Goal: Task Accomplishment & Management: Complete application form

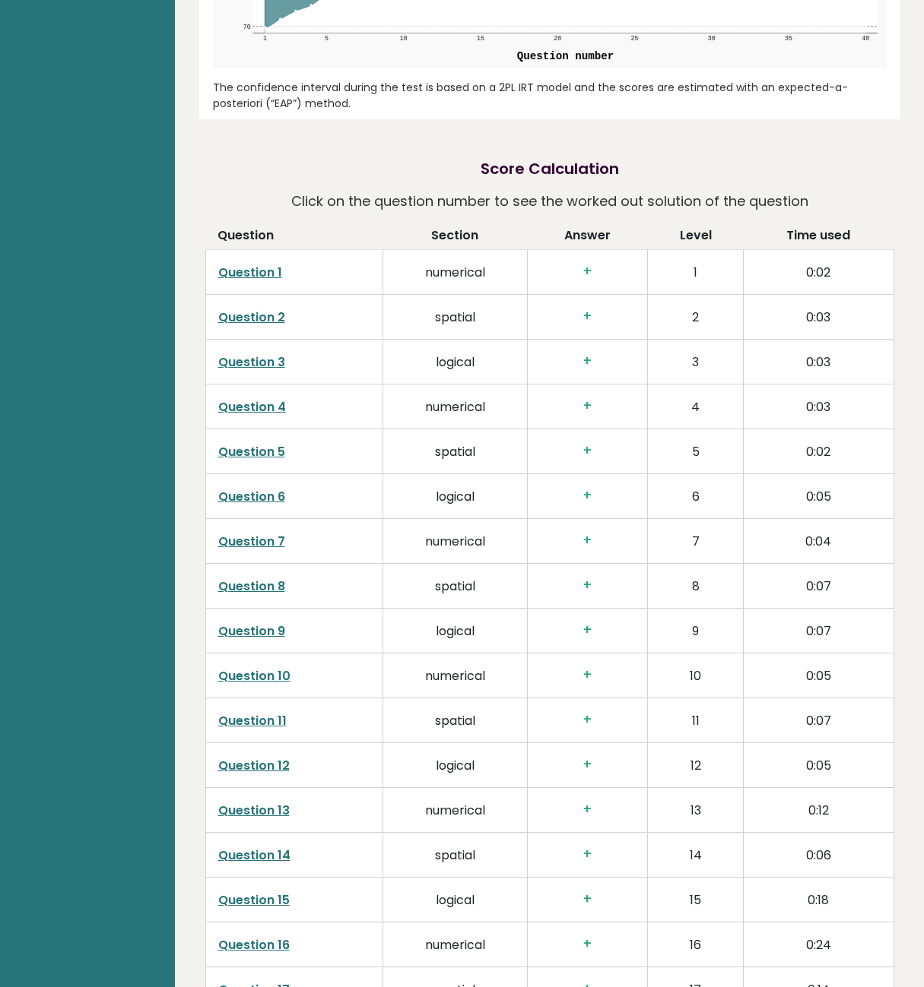
scroll to position [1944, 0]
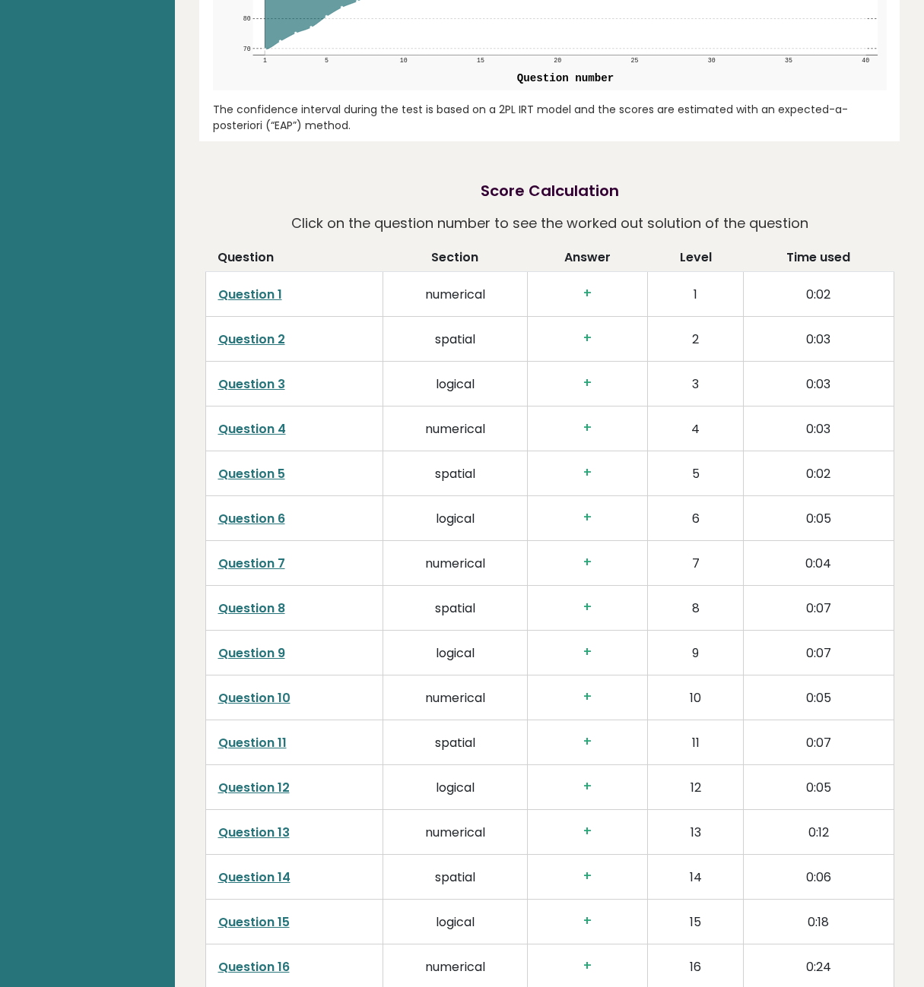
click at [244, 483] on link "Question 5" at bounding box center [251, 473] width 67 height 17
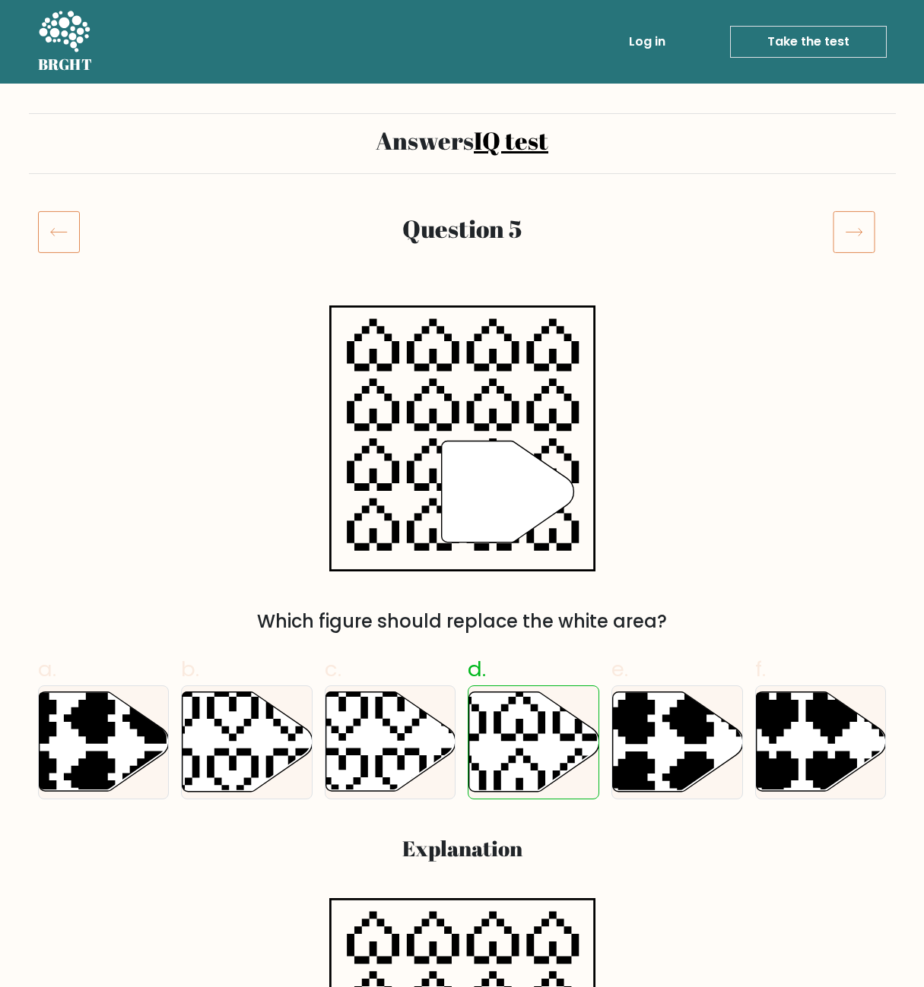
click at [851, 230] on icon at bounding box center [853, 232] width 43 height 43
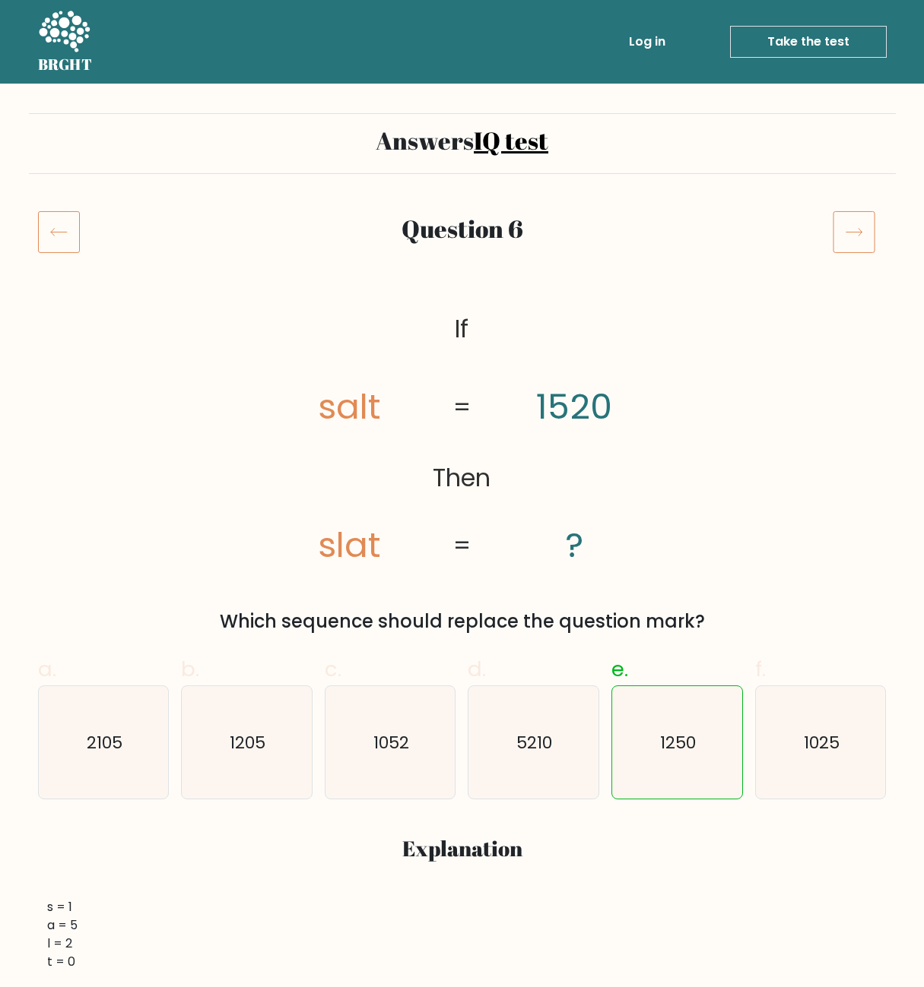
click at [851, 225] on icon at bounding box center [853, 232] width 43 height 43
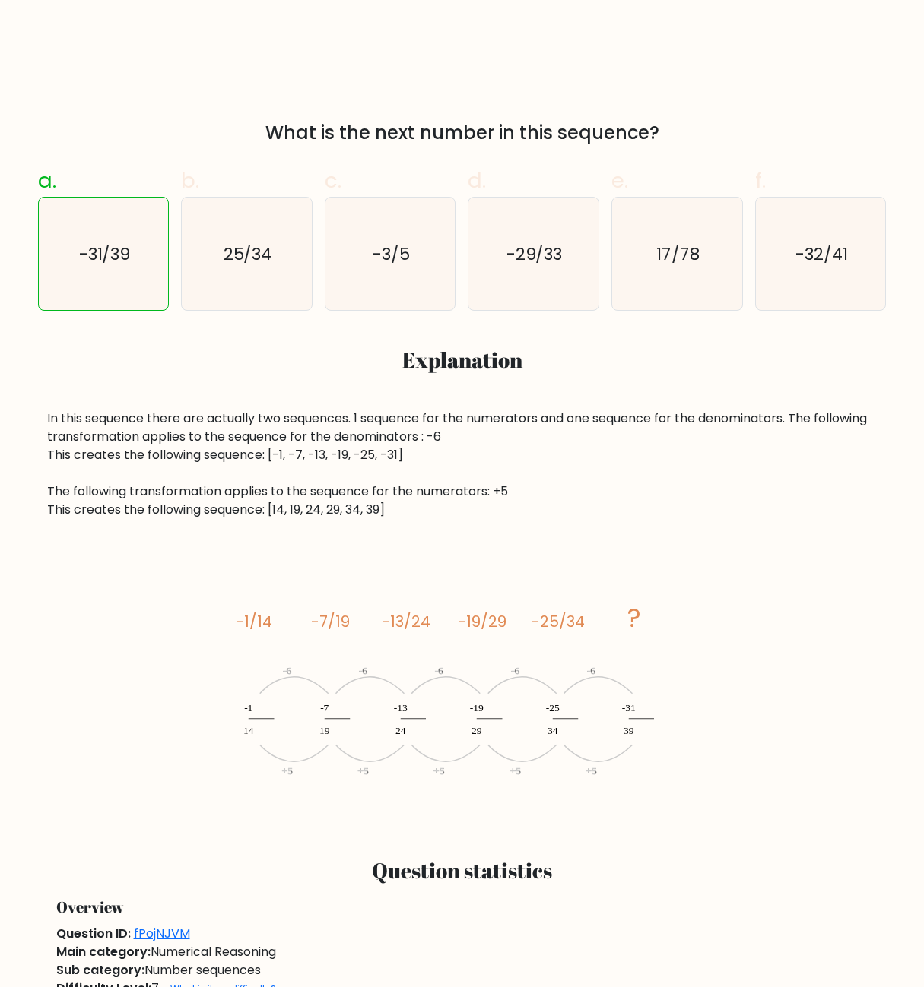
scroll to position [465, 0]
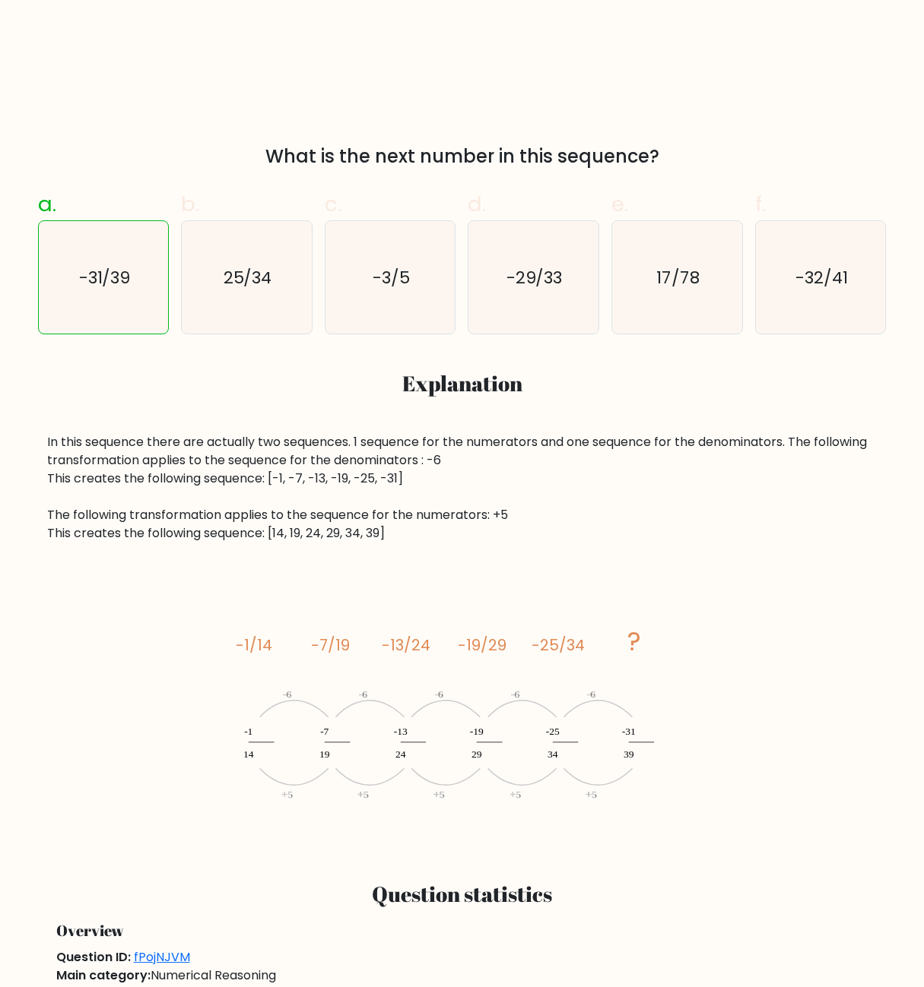
drag, startPoint x: 30, startPoint y: 443, endPoint x: 495, endPoint y: 473, distance: 466.1
click at [495, 473] on div "a. -31/39 b. 25/34 c." at bounding box center [462, 510] width 867 height 669
click at [483, 502] on div "In this sequence there are actually two sequences. 1 sequence for the numerator…" at bounding box center [462, 487] width 830 height 109
click at [422, 520] on div "In this sequence there are actually two sequences. 1 sequence for the numerator…" at bounding box center [462, 487] width 830 height 109
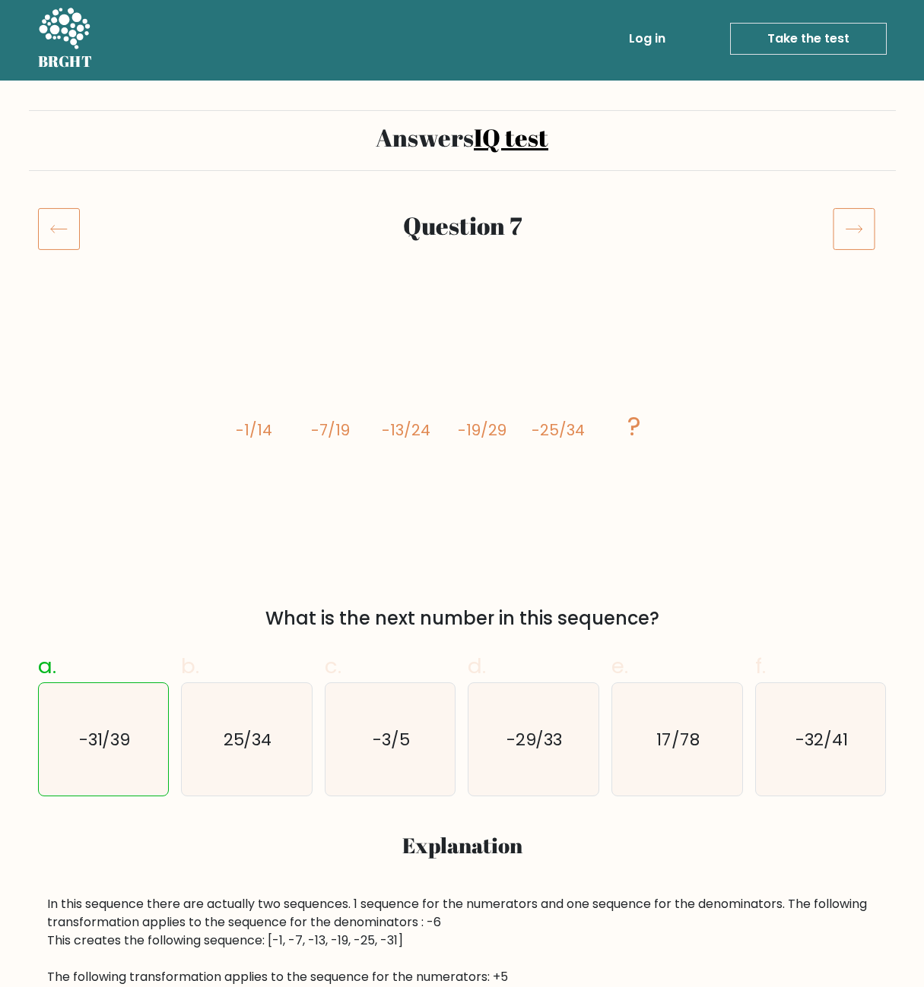
scroll to position [0, 0]
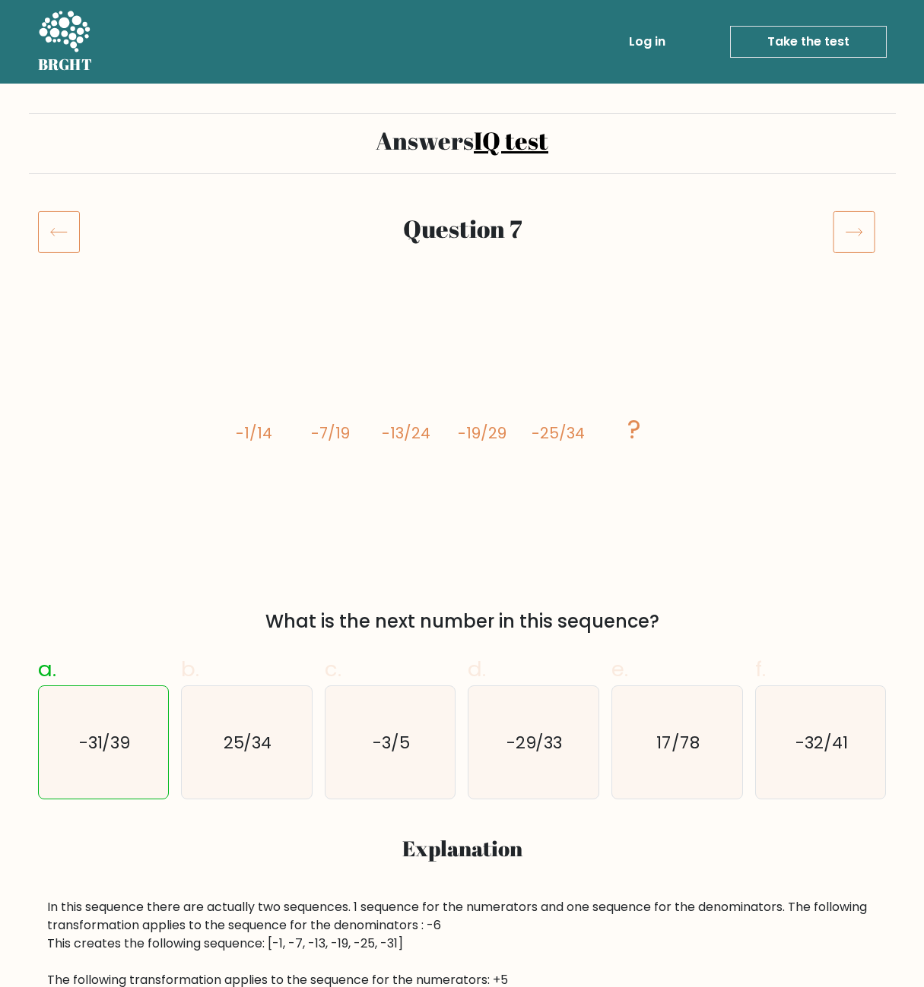
click at [838, 227] on icon at bounding box center [853, 232] width 43 height 43
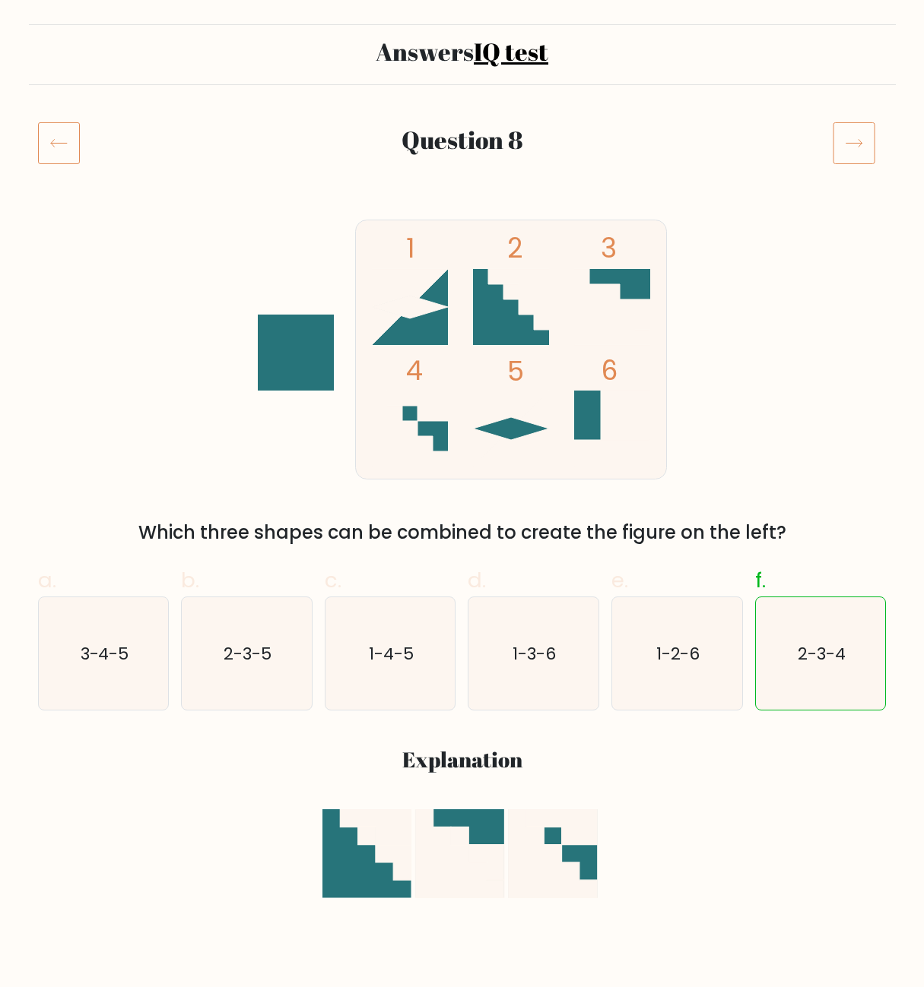
scroll to position [78, 0]
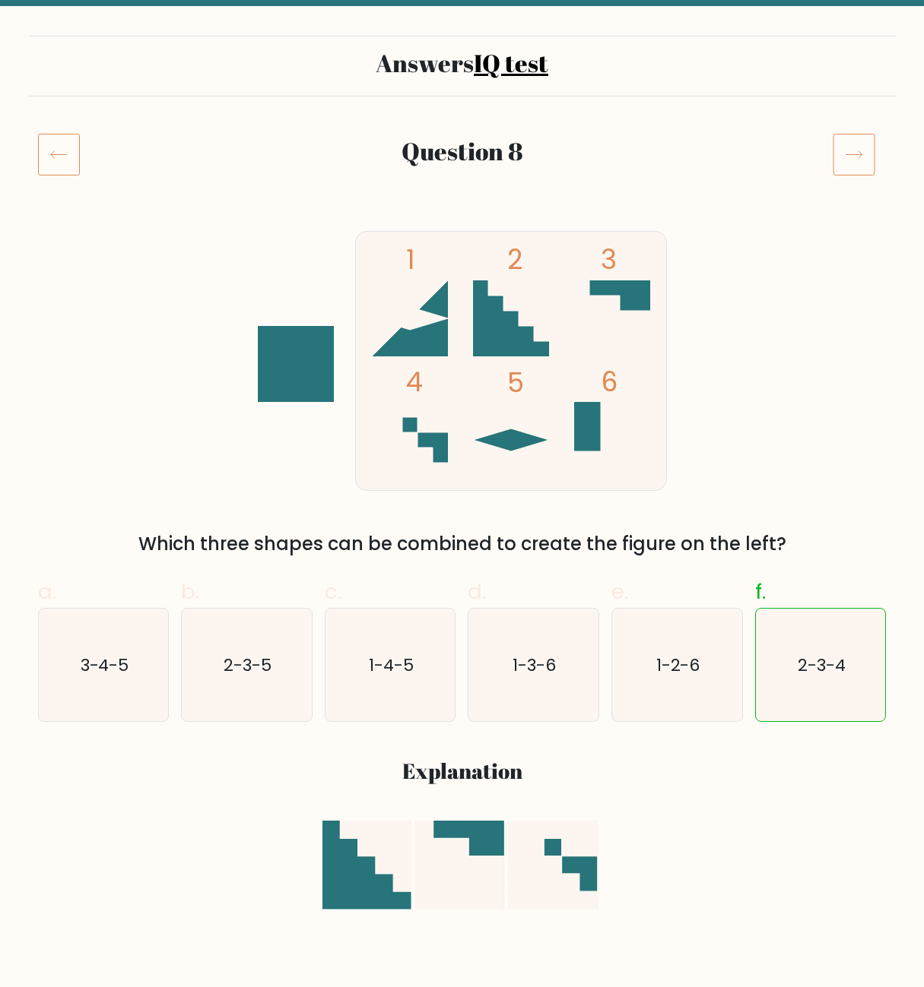
click at [860, 153] on icon at bounding box center [853, 155] width 16 height 8
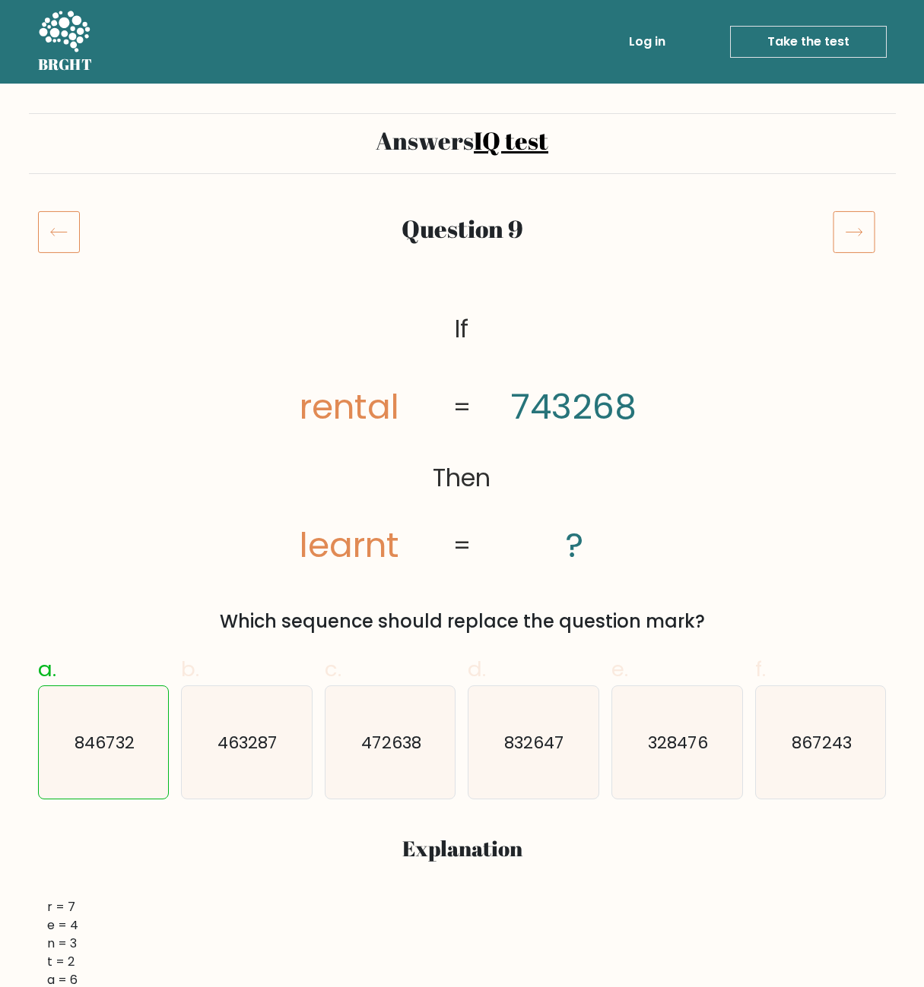
click at [867, 232] on icon at bounding box center [853, 232] width 43 height 43
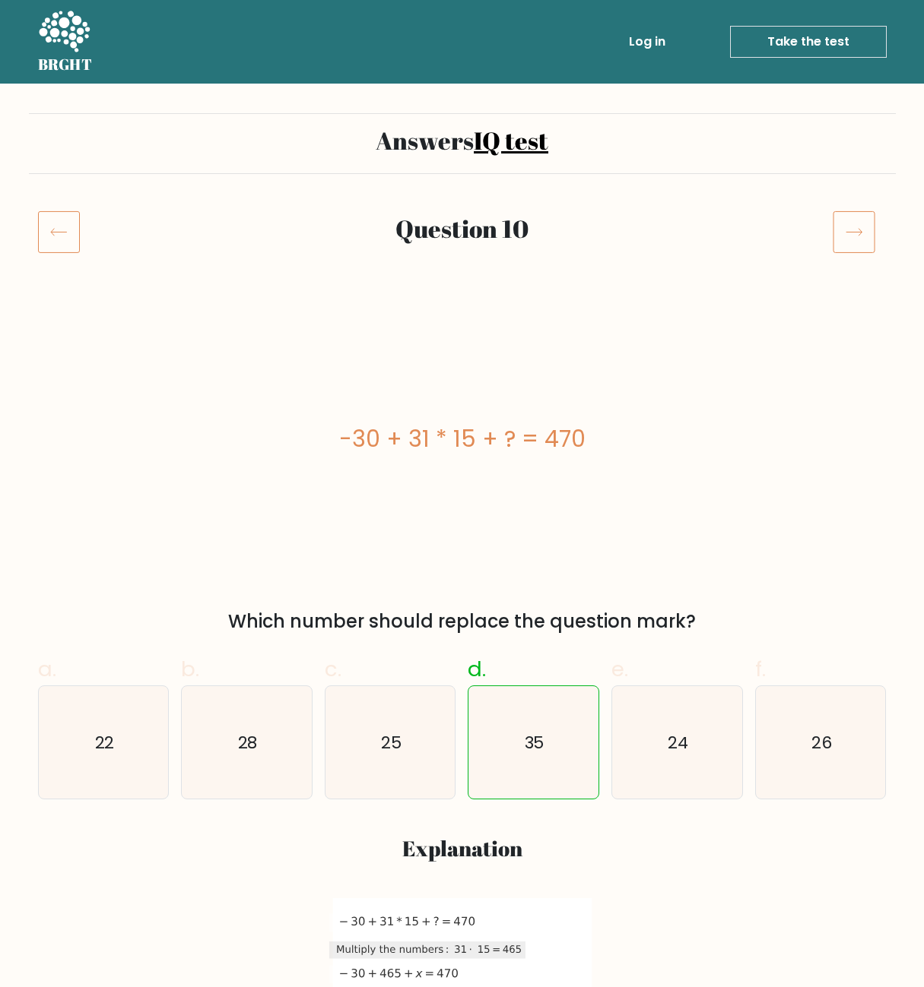
click at [863, 232] on icon at bounding box center [853, 232] width 43 height 43
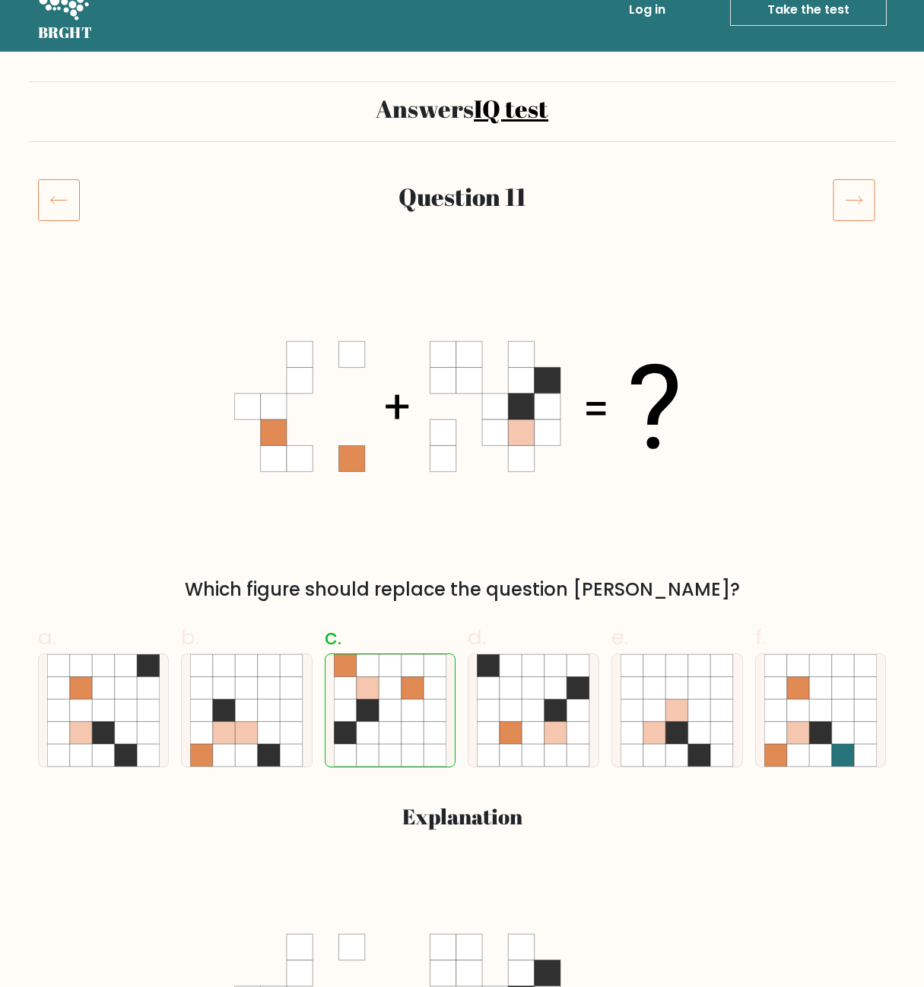
scroll to position [30, 0]
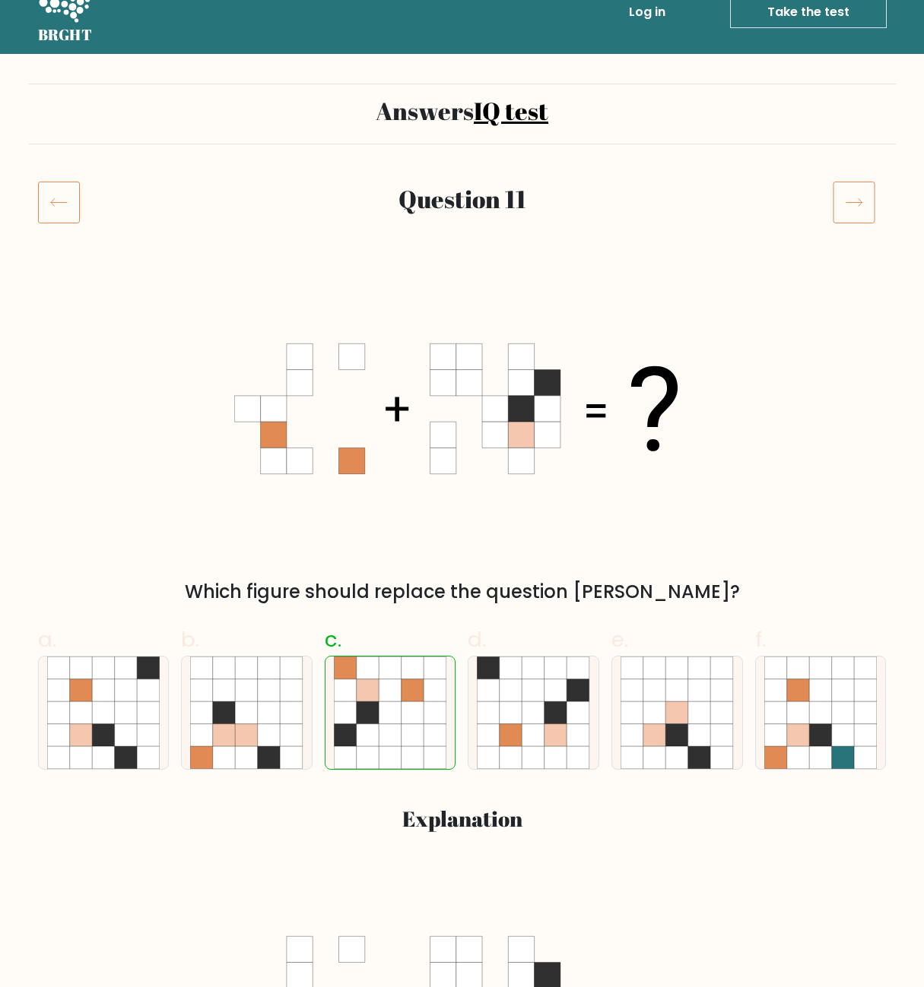
click at [850, 191] on icon at bounding box center [853, 202] width 43 height 43
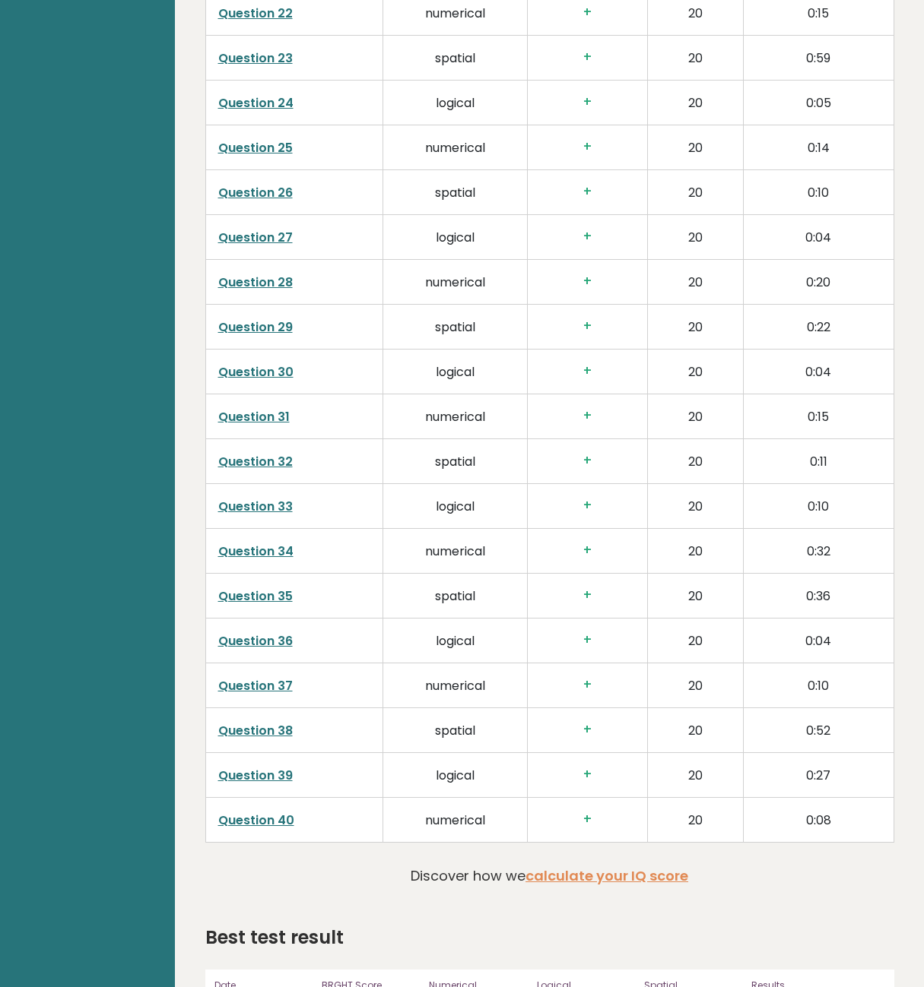
scroll to position [3184, 0]
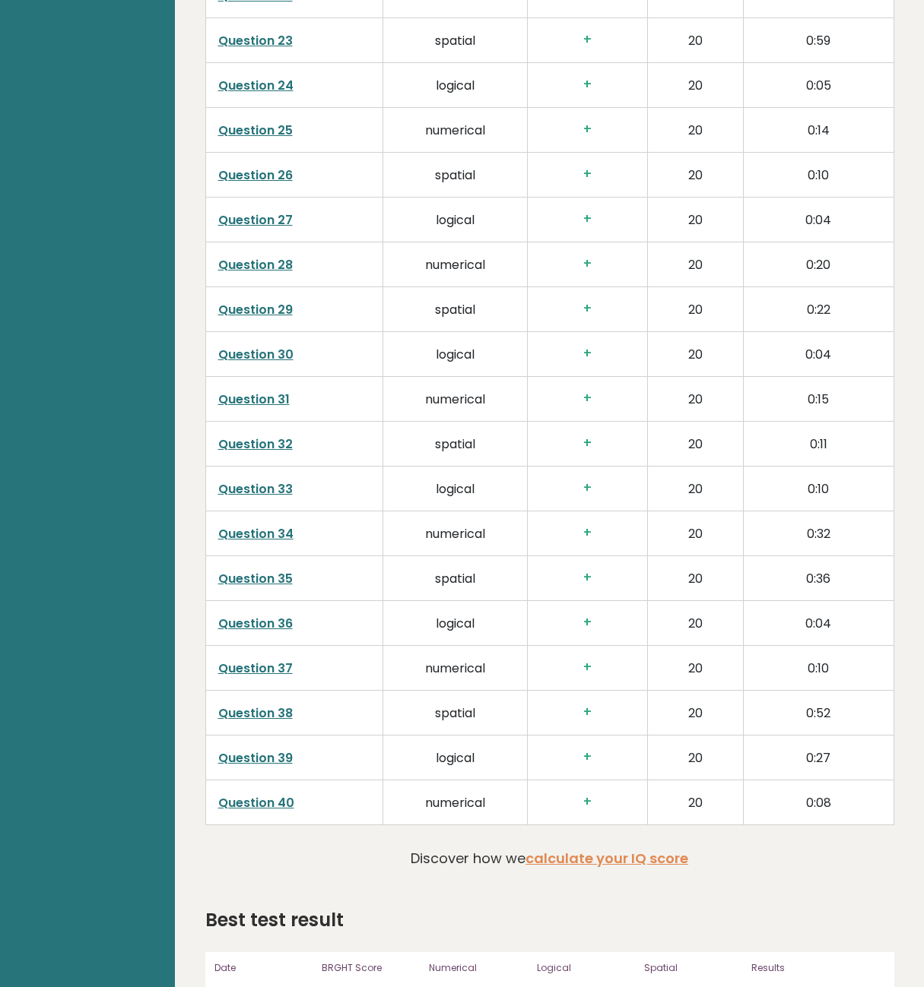
click at [271, 722] on link "Question 38" at bounding box center [255, 713] width 74 height 17
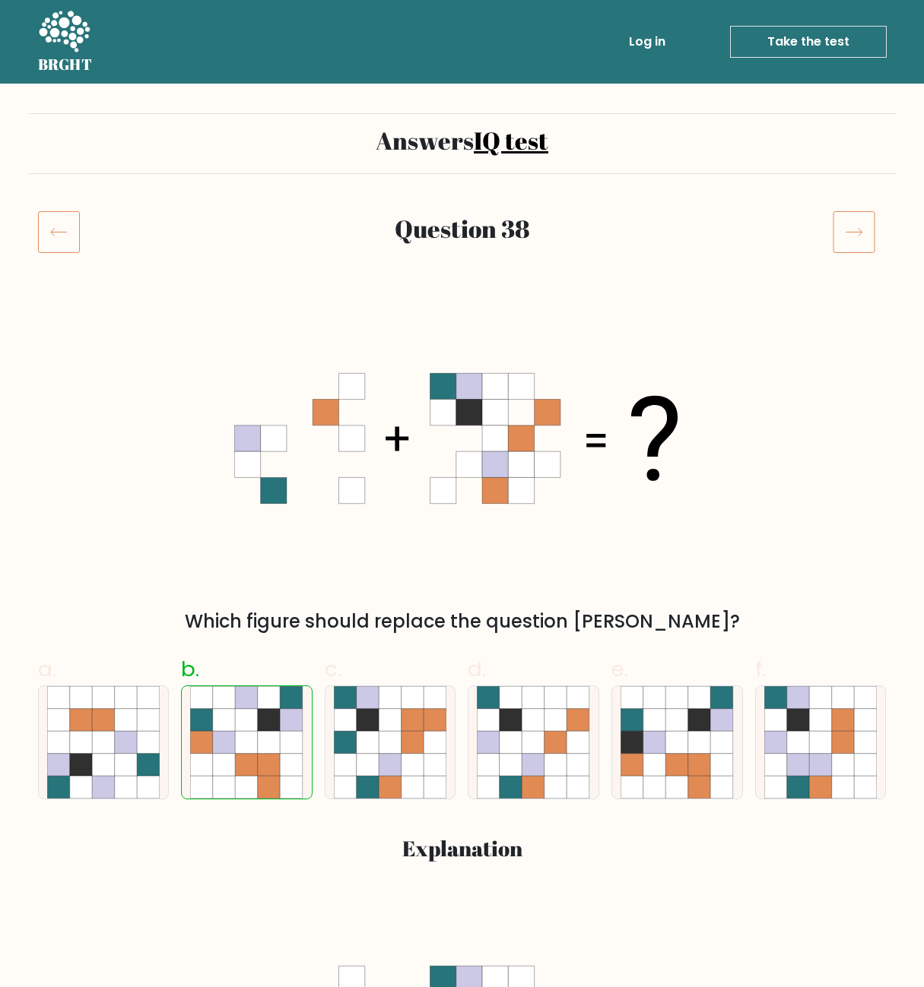
click at [810, 45] on link "Take the test" at bounding box center [808, 42] width 157 height 32
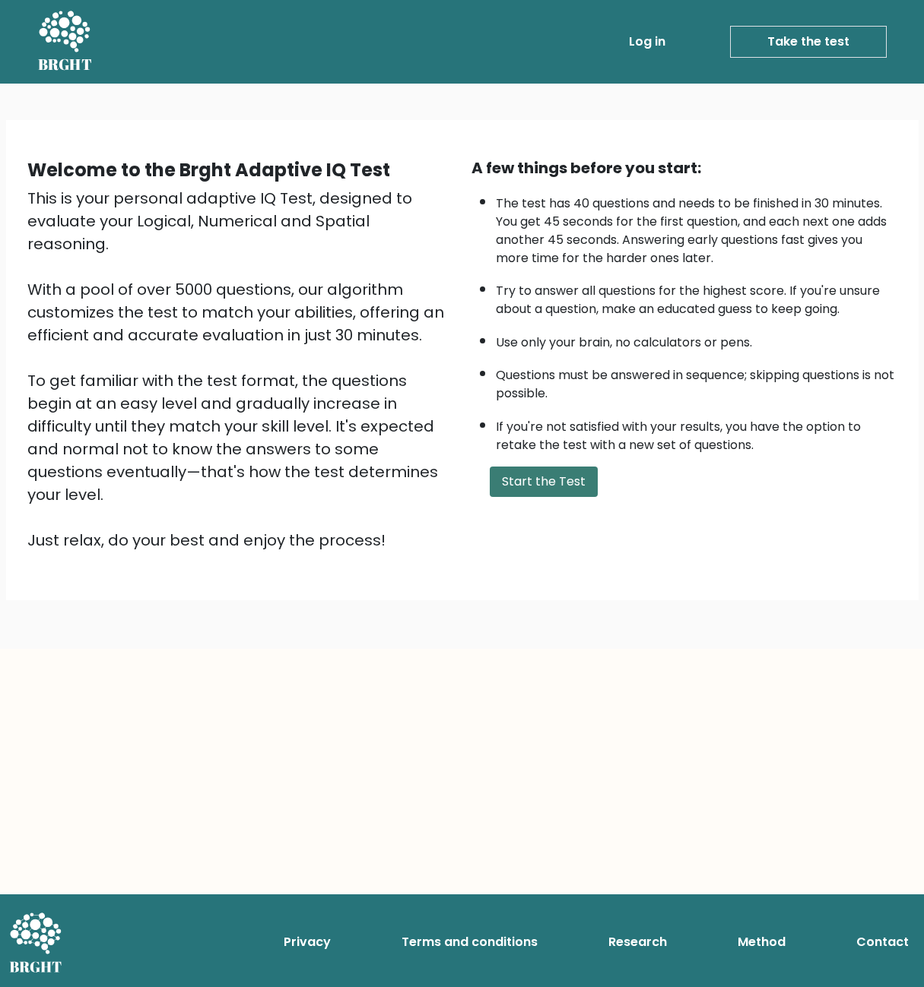
click at [522, 497] on button "Start the Test" at bounding box center [544, 482] width 108 height 30
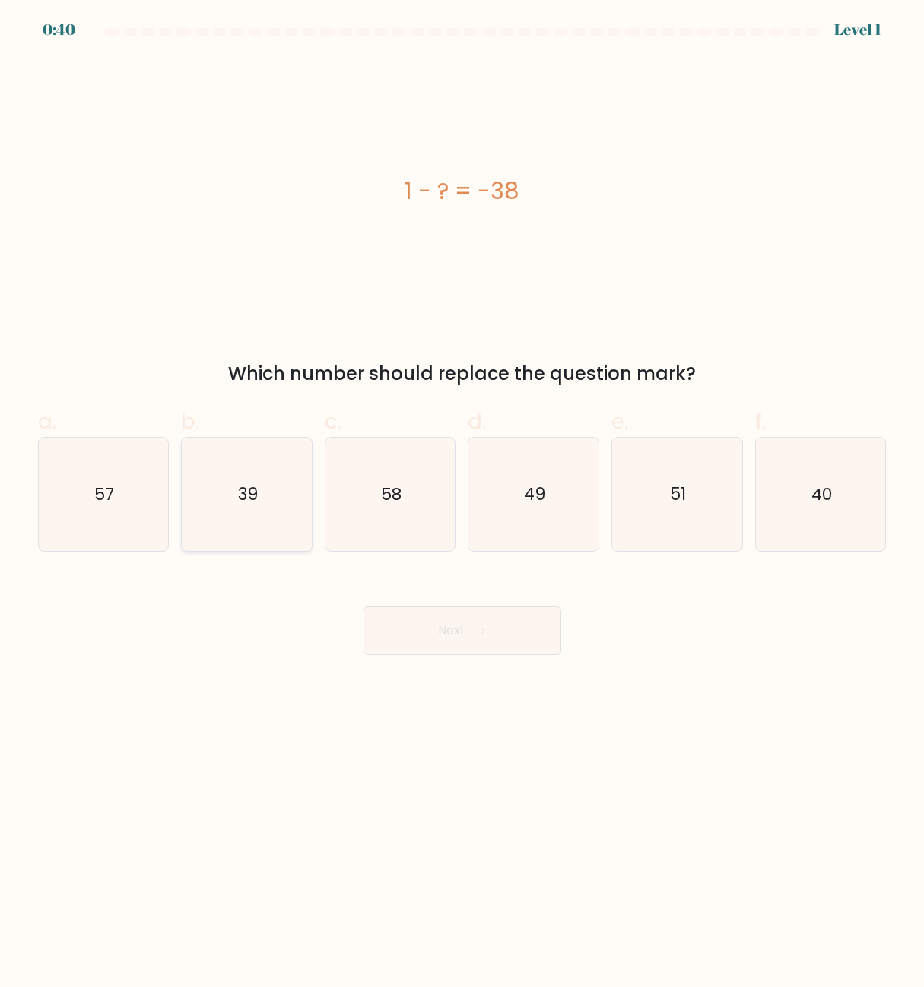
click at [230, 501] on icon "39" at bounding box center [246, 494] width 113 height 113
click at [462, 501] on input "b. 39" at bounding box center [462, 499] width 1 height 10
radio input "true"
click at [455, 634] on button "Next" at bounding box center [462, 631] width 198 height 49
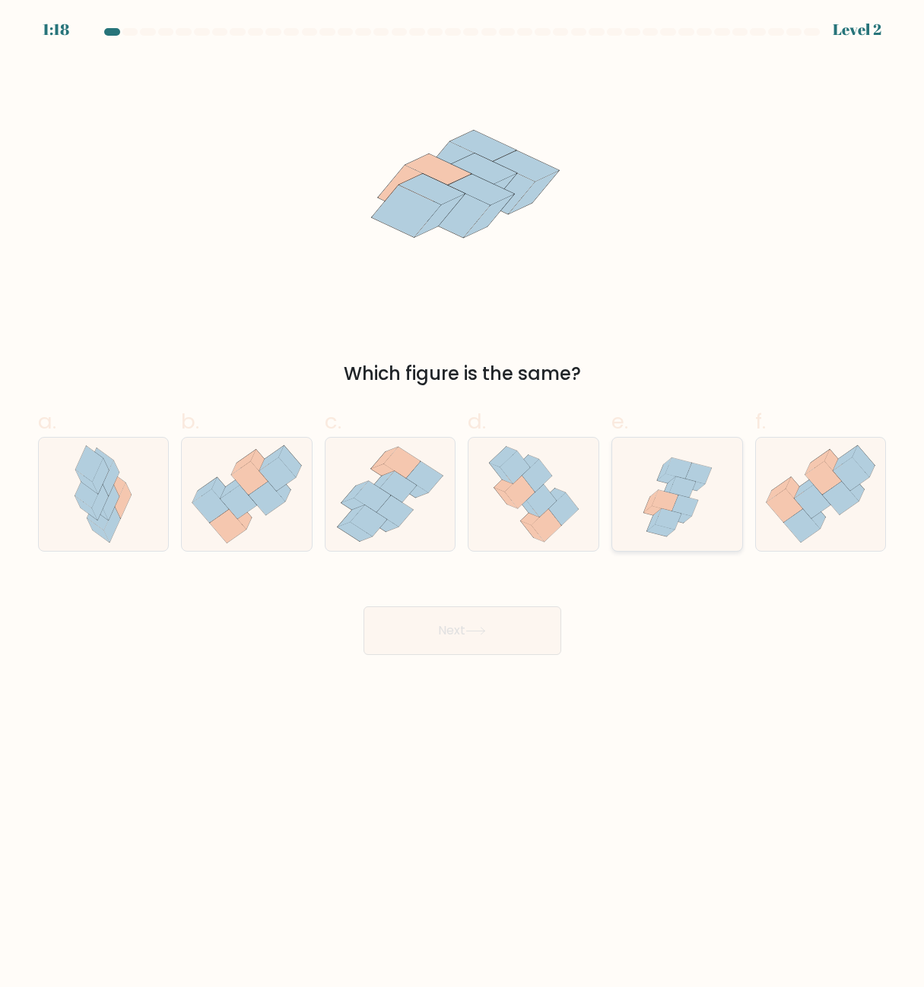
click at [687, 503] on icon at bounding box center [684, 506] width 26 height 21
click at [463, 503] on input "e." at bounding box center [462, 499] width 1 height 10
radio input "true"
click at [506, 642] on button "Next" at bounding box center [462, 631] width 198 height 49
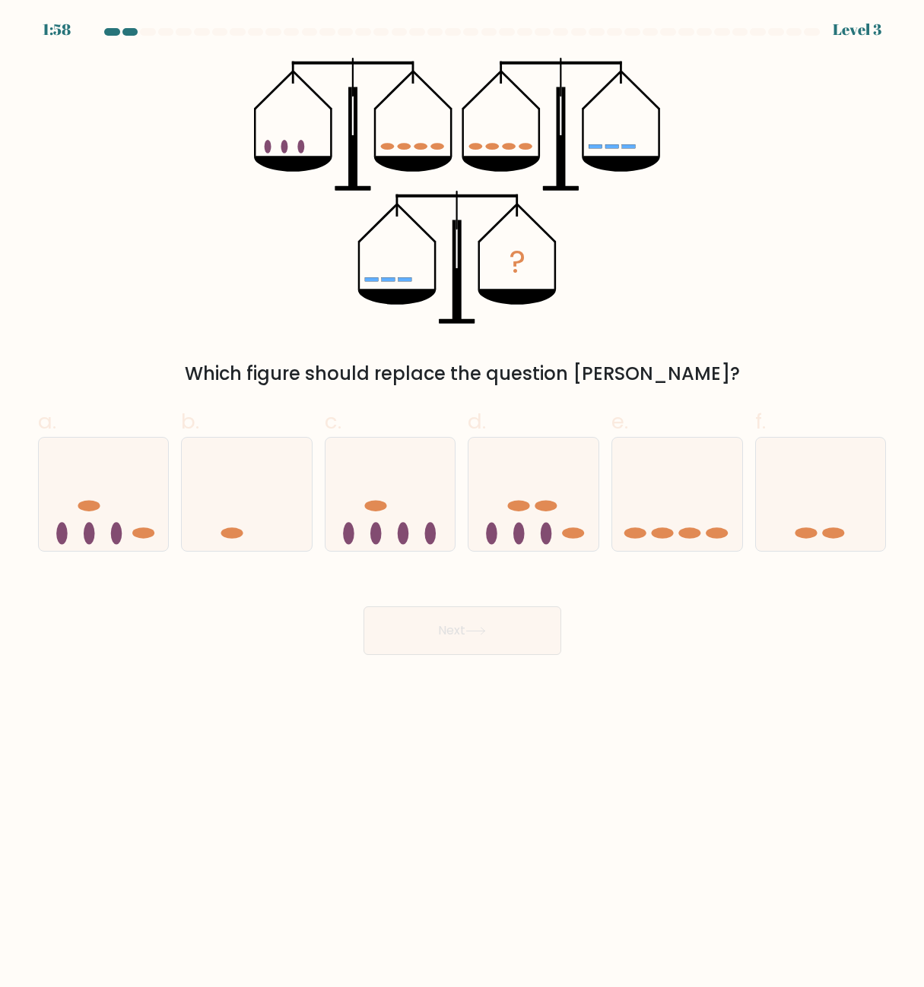
click at [695, 882] on body "1:58 Level 3" at bounding box center [462, 493] width 924 height 987
click at [661, 535] on ellipse at bounding box center [662, 533] width 22 height 11
click at [463, 504] on input "e." at bounding box center [462, 499] width 1 height 10
radio input "true"
click at [472, 632] on icon at bounding box center [475, 631] width 21 height 8
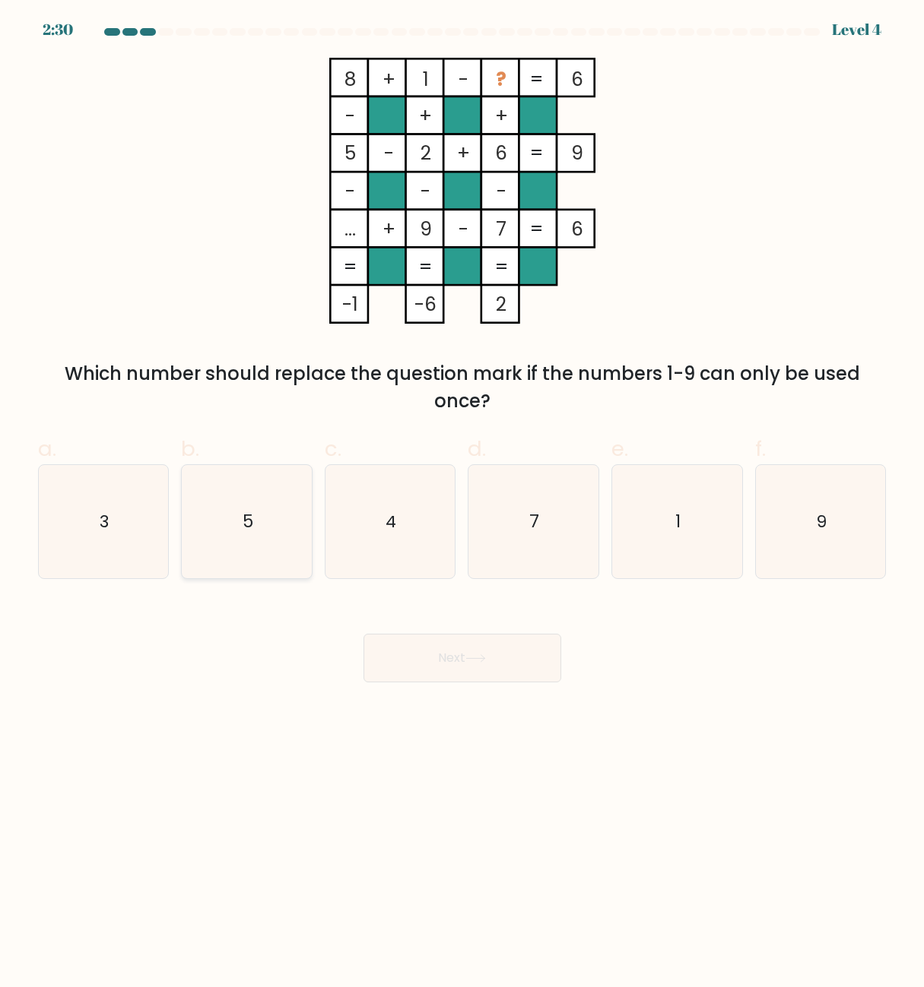
drag, startPoint x: 157, startPoint y: 527, endPoint x: 185, endPoint y: 556, distance: 41.4
click at [156, 527] on icon "3" at bounding box center [103, 521] width 113 height 113
click at [462, 504] on input "a. 3" at bounding box center [462, 499] width 1 height 10
radio input "true"
click at [445, 659] on button "Next" at bounding box center [462, 658] width 198 height 49
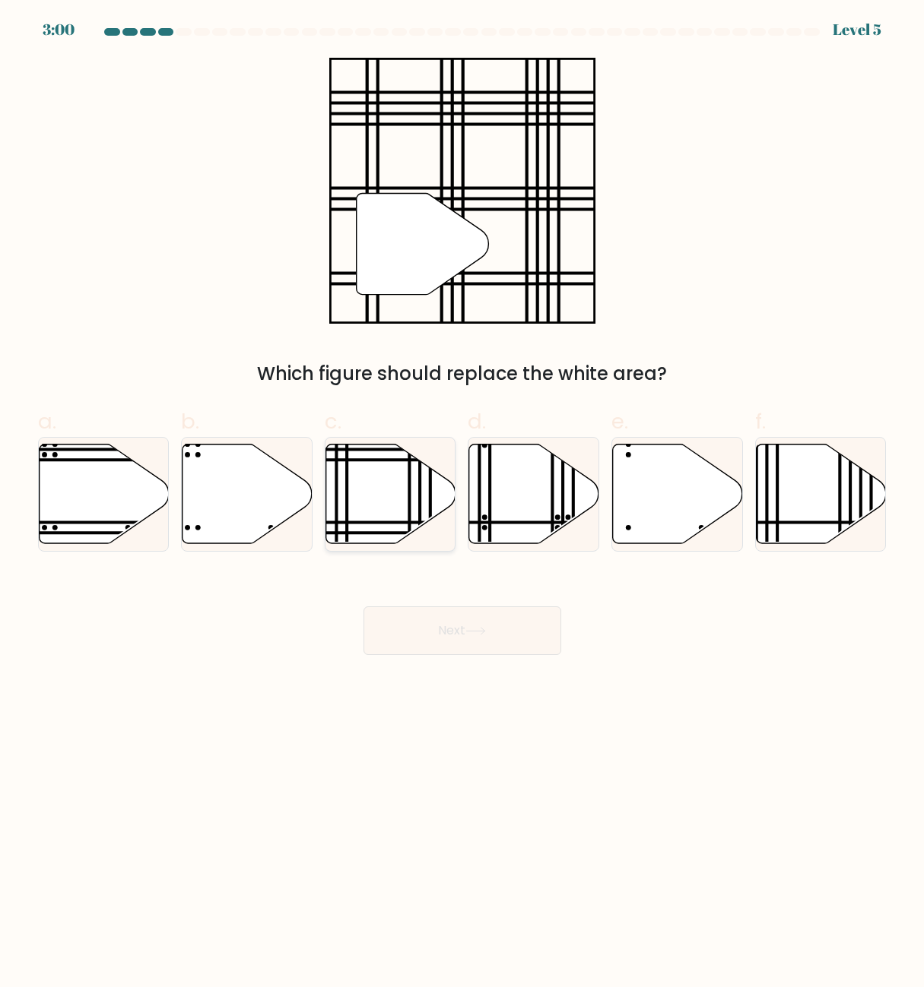
drag, startPoint x: 388, startPoint y: 496, endPoint x: 399, endPoint y: 512, distance: 19.0
click at [387, 496] on icon at bounding box center [391, 495] width 130 height 100
click at [462, 496] on input "c." at bounding box center [462, 499] width 1 height 10
radio input "true"
click at [449, 632] on button "Next" at bounding box center [462, 631] width 198 height 49
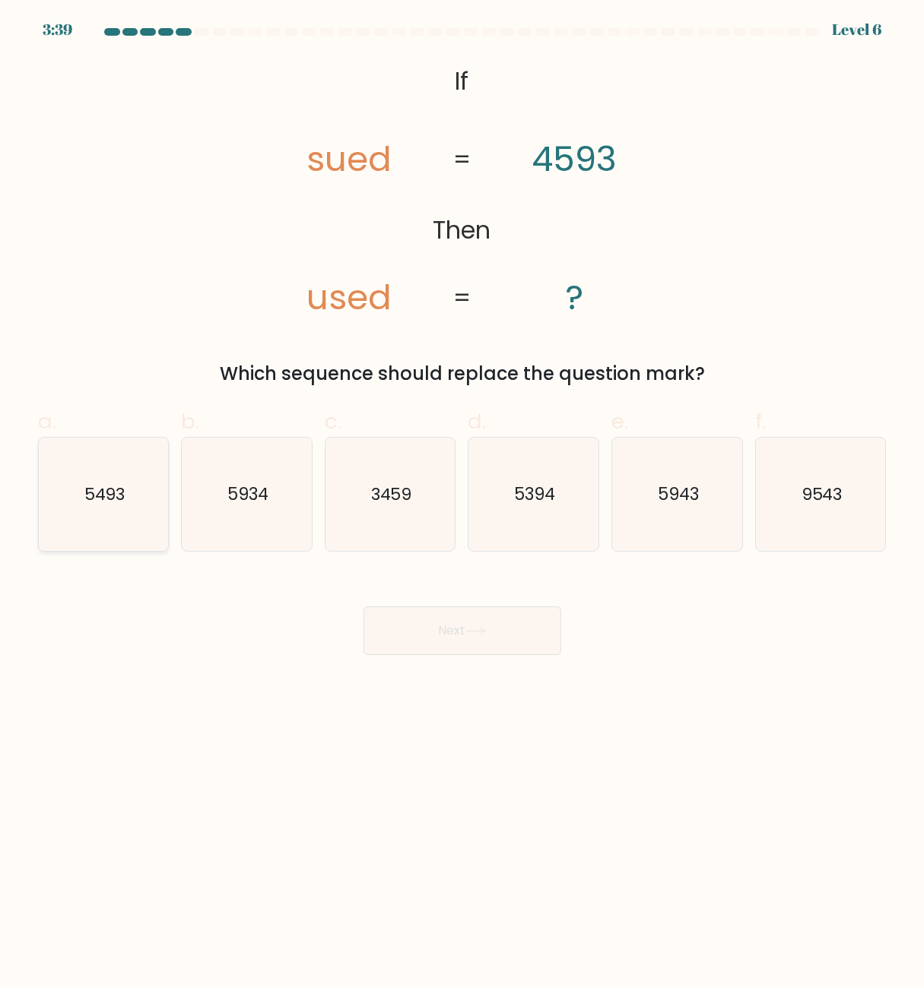
click at [122, 486] on text "5493" at bounding box center [104, 495] width 41 height 24
click at [462, 494] on input "a. 5493" at bounding box center [462, 499] width 1 height 10
radio input "true"
click at [505, 627] on button "Next" at bounding box center [462, 631] width 198 height 49
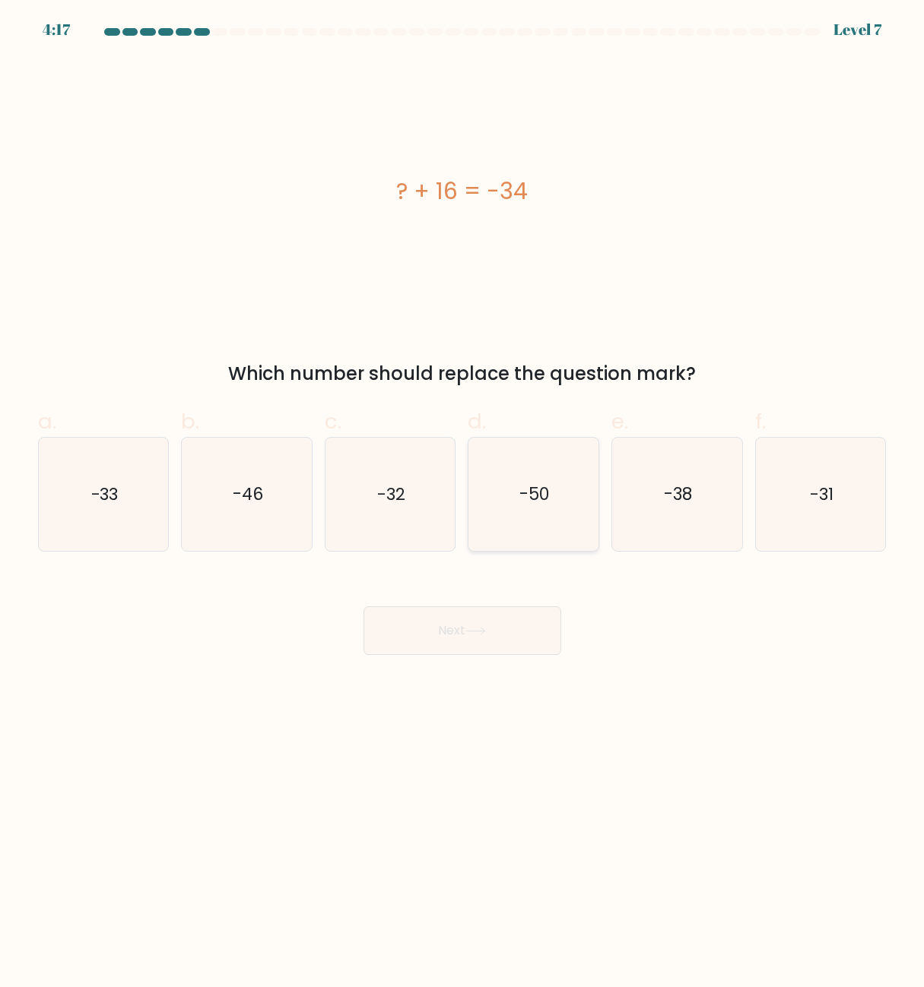
click at [522, 496] on text "-50" at bounding box center [535, 495] width 30 height 24
click at [463, 496] on input "d. -50" at bounding box center [462, 499] width 1 height 10
radio input "true"
click at [483, 635] on icon at bounding box center [475, 631] width 21 height 8
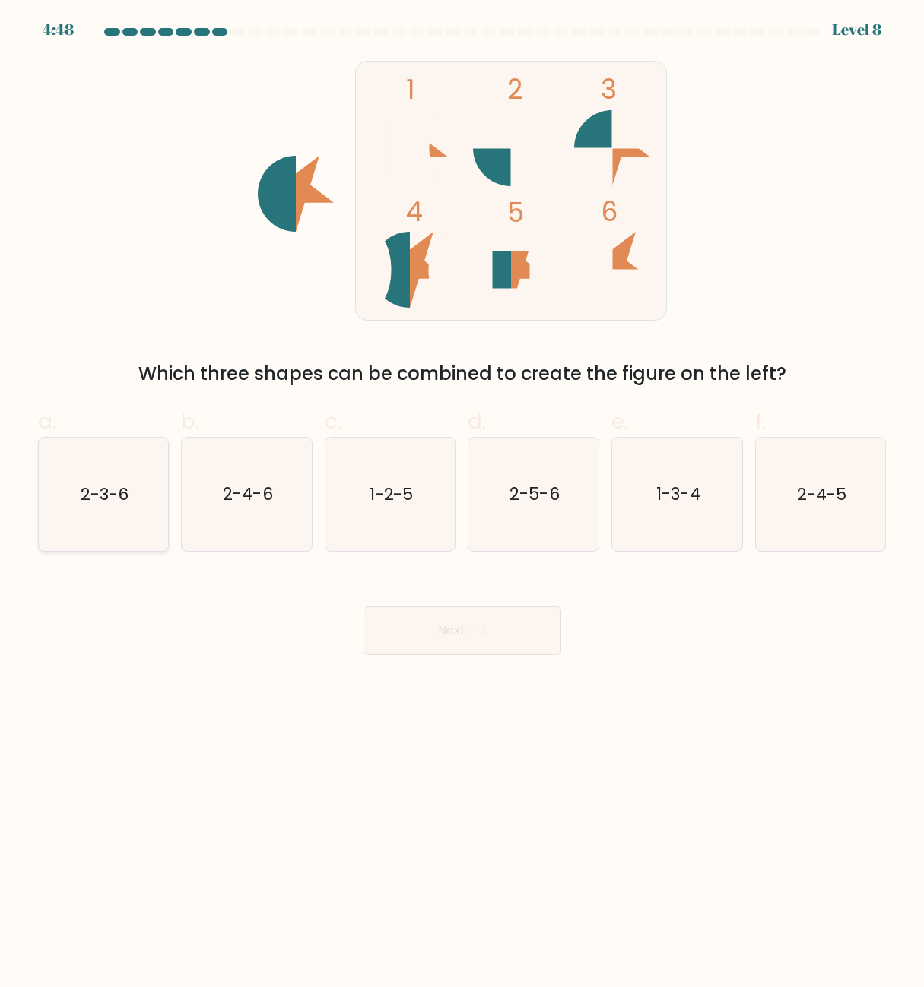
click at [128, 514] on icon "2-3-6" at bounding box center [103, 494] width 113 height 113
click at [462, 504] on input "a. 2-3-6" at bounding box center [462, 499] width 1 height 10
radio input "true"
click at [478, 642] on button "Next" at bounding box center [462, 631] width 198 height 49
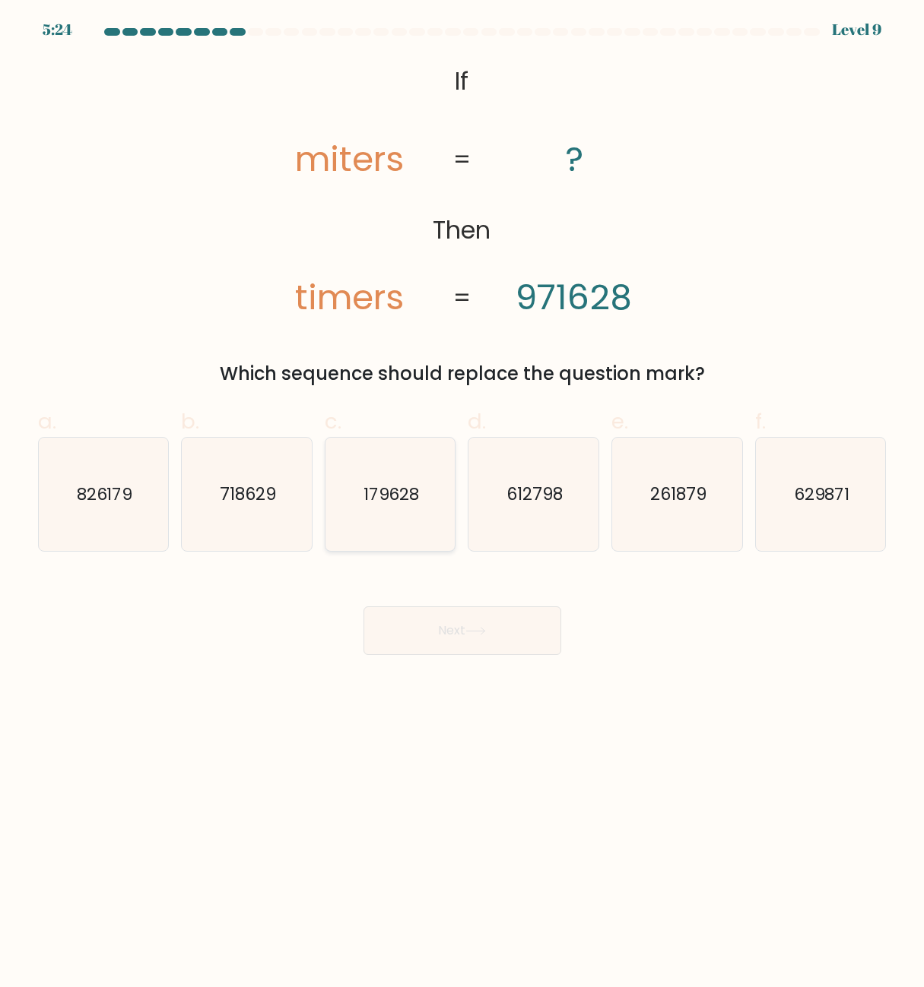
click at [404, 505] on icon "179628" at bounding box center [390, 494] width 113 height 113
click at [462, 504] on input "c. 179628" at bounding box center [462, 499] width 1 height 10
radio input "true"
click at [467, 623] on button "Next" at bounding box center [462, 631] width 198 height 49
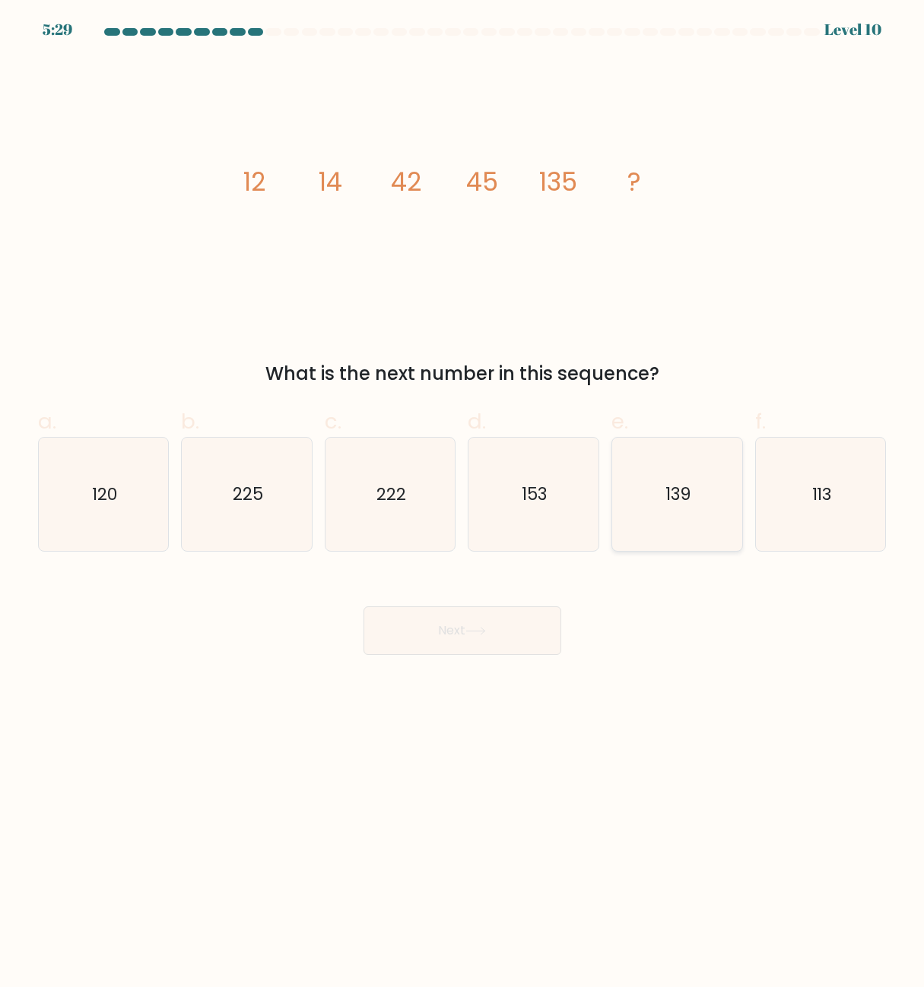
click at [644, 499] on icon "139" at bounding box center [676, 494] width 113 height 113
click at [463, 499] on input "e. 139" at bounding box center [462, 499] width 1 height 10
radio input "true"
click at [515, 639] on button "Next" at bounding box center [462, 631] width 198 height 49
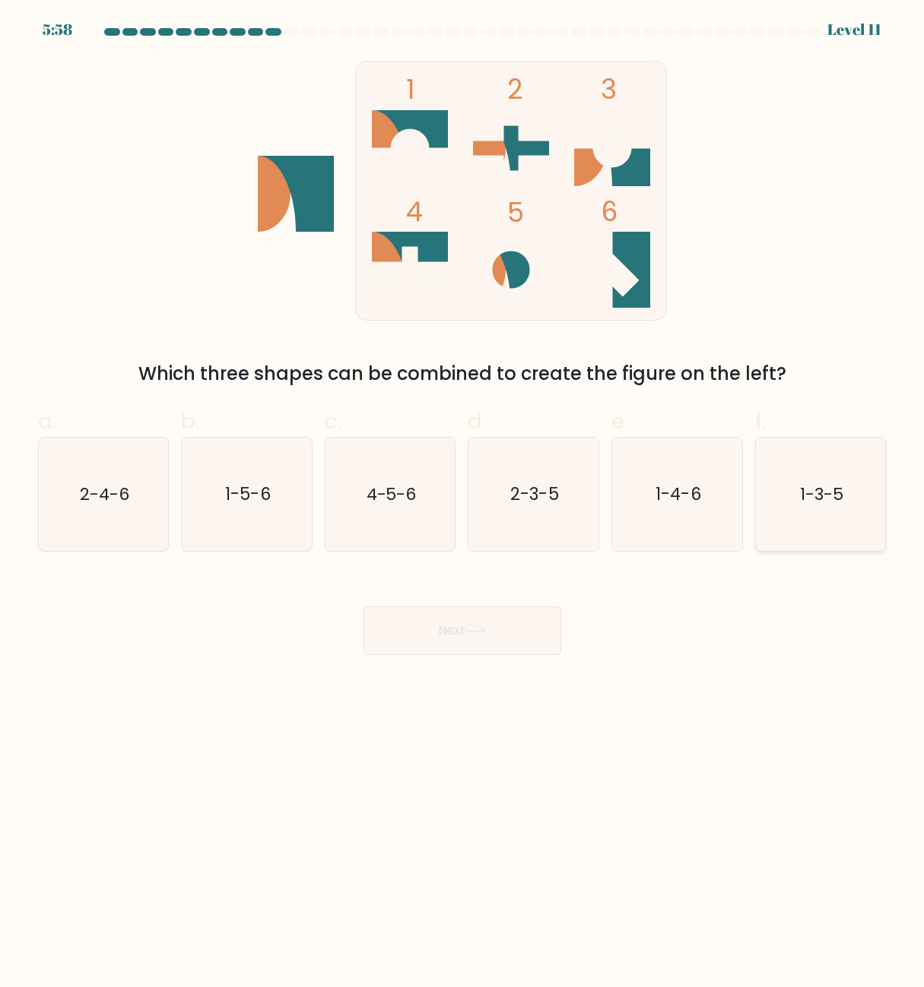
click at [799, 504] on icon "1-3-5" at bounding box center [820, 494] width 113 height 113
click at [463, 504] on input "f. 1-3-5" at bounding box center [462, 499] width 1 height 10
radio input "true"
click at [477, 626] on button "Next" at bounding box center [462, 631] width 198 height 49
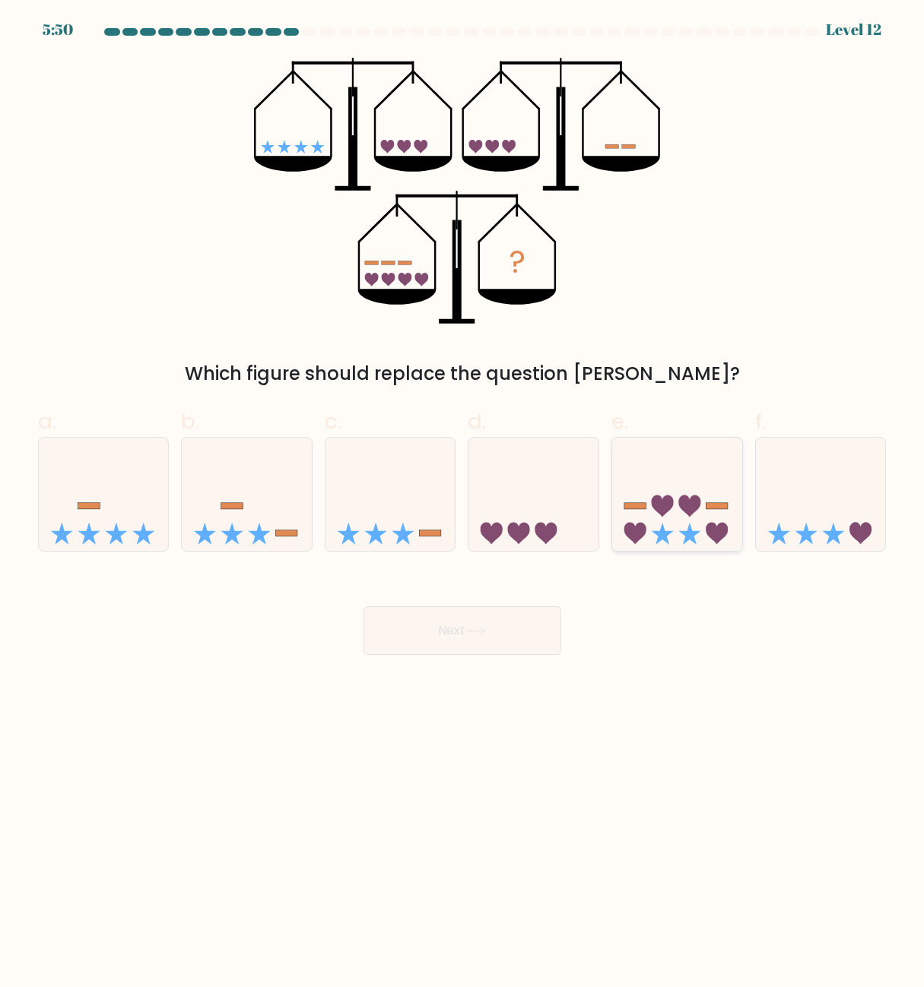
click at [665, 530] on icon at bounding box center [677, 494] width 130 height 107
click at [463, 504] on input "e." at bounding box center [462, 499] width 1 height 10
radio input "true"
click at [517, 622] on button "Next" at bounding box center [462, 631] width 198 height 49
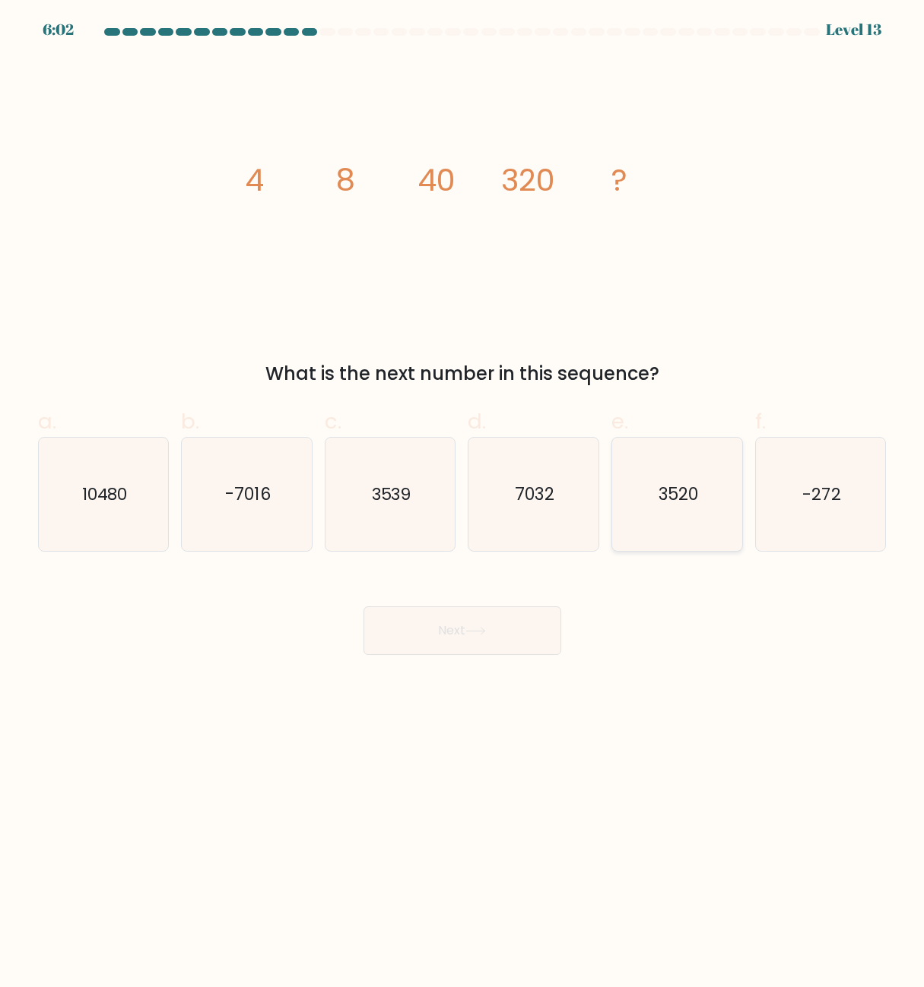
drag, startPoint x: 689, startPoint y: 521, endPoint x: 666, endPoint y: 530, distance: 25.3
click at [687, 520] on icon "3520" at bounding box center [676, 494] width 113 height 113
click at [517, 613] on button "Next" at bounding box center [462, 631] width 198 height 49
drag, startPoint x: 667, startPoint y: 512, endPoint x: 624, endPoint y: 569, distance: 70.5
click at [665, 511] on icon "3520" at bounding box center [676, 494] width 113 height 113
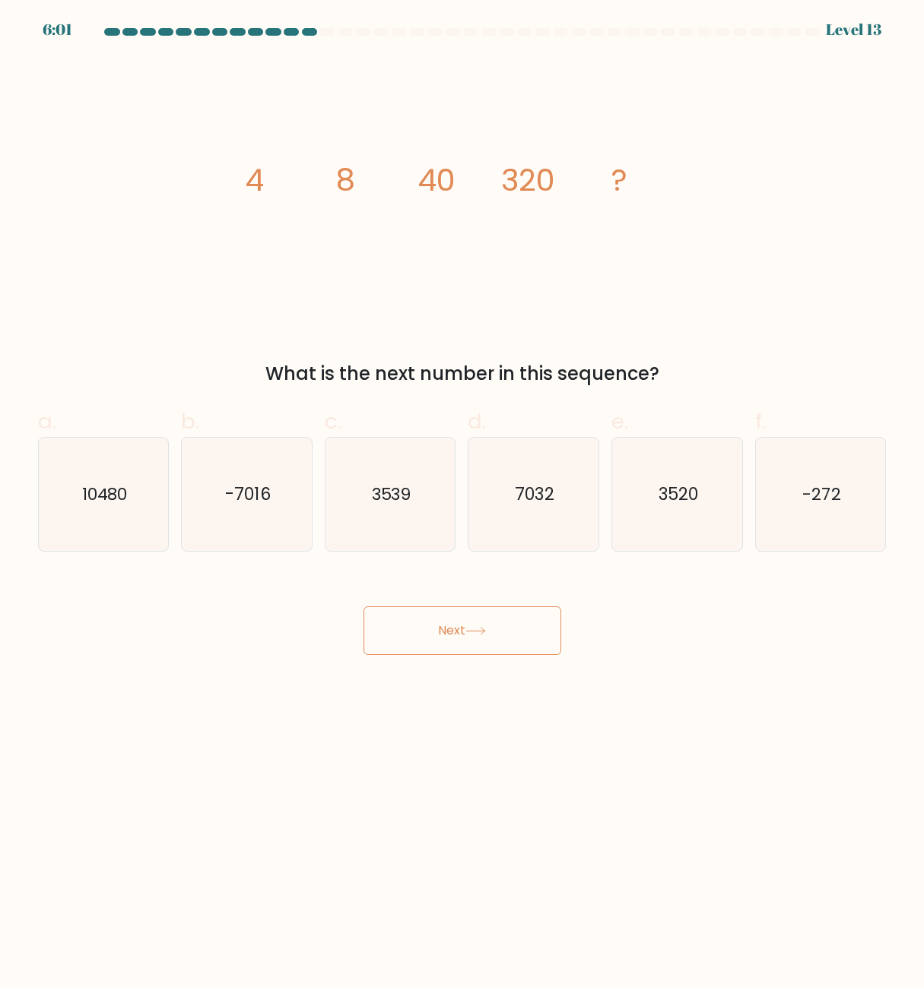
click at [463, 504] on input "e. 3520" at bounding box center [462, 499] width 1 height 10
radio input "true"
click at [486, 630] on icon at bounding box center [475, 631] width 21 height 8
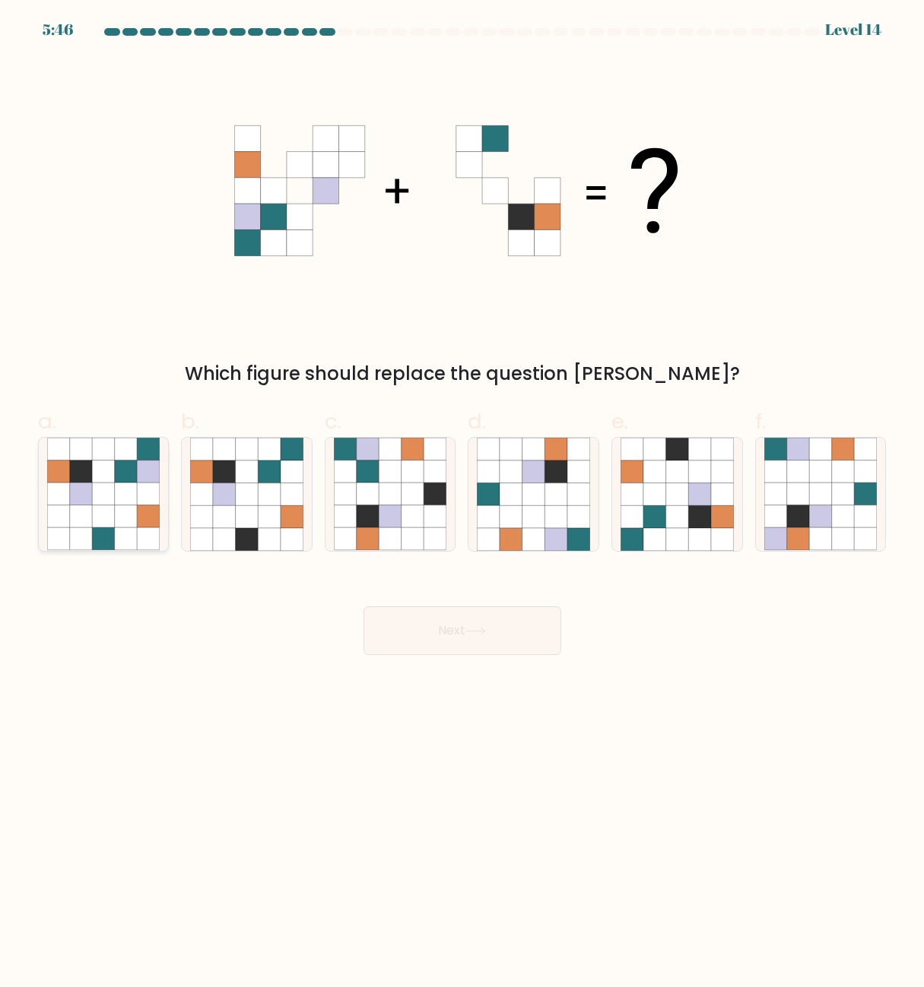
click at [104, 507] on icon at bounding box center [103, 516] width 23 height 23
click at [462, 504] on input "a." at bounding box center [462, 499] width 1 height 10
radio input "true"
click at [377, 611] on button "Next" at bounding box center [462, 631] width 198 height 49
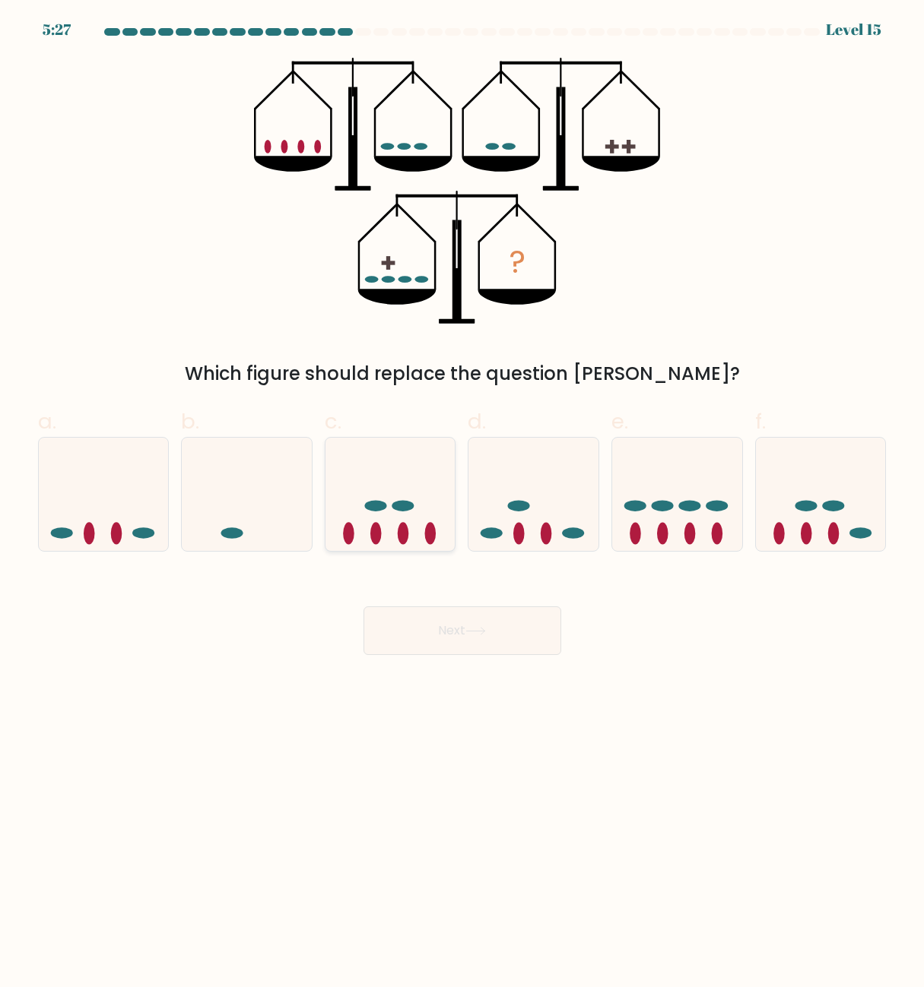
click at [403, 506] on ellipse at bounding box center [402, 506] width 22 height 11
click at [462, 504] on input "c." at bounding box center [462, 499] width 1 height 10
radio input "true"
click at [458, 631] on button "Next" at bounding box center [462, 631] width 198 height 49
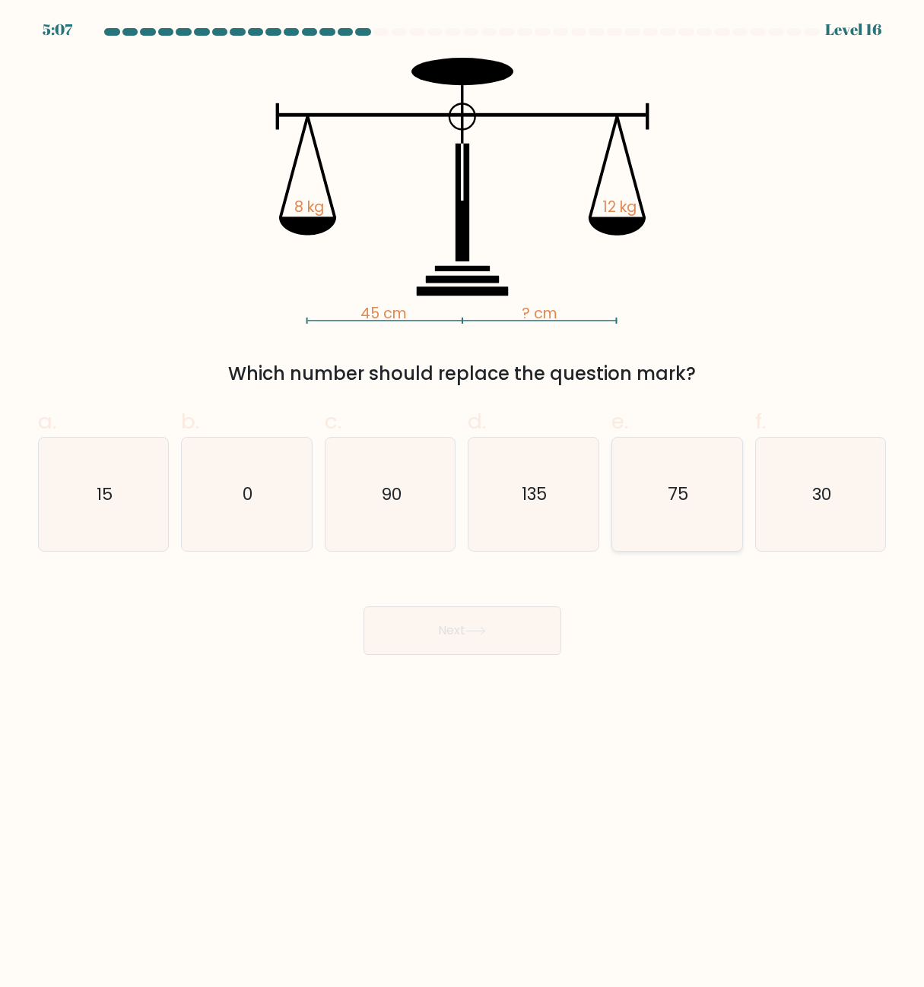
click at [667, 491] on icon "75" at bounding box center [676, 494] width 113 height 113
click at [463, 494] on input "e. 75" at bounding box center [462, 499] width 1 height 10
radio input "true"
click at [496, 613] on button "Next" at bounding box center [462, 631] width 198 height 49
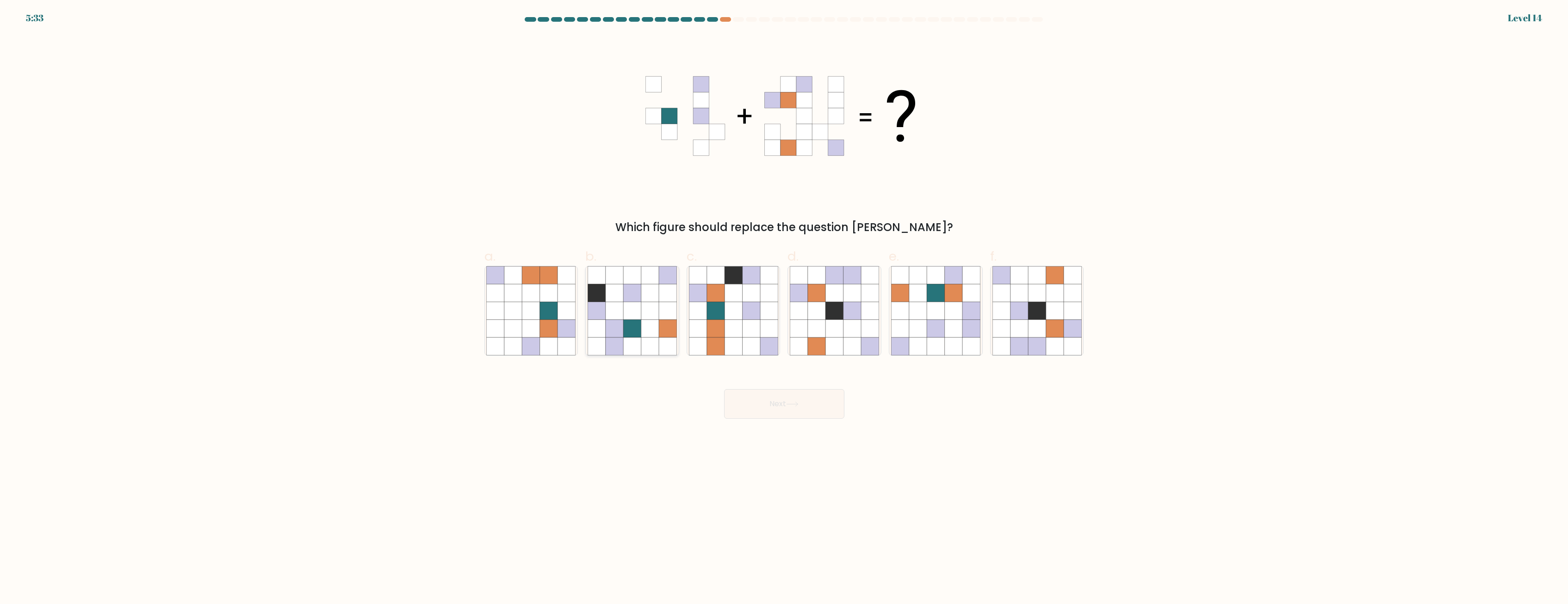
click at [562, 328] on icon at bounding box center [650, 328] width 18 height 18
click at [562, 308] on input "b." at bounding box center [784, 305] width 1 height 6
radio input "true"
click at [562, 418] on button "Next" at bounding box center [785, 404] width 121 height 30
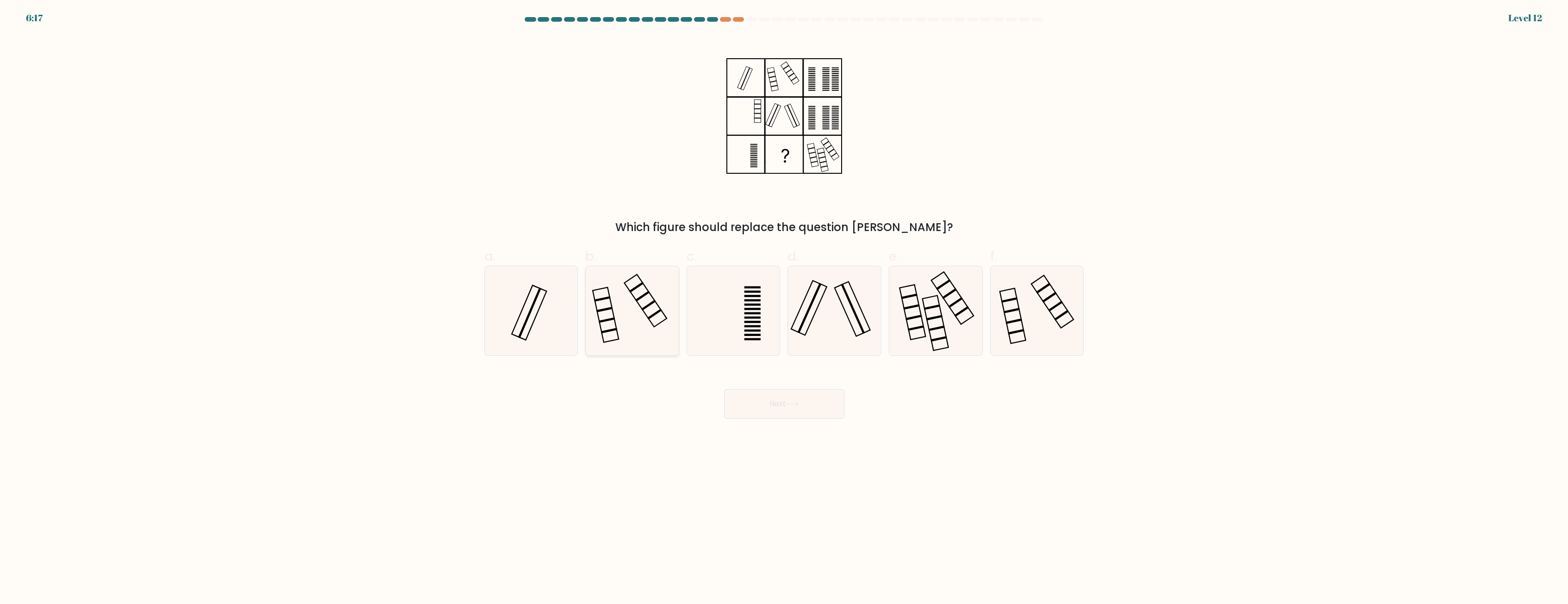
click at [562, 330] on icon at bounding box center [632, 311] width 89 height 89
click at [562, 308] on input "b." at bounding box center [784, 305] width 1 height 6
radio input "true"
drag, startPoint x: 784, startPoint y: 400, endPoint x: 753, endPoint y: 377, distance: 38.6
click at [562, 404] on button "Next" at bounding box center [785, 404] width 121 height 30
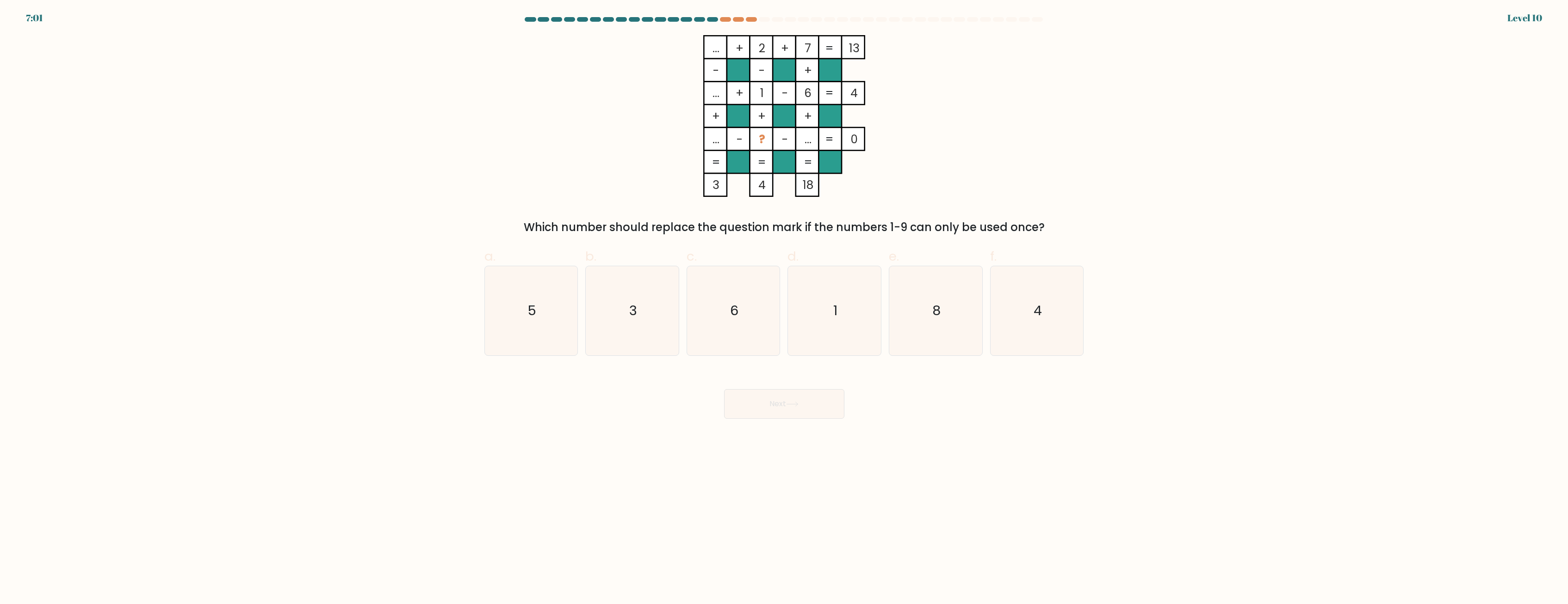
click at [562, 311] on text "3" at bounding box center [633, 311] width 8 height 18
drag, startPoint x: 766, startPoint y: 405, endPoint x: 732, endPoint y: 373, distance: 46.7
click at [562, 406] on button "Next" at bounding box center [785, 404] width 121 height 30
drag, startPoint x: 626, startPoint y: 304, endPoint x: 707, endPoint y: 359, distance: 97.9
click at [562, 304] on icon "3" at bounding box center [632, 311] width 89 height 89
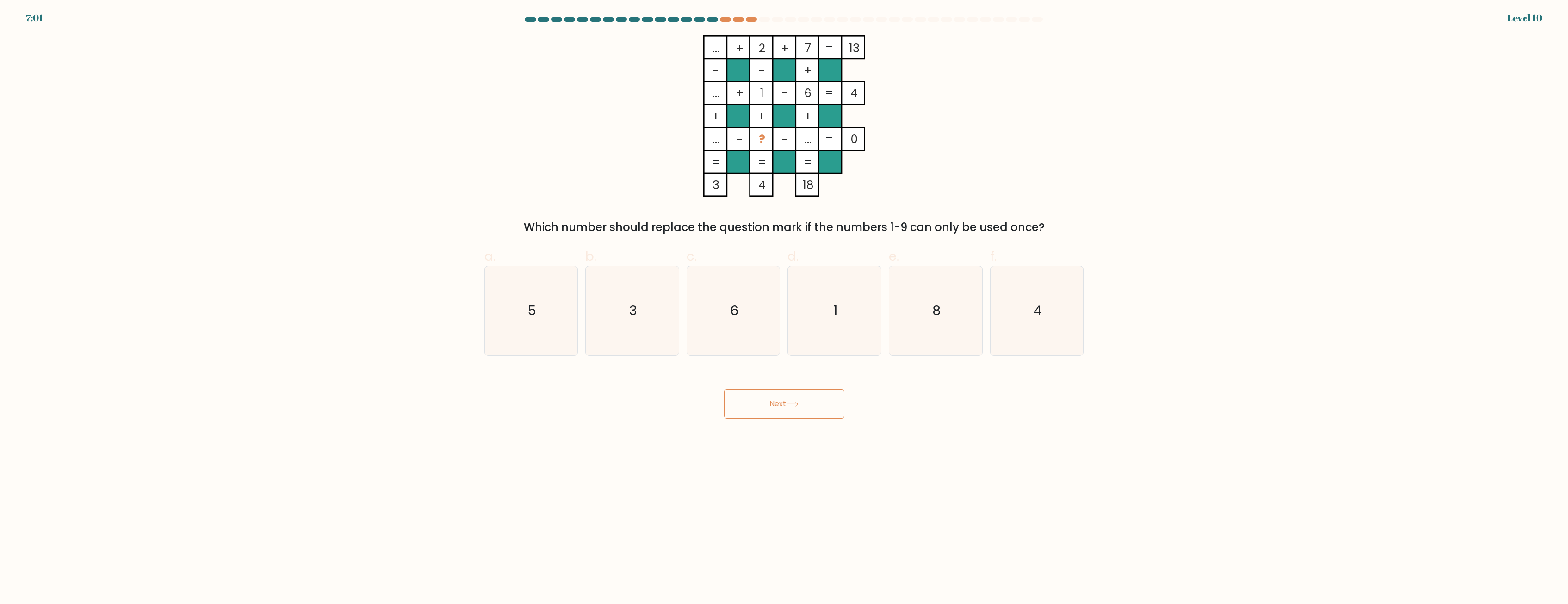
click at [562, 304] on input "b. 3" at bounding box center [784, 305] width 1 height 6
radio input "true"
drag, startPoint x: 752, startPoint y: 392, endPoint x: 750, endPoint y: 398, distance: 6.3
click at [562, 398] on button "Next" at bounding box center [785, 404] width 121 height 30
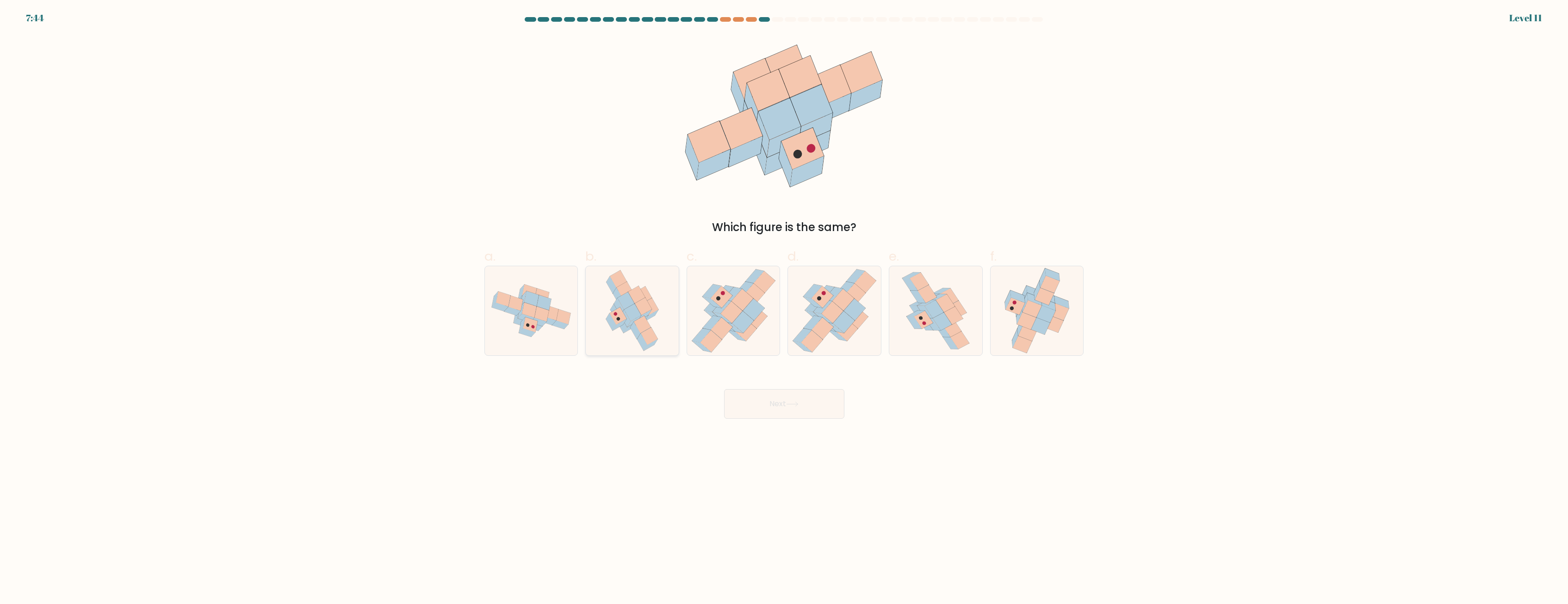
click at [562, 326] on div "b." at bounding box center [632, 301] width 101 height 109
click at [562, 415] on button "Next" at bounding box center [785, 404] width 121 height 30
click at [562, 330] on icon at bounding box center [743, 322] width 22 height 22
click at [562, 308] on input "c." at bounding box center [784, 305] width 1 height 6
radio input "true"
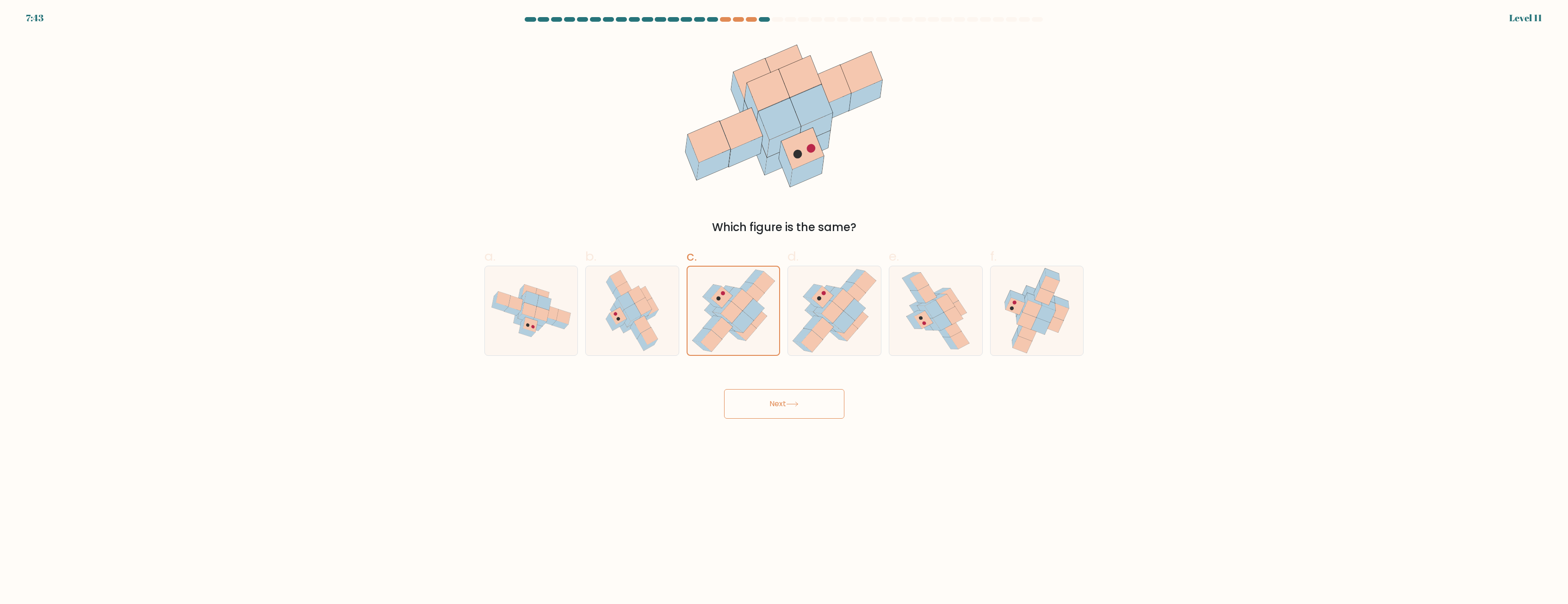
drag, startPoint x: 780, startPoint y: 422, endPoint x: 777, endPoint y: 415, distance: 7.6
click at [562, 421] on body "7:43 Level 11" at bounding box center [784, 302] width 1568 height 604
drag, startPoint x: 774, startPoint y: 398, endPoint x: 775, endPoint y: 394, distance: 4.1
click at [562, 401] on button "Next" at bounding box center [785, 404] width 121 height 30
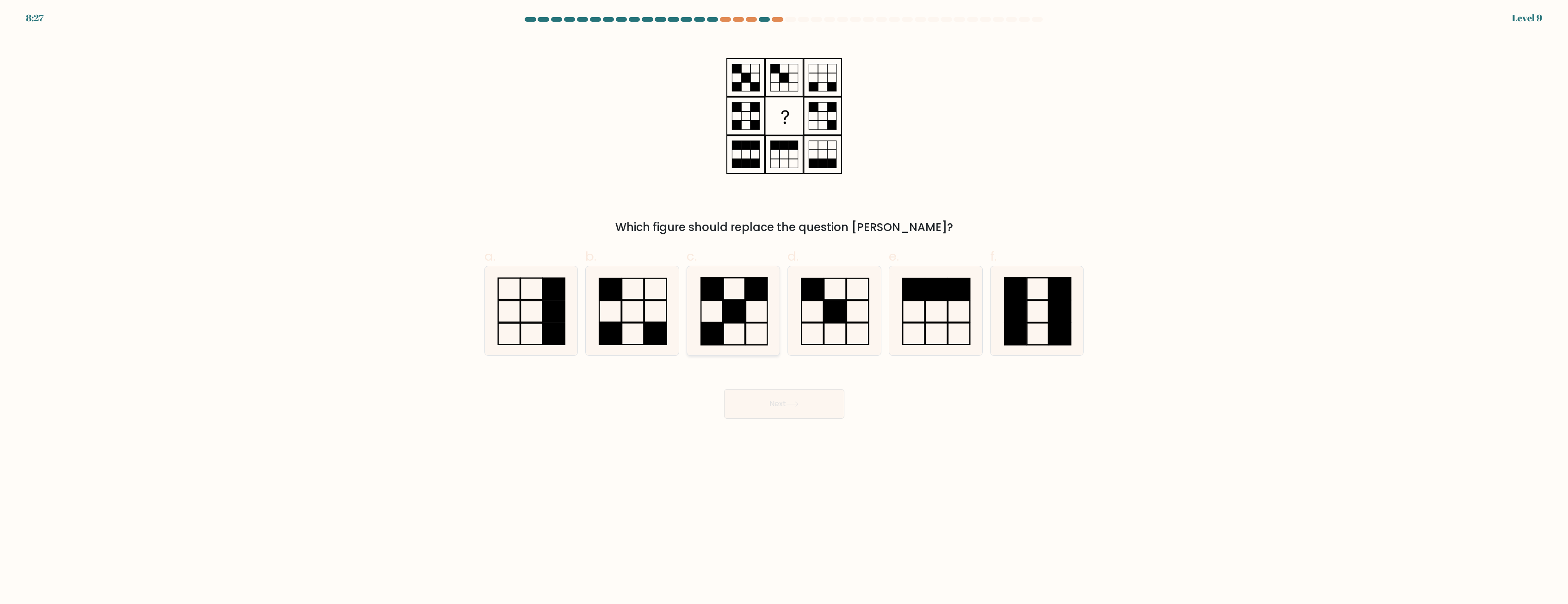
click at [562, 324] on div at bounding box center [733, 311] width 94 height 90
click at [562, 308] on input "c." at bounding box center [784, 305] width 1 height 6
radio input "true"
click at [562, 413] on button "Next" at bounding box center [785, 404] width 121 height 30
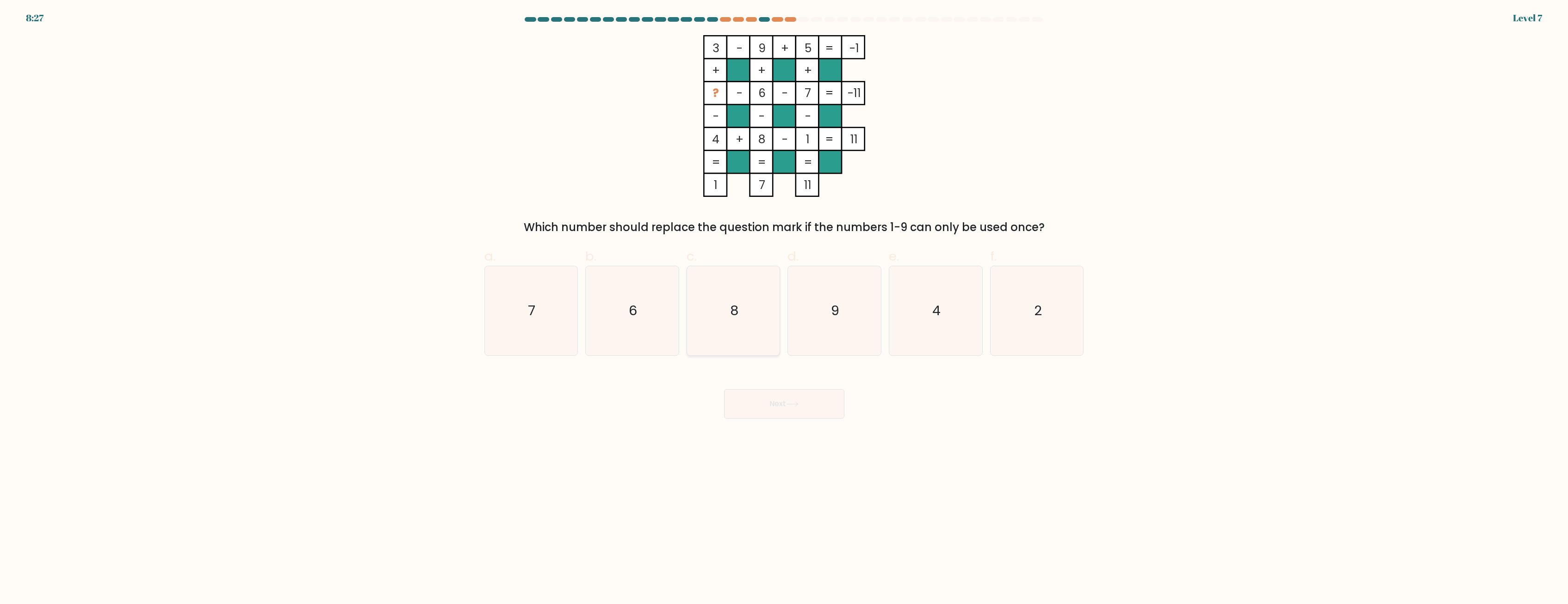
click at [562, 319] on icon "8" at bounding box center [733, 311] width 89 height 89
click at [562, 308] on input "c. 8" at bounding box center [784, 305] width 1 height 6
radio input "true"
drag, startPoint x: 773, startPoint y: 408, endPoint x: 774, endPoint y: 383, distance: 25.0
click at [562, 406] on button "Next" at bounding box center [785, 404] width 121 height 30
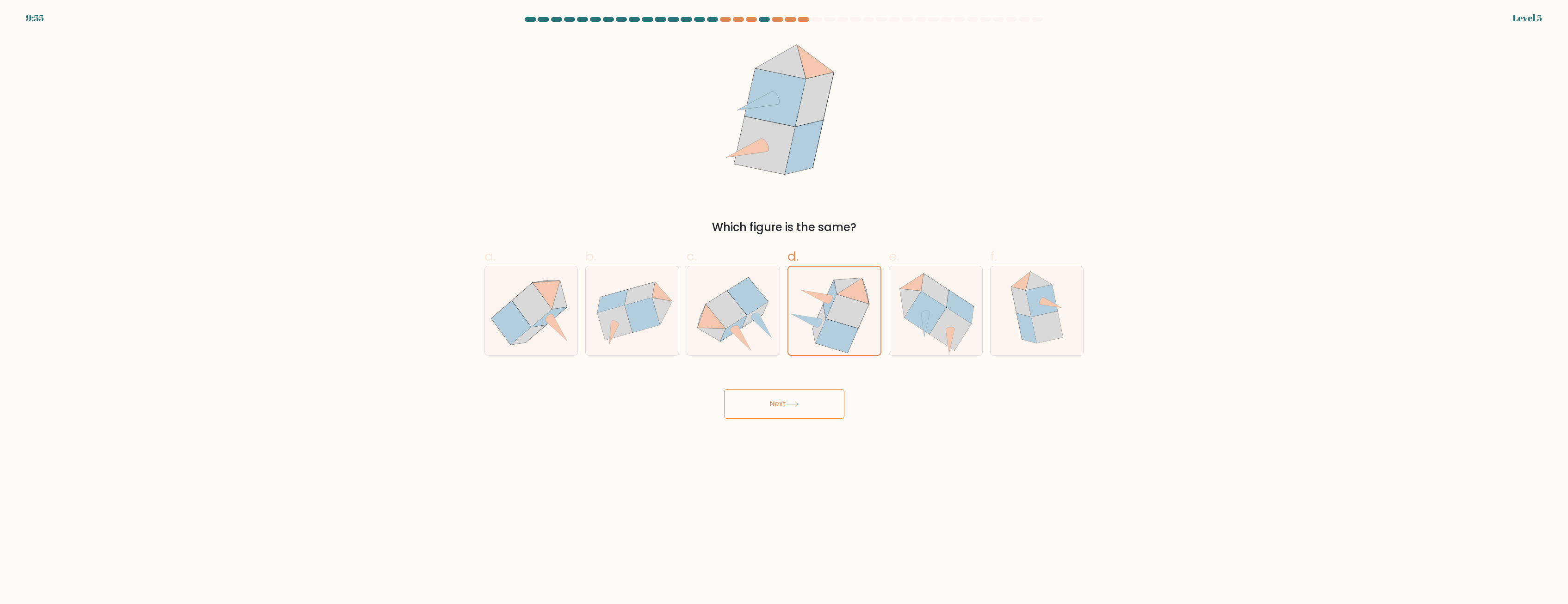
click at [562, 407] on icon at bounding box center [792, 404] width 13 height 5
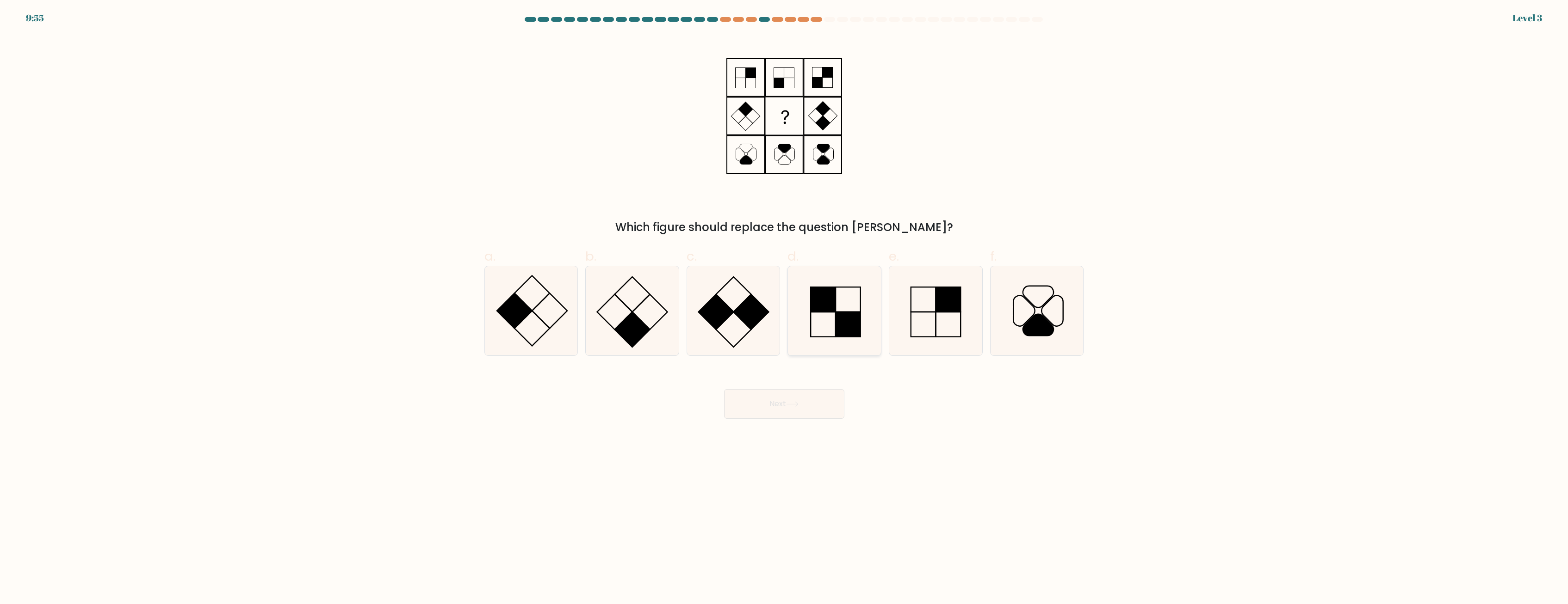
click at [562, 332] on div "e." at bounding box center [936, 301] width 101 height 109
click at [562, 375] on div "Next" at bounding box center [784, 393] width 611 height 52
drag, startPoint x: 829, startPoint y: 331, endPoint x: 822, endPoint y: 342, distance: 13.0
click at [562, 333] on icon at bounding box center [835, 311] width 89 height 89
drag, startPoint x: 807, startPoint y: 406, endPoint x: 809, endPoint y: 391, distance: 15.1
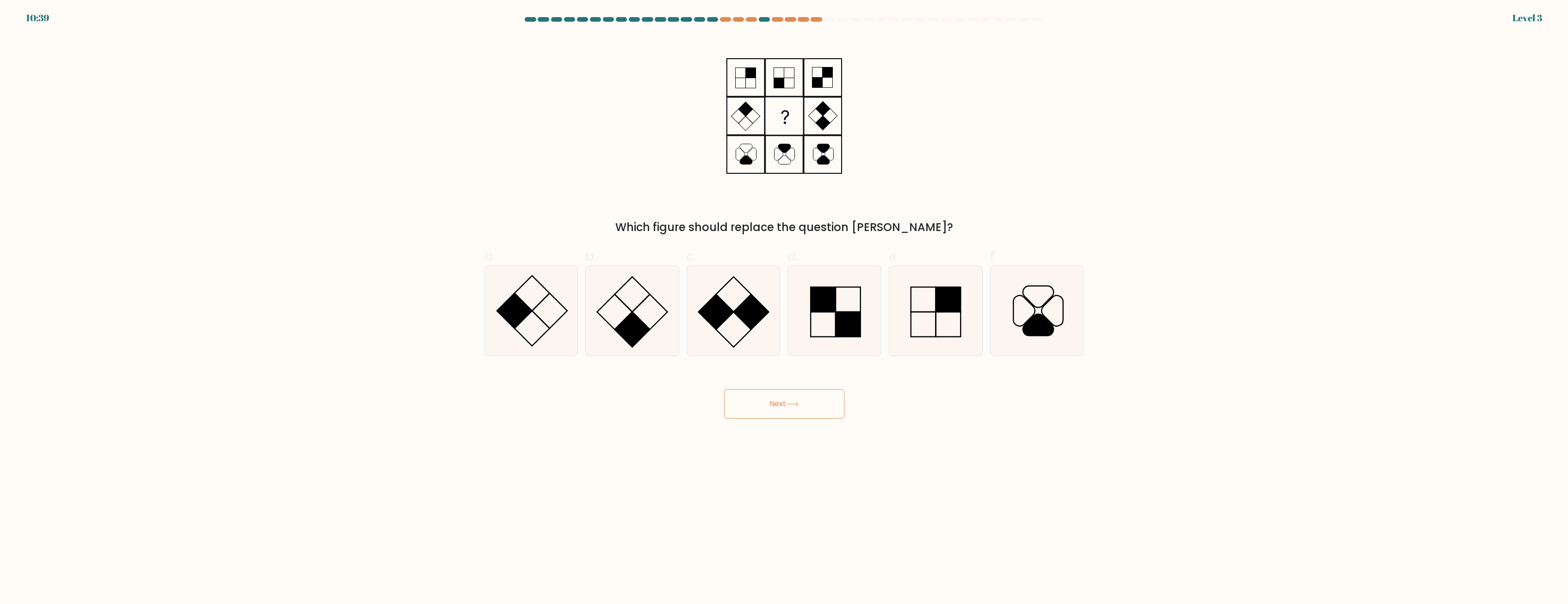
click at [562, 404] on button "Next" at bounding box center [785, 404] width 121 height 30
click at [562, 286] on icon at bounding box center [835, 311] width 89 height 89
click at [562, 302] on input "d." at bounding box center [784, 305] width 1 height 6
radio input "true"
click at [562, 394] on button "Next" at bounding box center [785, 404] width 121 height 30
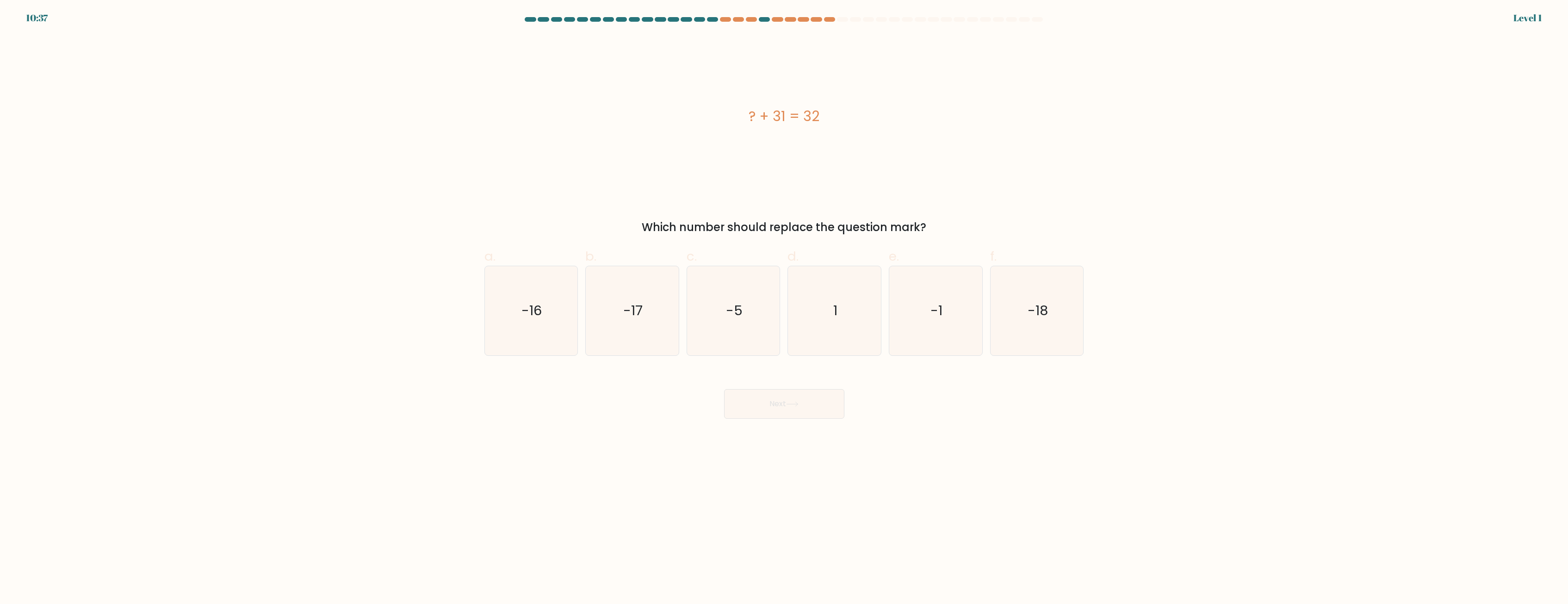
click at [562, 313] on icon "1" at bounding box center [835, 311] width 89 height 89
click at [562, 308] on input "d. 1" at bounding box center [784, 305] width 1 height 6
radio input "true"
click at [562, 403] on button "Next" at bounding box center [785, 404] width 121 height 30
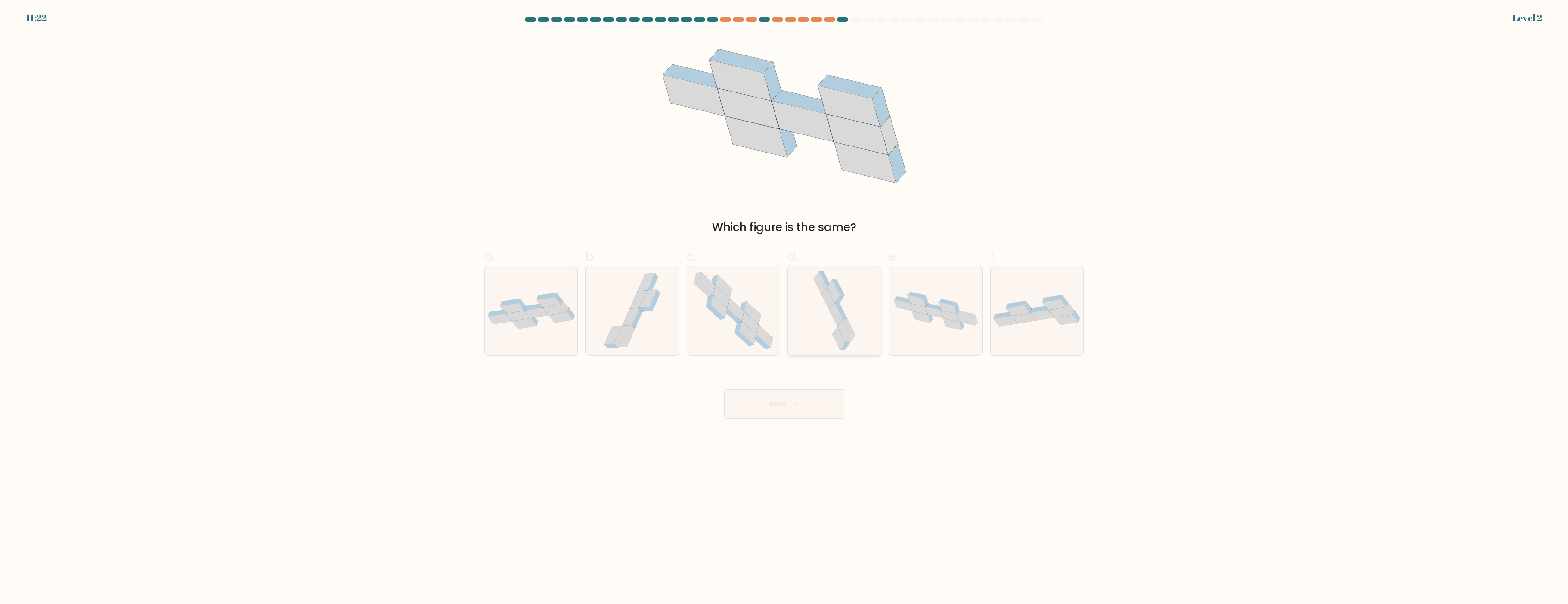
click at [562, 317] on icon at bounding box center [834, 311] width 47 height 89
click at [562, 308] on input "d." at bounding box center [784, 305] width 1 height 6
radio input "true"
drag, startPoint x: 813, startPoint y: 400, endPoint x: 819, endPoint y: 393, distance: 9.2
click at [562, 400] on button "Next" at bounding box center [785, 404] width 121 height 30
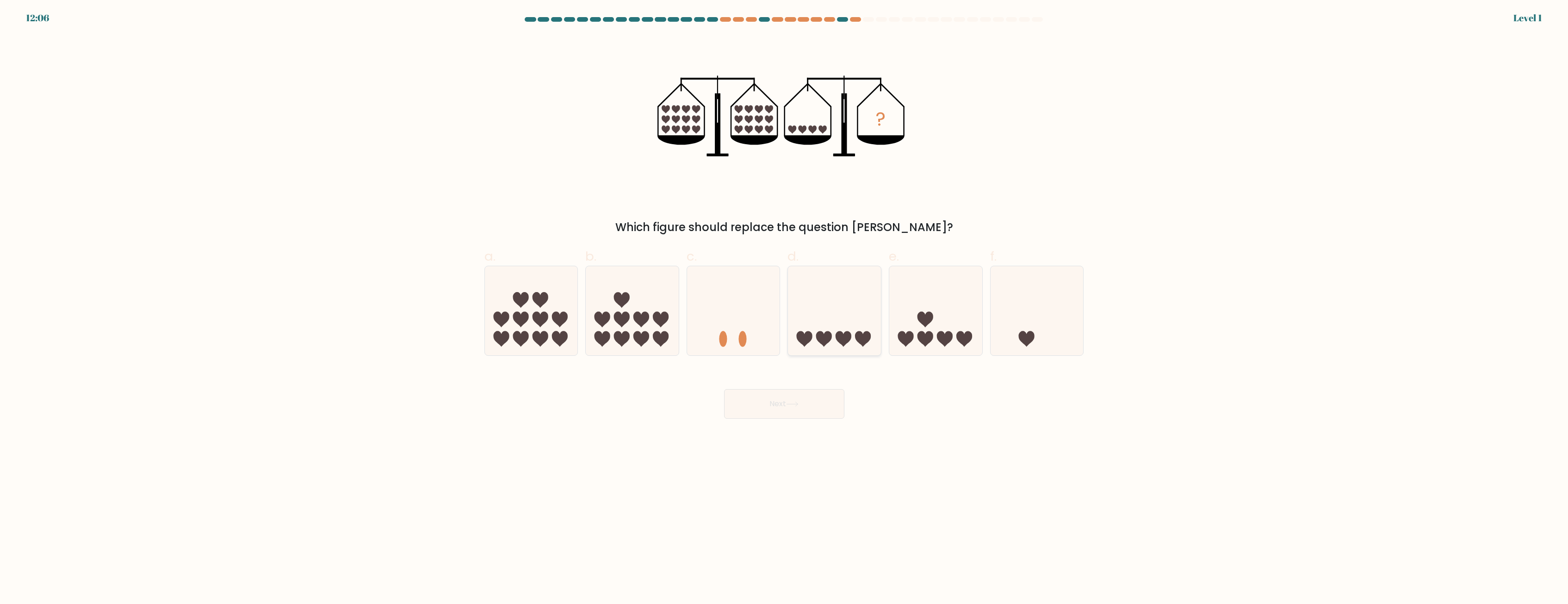
click at [562, 317] on icon at bounding box center [834, 311] width 93 height 77
click at [562, 396] on button "Next" at bounding box center [785, 404] width 121 height 30
click at [562, 288] on icon at bounding box center [834, 311] width 93 height 77
click at [562, 302] on input "d." at bounding box center [784, 305] width 1 height 6
radio input "true"
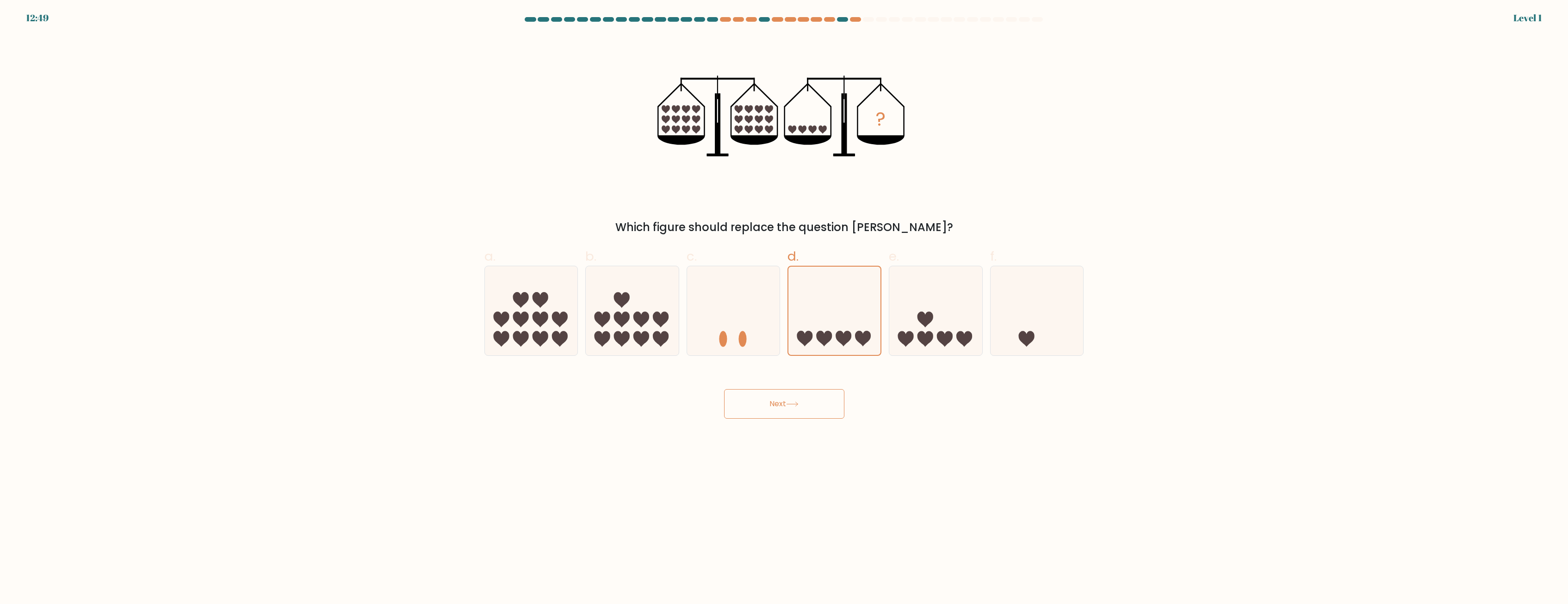
click at [562, 395] on button "Next" at bounding box center [785, 404] width 121 height 30
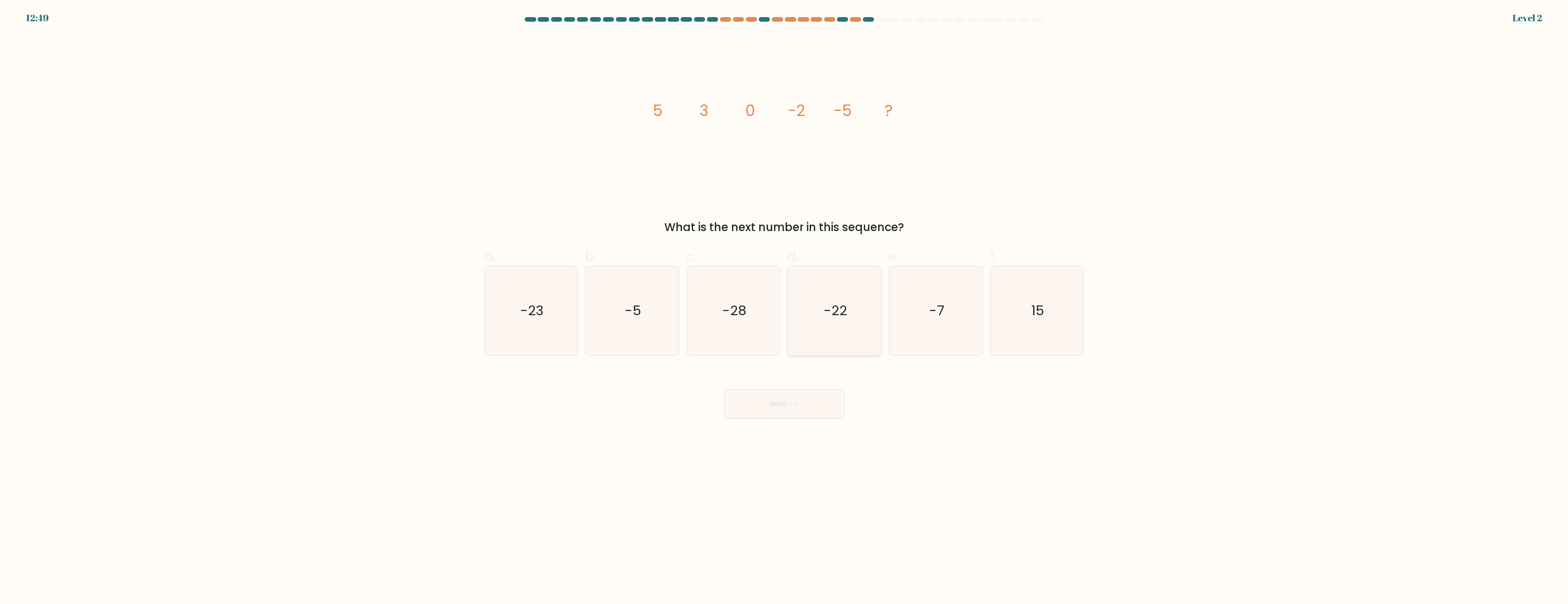
click at [562, 302] on text "-22" at bounding box center [835, 311] width 24 height 18
click at [562, 302] on input "d. -22" at bounding box center [784, 305] width 1 height 6
radio input "true"
click at [562, 403] on button "Next" at bounding box center [785, 404] width 121 height 30
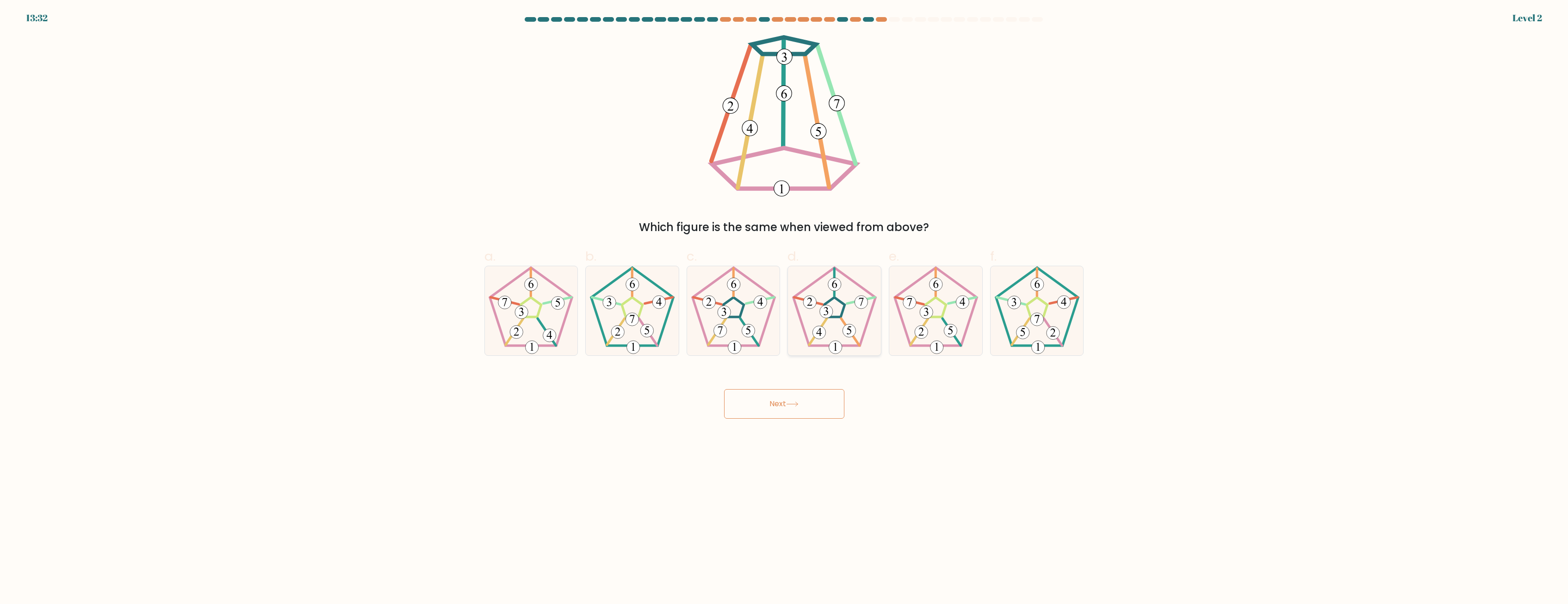
click at [562, 305] on icon at bounding box center [835, 311] width 89 height 89
click at [562, 305] on input "d." at bounding box center [784, 305] width 1 height 6
radio input "true"
click at [562, 399] on button "Next" at bounding box center [785, 404] width 121 height 30
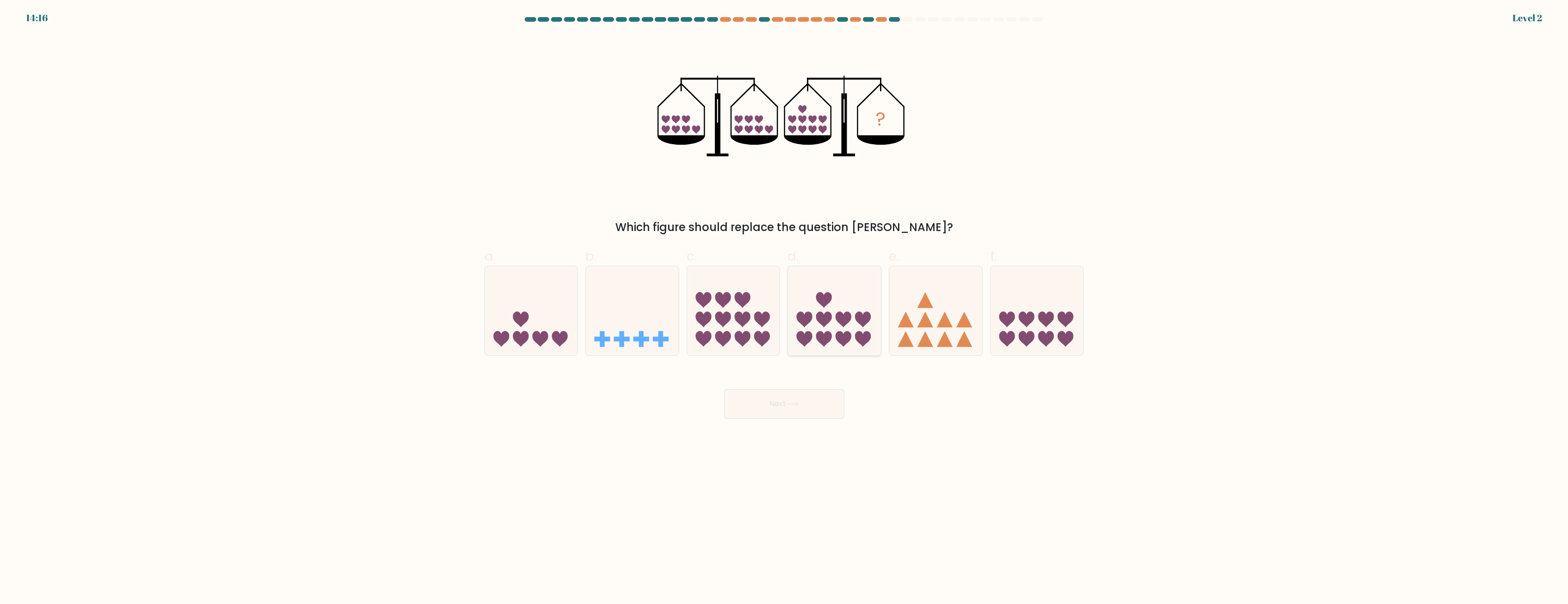
click at [562, 308] on icon at bounding box center [834, 311] width 93 height 77
click at [562, 308] on input "d." at bounding box center [784, 305] width 1 height 6
radio input "true"
click at [562, 404] on button "Next" at bounding box center [785, 404] width 121 height 30
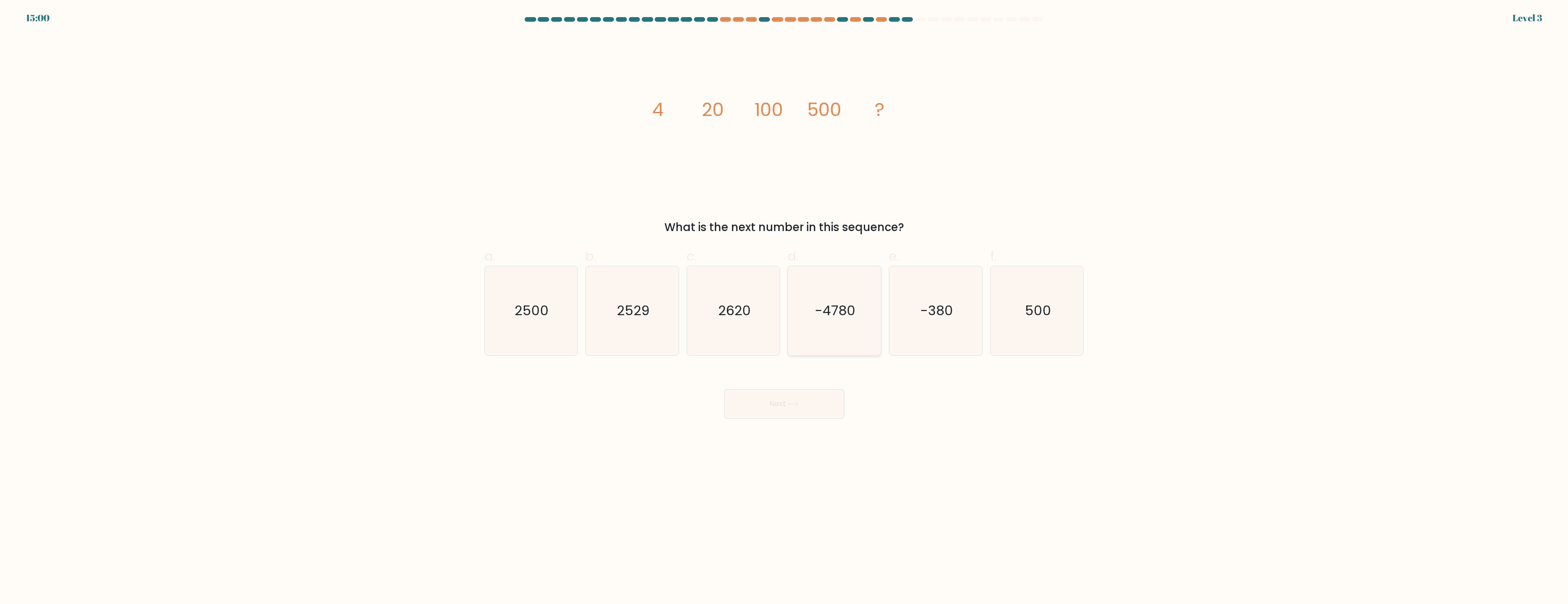
click at [562, 319] on icon "-4780" at bounding box center [835, 311] width 89 height 89
click at [562, 308] on input "d. -4780" at bounding box center [784, 305] width 1 height 6
radio input "true"
click at [562, 395] on button "Next" at bounding box center [785, 404] width 121 height 30
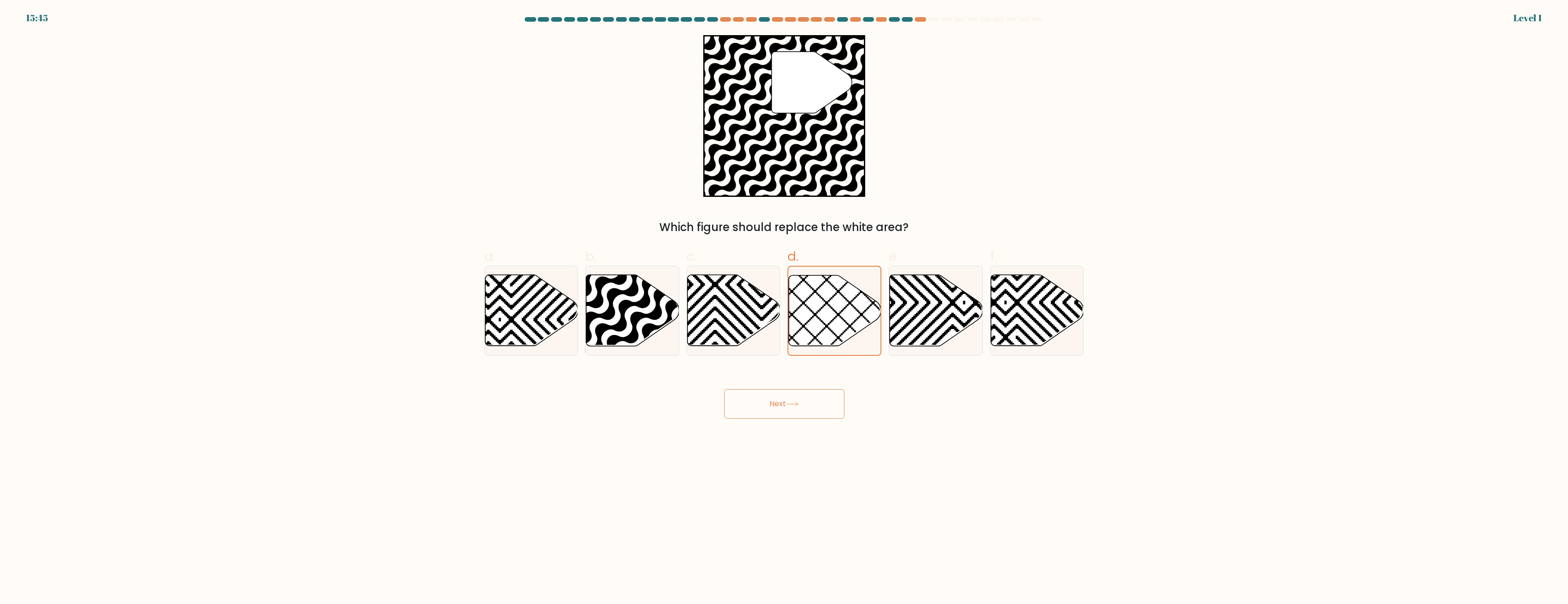
click at [562, 408] on button "Next" at bounding box center [785, 404] width 121 height 30
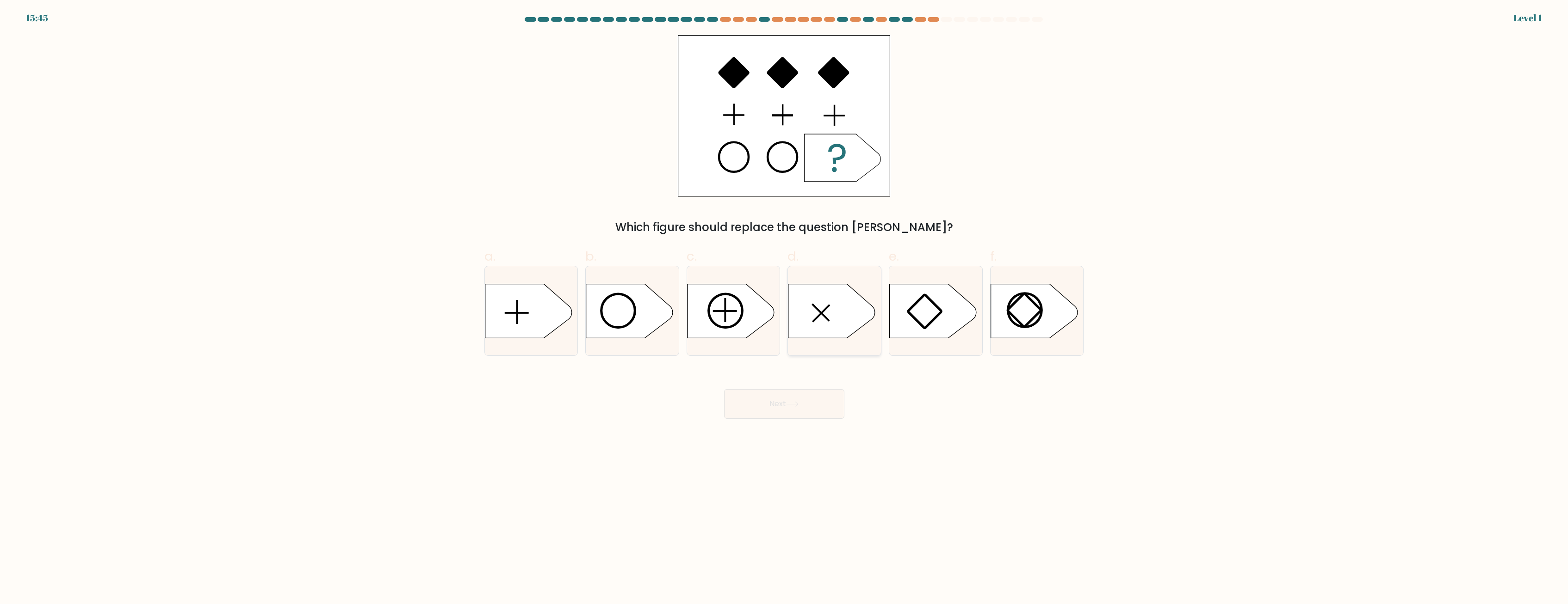
click at [562, 325] on icon at bounding box center [831, 311] width 87 height 54
click at [562, 308] on input "d." at bounding box center [784, 305] width 1 height 6
radio input "true"
click at [562, 400] on button "Next" at bounding box center [785, 404] width 121 height 30
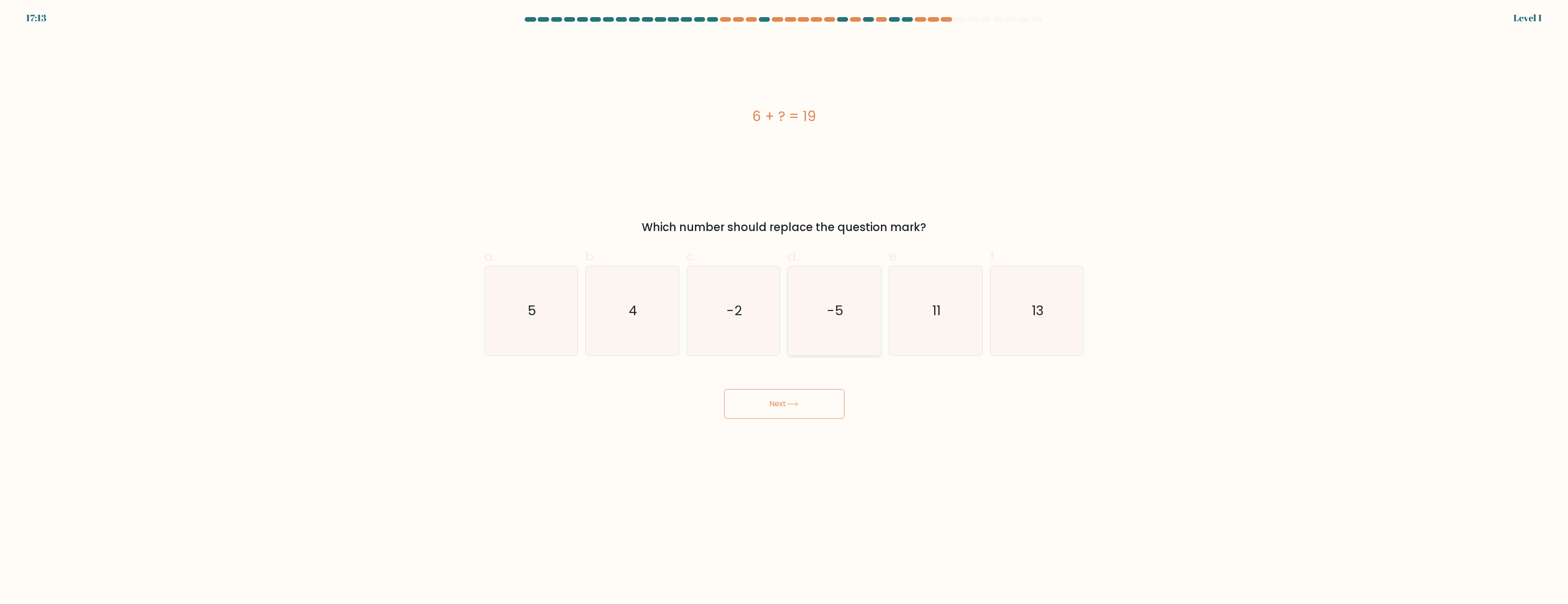
click at [562, 315] on text "-5" at bounding box center [835, 311] width 16 height 18
click at [562, 308] on input "d. -5" at bounding box center [784, 305] width 1 height 6
radio input "true"
drag, startPoint x: 812, startPoint y: 400, endPoint x: 822, endPoint y: 352, distance: 49.0
click at [562, 397] on button "Next" at bounding box center [785, 404] width 121 height 30
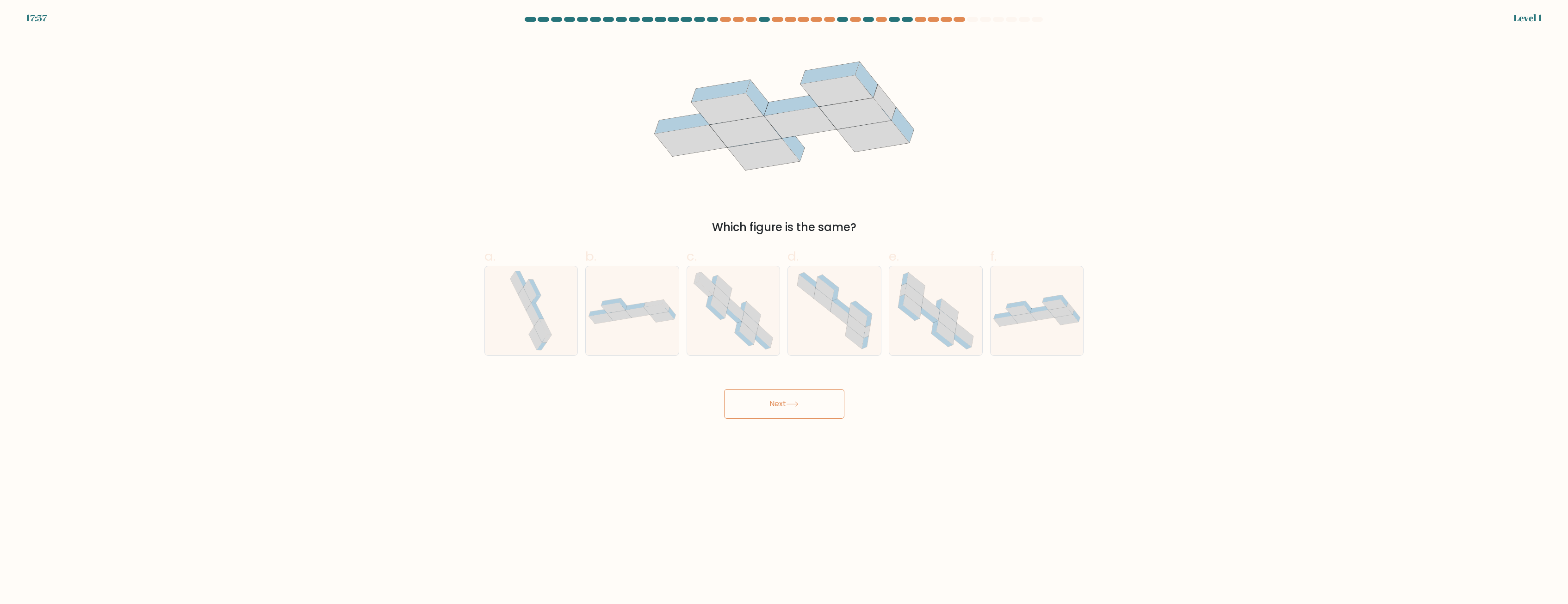
click at [562, 394] on button "Next" at bounding box center [785, 404] width 121 height 30
click at [562, 288] on icon at bounding box center [835, 311] width 89 height 89
click at [562, 302] on input "d." at bounding box center [784, 305] width 1 height 6
radio input "true"
drag, startPoint x: 815, startPoint y: 403, endPoint x: 824, endPoint y: 369, distance: 35.2
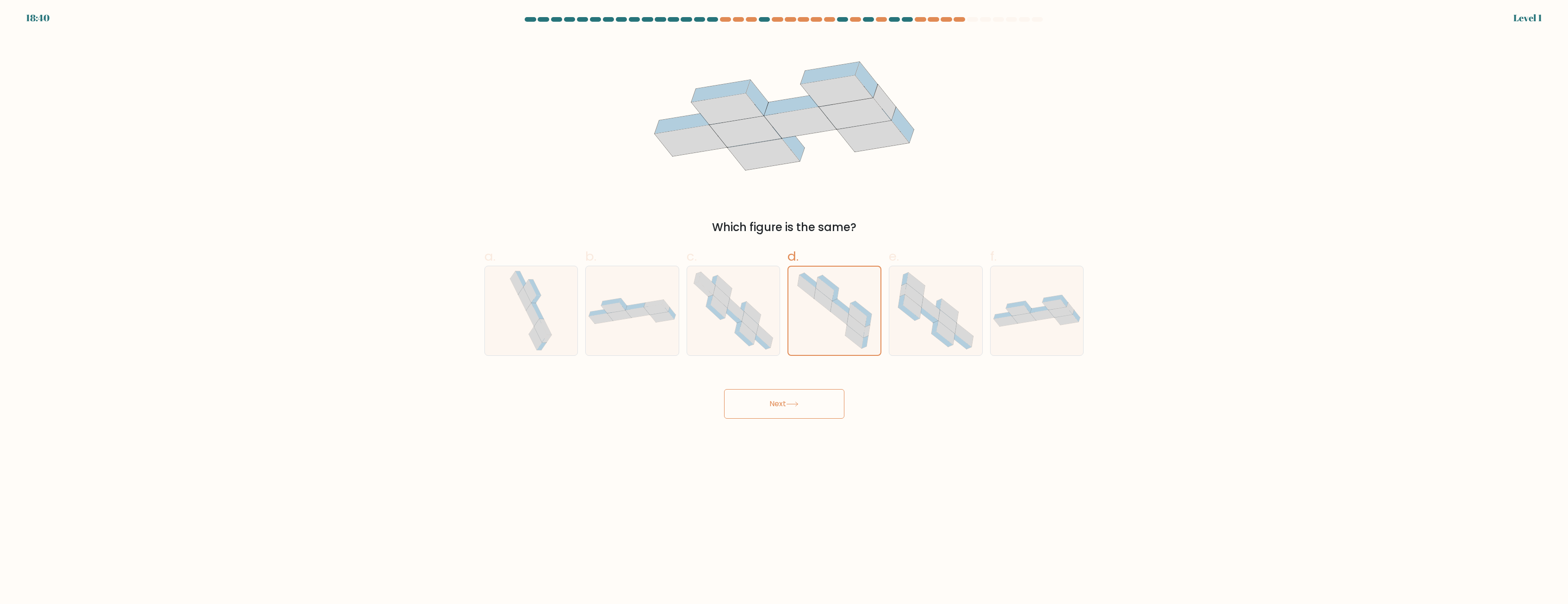
click at [562, 402] on button "Next" at bounding box center [785, 404] width 121 height 30
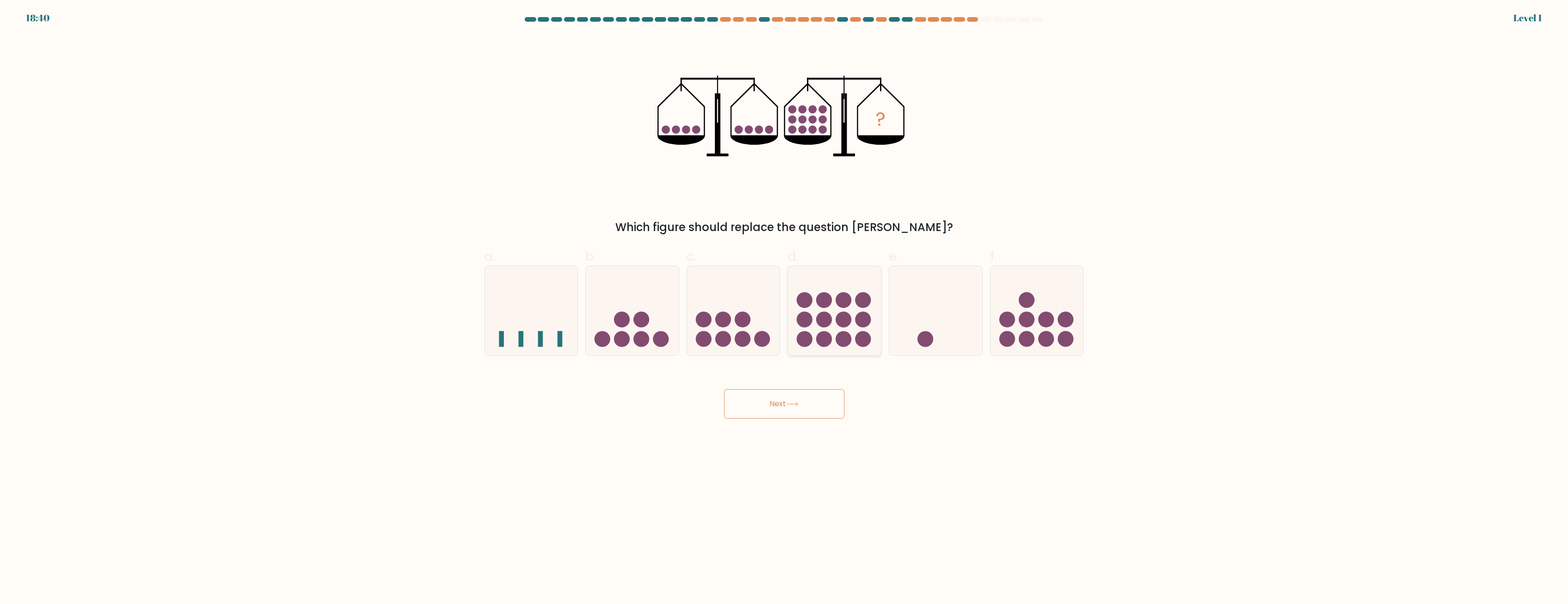
click at [562, 313] on icon at bounding box center [834, 311] width 93 height 77
drag, startPoint x: 810, startPoint y: 401, endPoint x: 813, endPoint y: 384, distance: 17.3
click at [562, 397] on button "Next" at bounding box center [785, 404] width 121 height 30
click at [562, 293] on icon at bounding box center [834, 311] width 93 height 77
click at [562, 302] on input "d." at bounding box center [784, 305] width 1 height 6
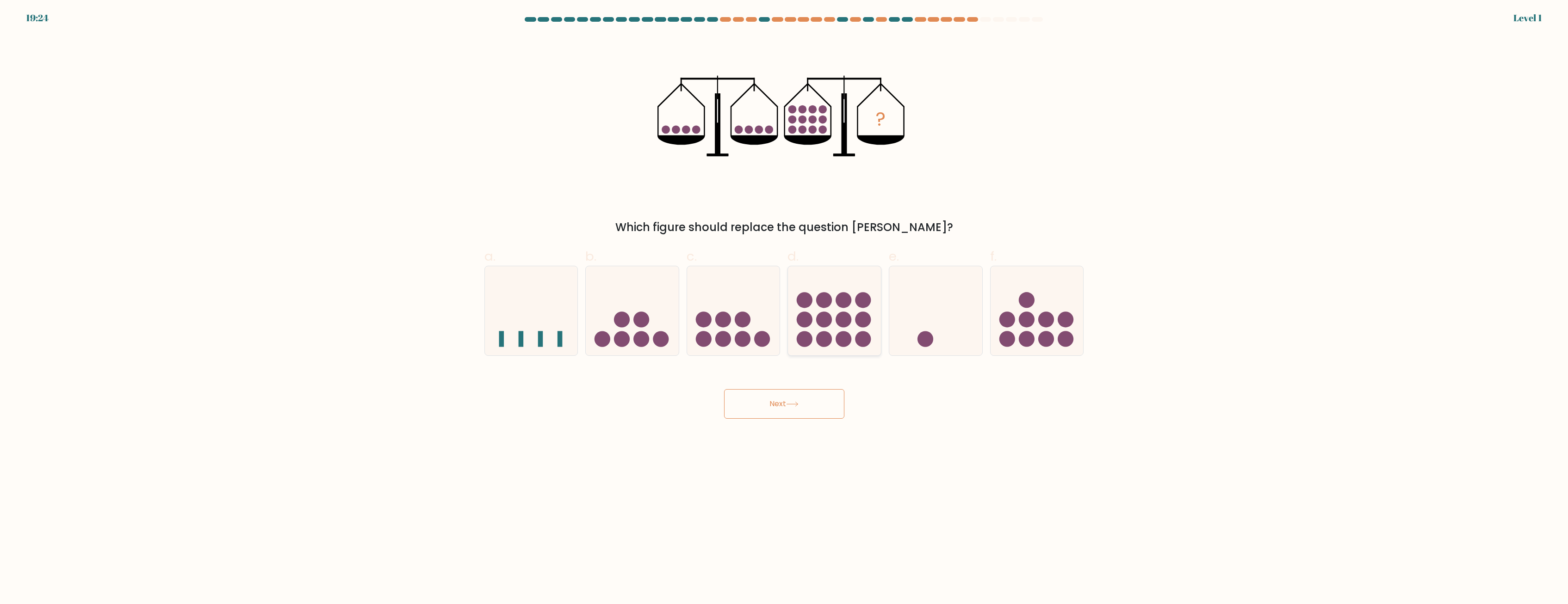
radio input "true"
click at [562, 394] on button "Next" at bounding box center [785, 404] width 121 height 30
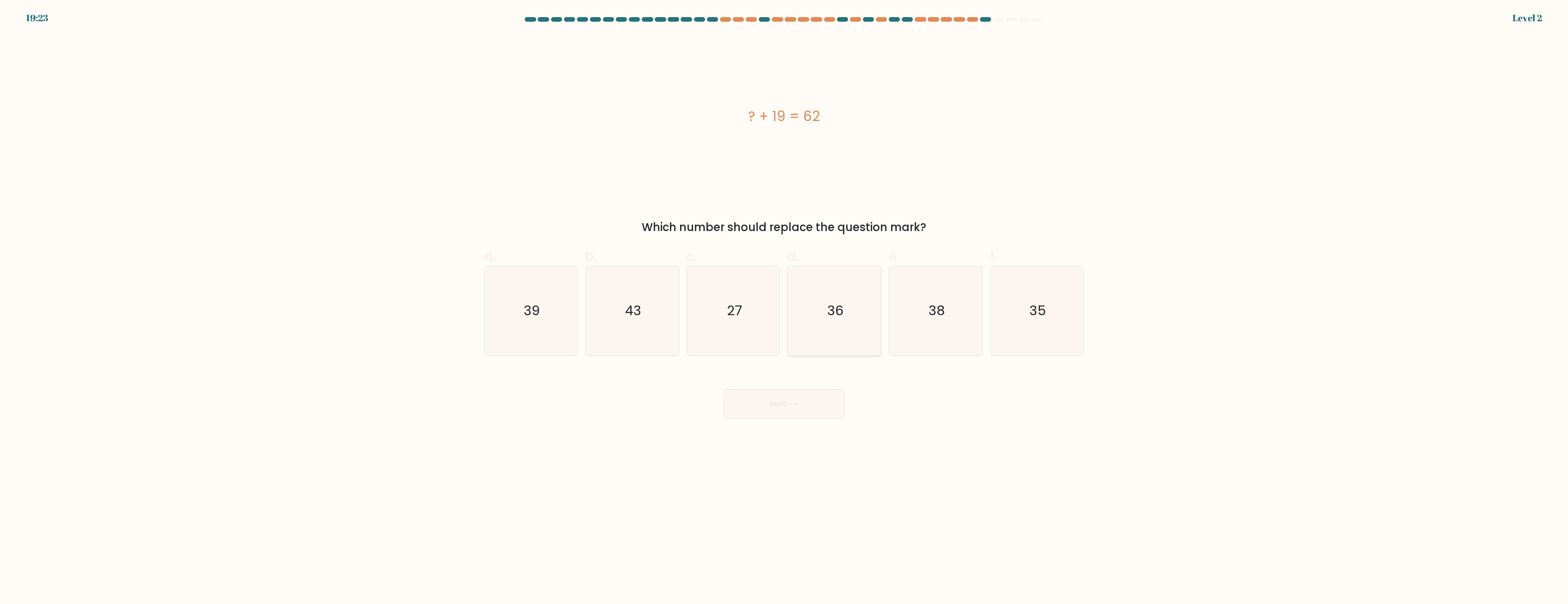
click at [562, 310] on text "36" at bounding box center [835, 311] width 16 height 18
drag, startPoint x: 794, startPoint y: 419, endPoint x: 796, endPoint y: 411, distance: 8.2
click at [562, 418] on body "20:07 Level 2" at bounding box center [784, 302] width 1568 height 604
click at [562, 333] on icon "36" at bounding box center [835, 311] width 89 height 89
click at [562, 308] on input "d. 36" at bounding box center [784, 305] width 1 height 6
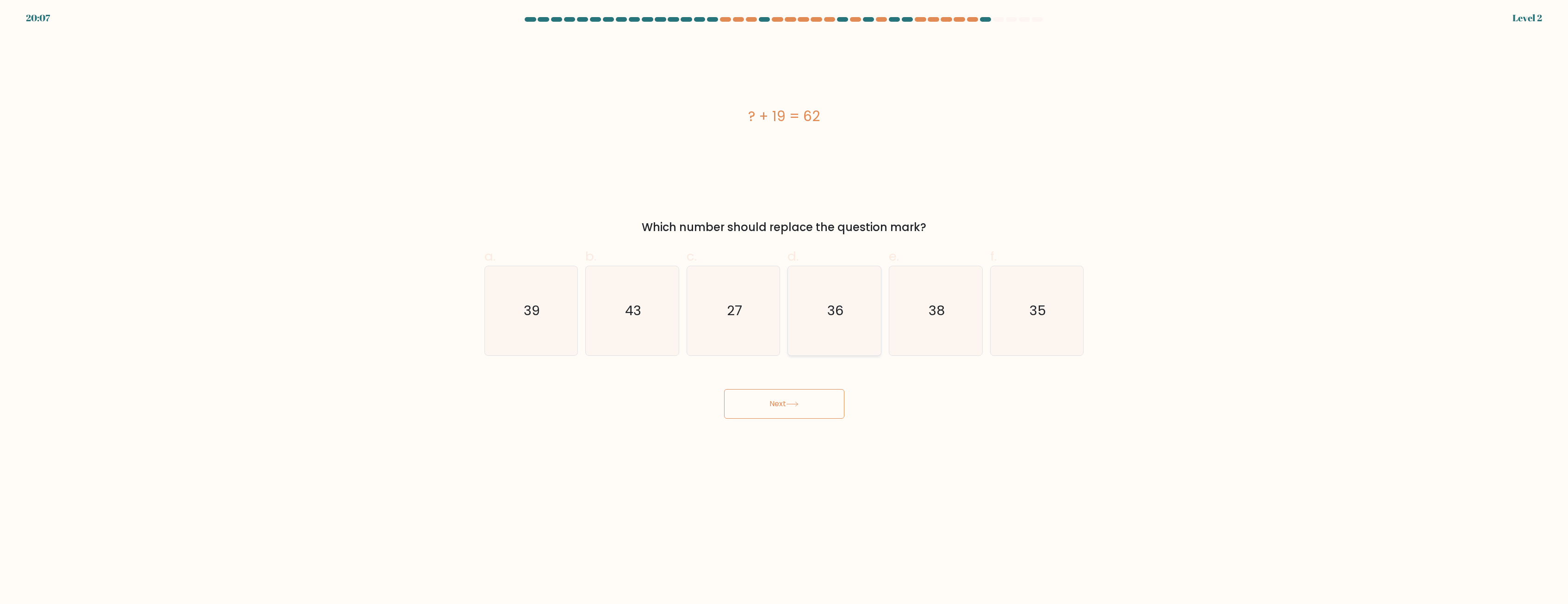
radio input "true"
drag, startPoint x: 803, startPoint y: 408, endPoint x: 804, endPoint y: 397, distance: 11.0
click at [562, 404] on button "Next" at bounding box center [785, 404] width 121 height 30
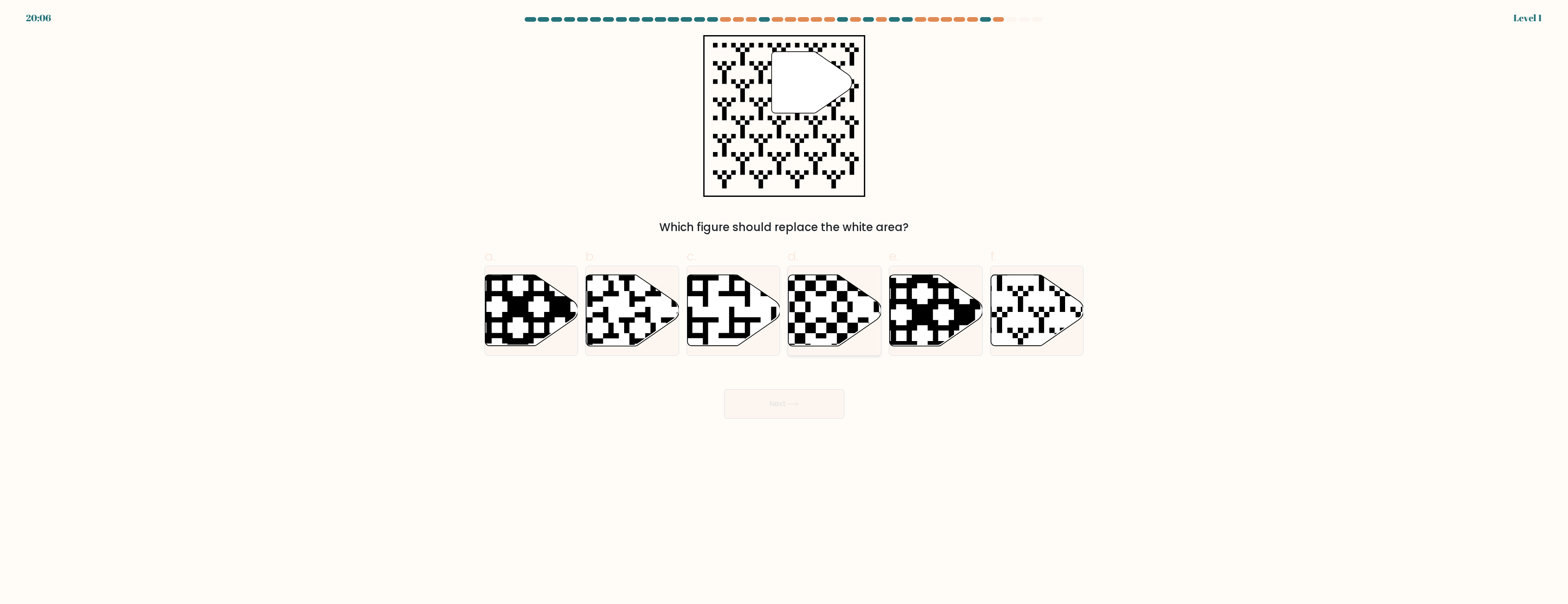
click at [562, 321] on icon at bounding box center [835, 310] width 93 height 71
click at [562, 308] on input "d." at bounding box center [784, 305] width 1 height 6
radio input "true"
drag, startPoint x: 805, startPoint y: 400, endPoint x: 814, endPoint y: 370, distance: 31.3
click at [562, 400] on button "Next" at bounding box center [785, 404] width 121 height 30
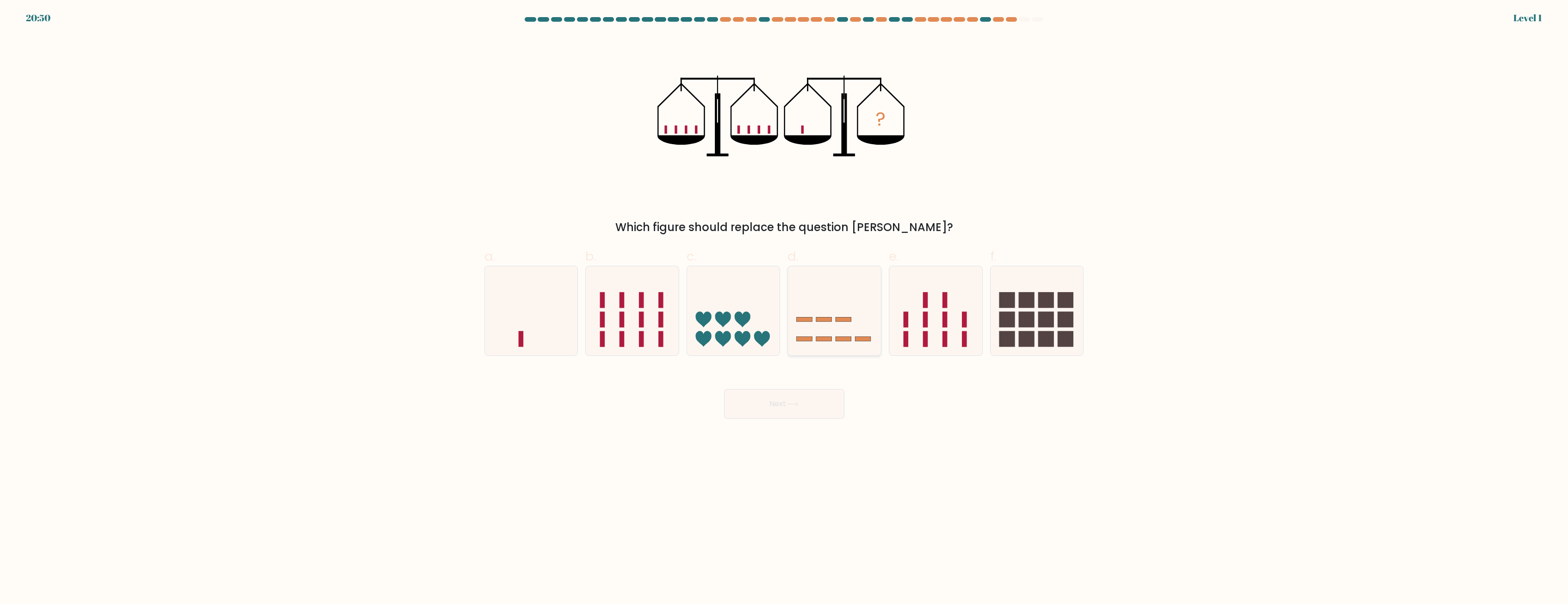
click at [562, 324] on icon at bounding box center [834, 311] width 93 height 77
click at [562, 308] on input "d." at bounding box center [784, 305] width 1 height 6
radio input "true"
click at [562, 415] on button "Next" at bounding box center [785, 404] width 121 height 30
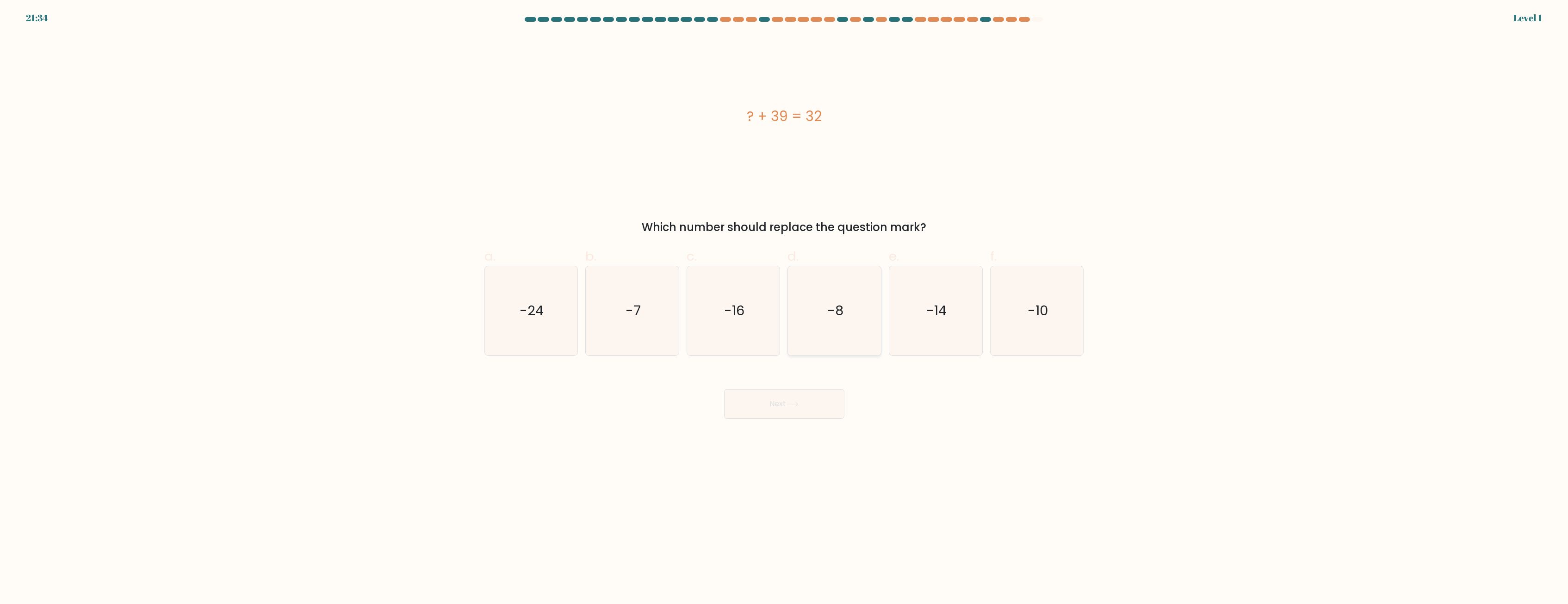
click at [562, 332] on icon "-8" at bounding box center [835, 311] width 89 height 89
click at [562, 308] on input "d. -8" at bounding box center [784, 305] width 1 height 6
radio input "true"
click at [562, 408] on button "Next" at bounding box center [785, 404] width 121 height 30
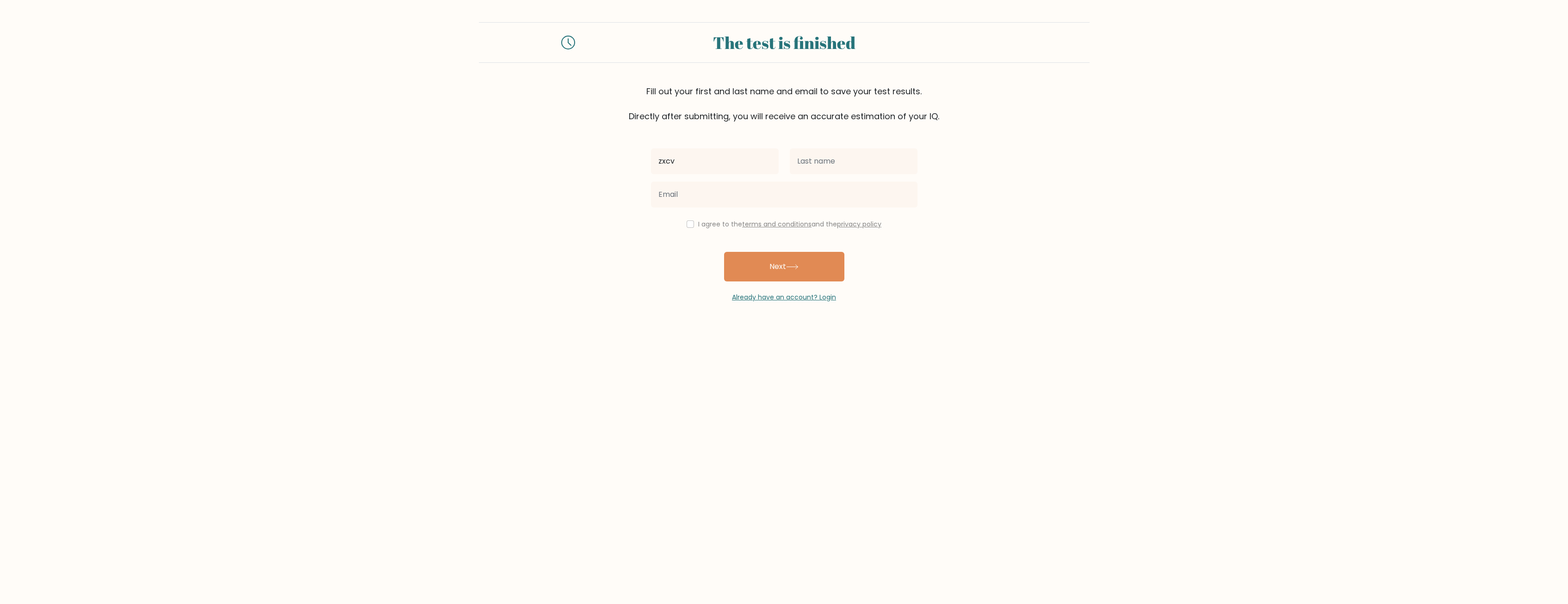
type input "zxcv"
click at [798, 165] on input "text" at bounding box center [854, 161] width 128 height 26
type input "zxcv"
click at [689, 224] on input "checkbox" at bounding box center [690, 224] width 7 height 7
checkbox input "true"
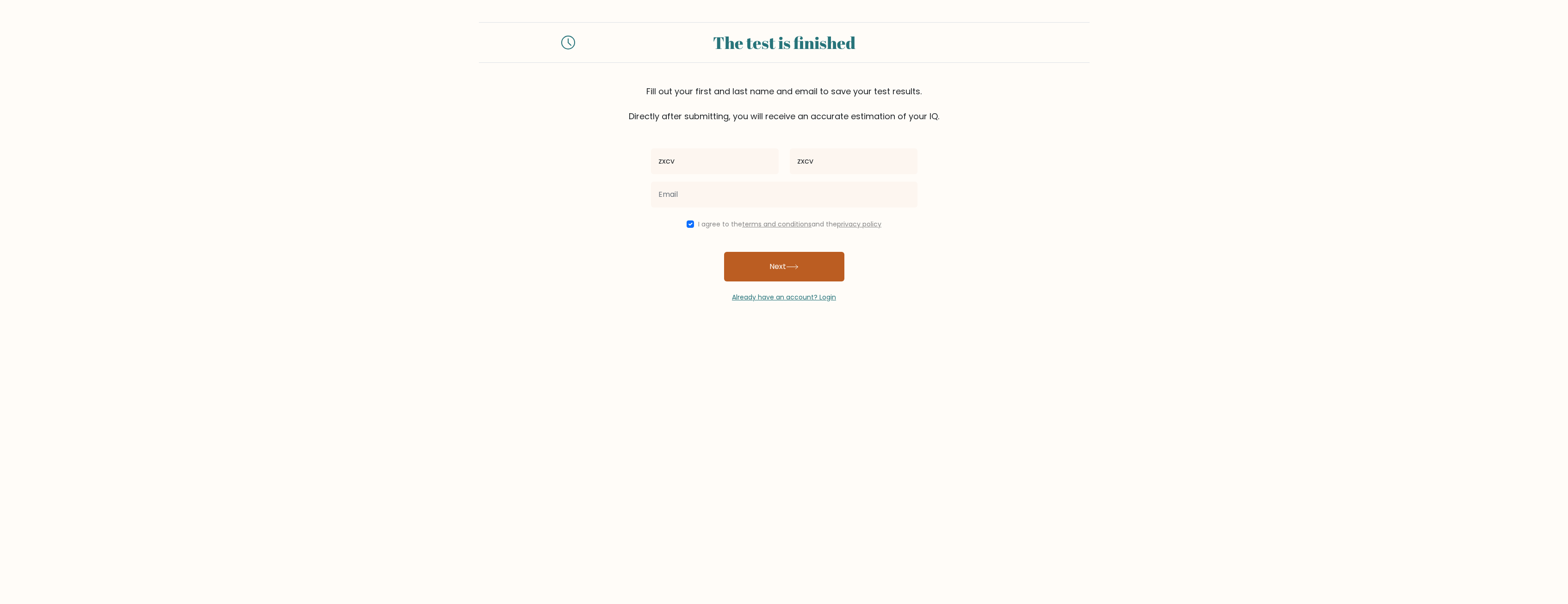
click at [749, 271] on button "Next" at bounding box center [785, 266] width 121 height 30
type input "kinzler@outlook.com"
click at [782, 260] on button "Next" at bounding box center [785, 266] width 121 height 30
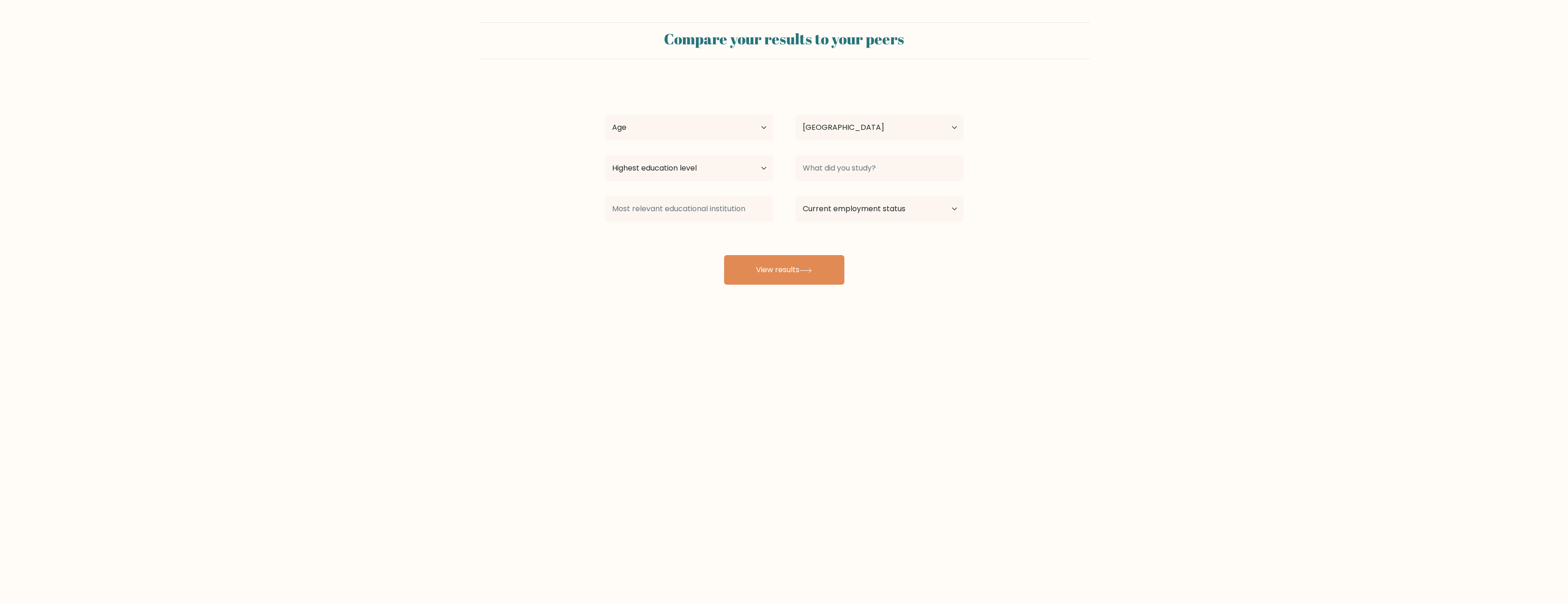
select select "US"
select select "45_54"
click option "45-54 years old" at bounding box center [0, 0] width 0 height 0
click at [796, 115] on select "Country Afghanistan Albania Algeria American Samoa Andorra Angola Anguilla Anta…" at bounding box center [880, 128] width 169 height 26
drag, startPoint x: 837, startPoint y: 130, endPoint x: 786, endPoint y: 159, distance: 58.7
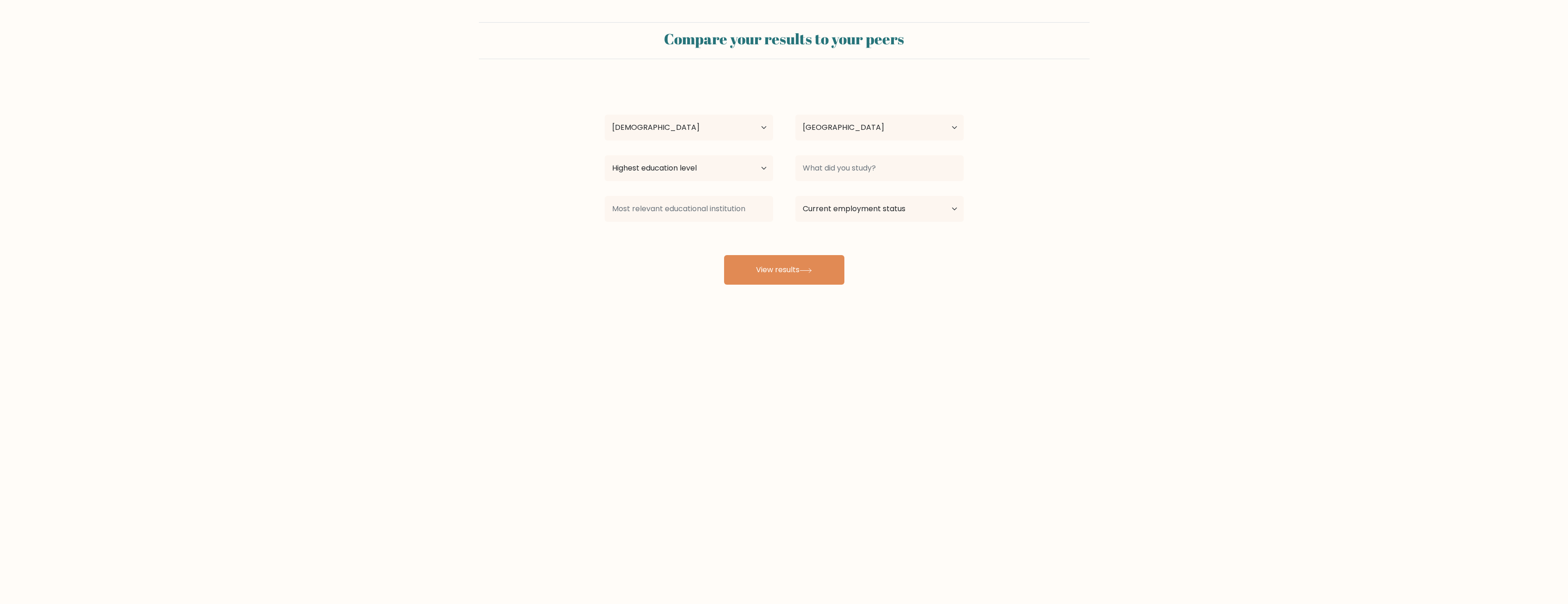
click at [775, 130] on div "Age Under 18 years old 18-24 years old 25-34 years old 35-44 years old 45-54 ye…" at bounding box center [688, 127] width 191 height 33
click at [849, 164] on input at bounding box center [880, 168] width 169 height 26
type input "butts"
type input "BUTTHEAD"
click at [796, 196] on select "Current employment status Employed Student Retired Other / prefer not to answer" at bounding box center [880, 209] width 169 height 26
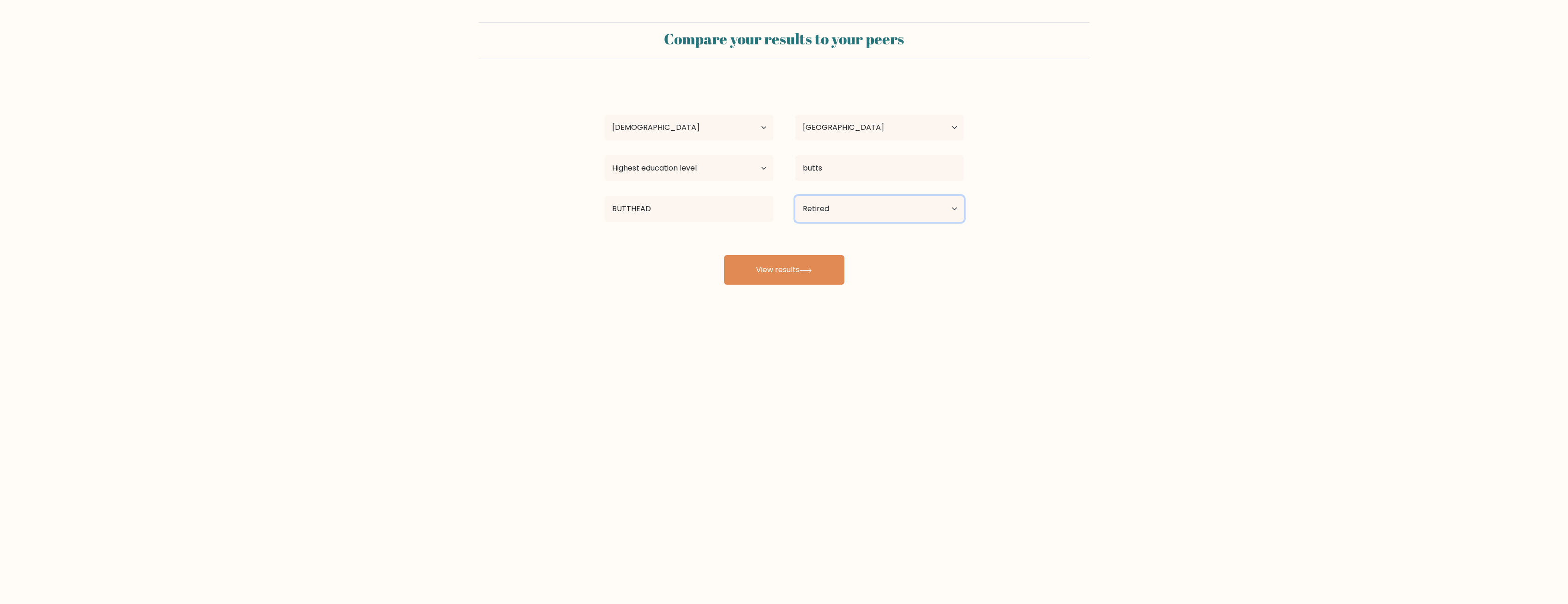
click option "Retired" at bounding box center [0, 0] width 0 height 0
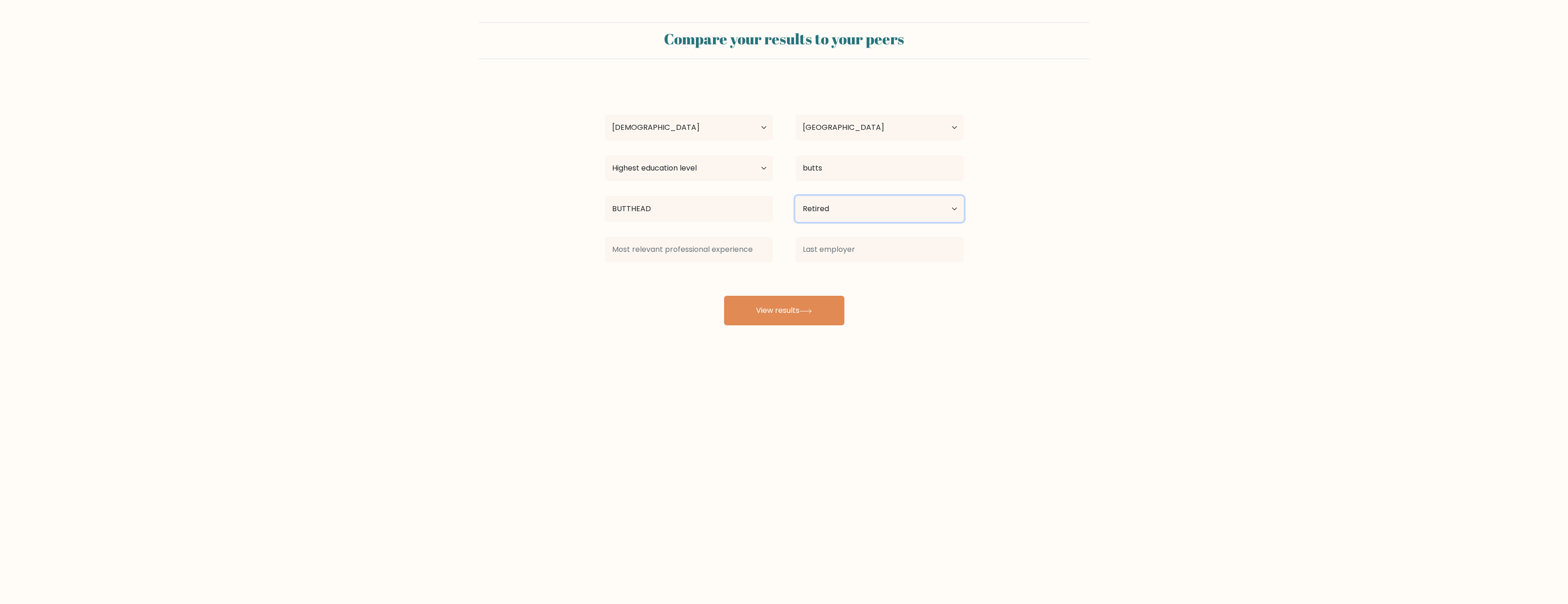
click at [796, 196] on select "Current employment status Employed Student Retired Other / prefer not to answer" at bounding box center [880, 209] width 169 height 26
select select "student"
click option "Student" at bounding box center [0, 0] width 0 height 0
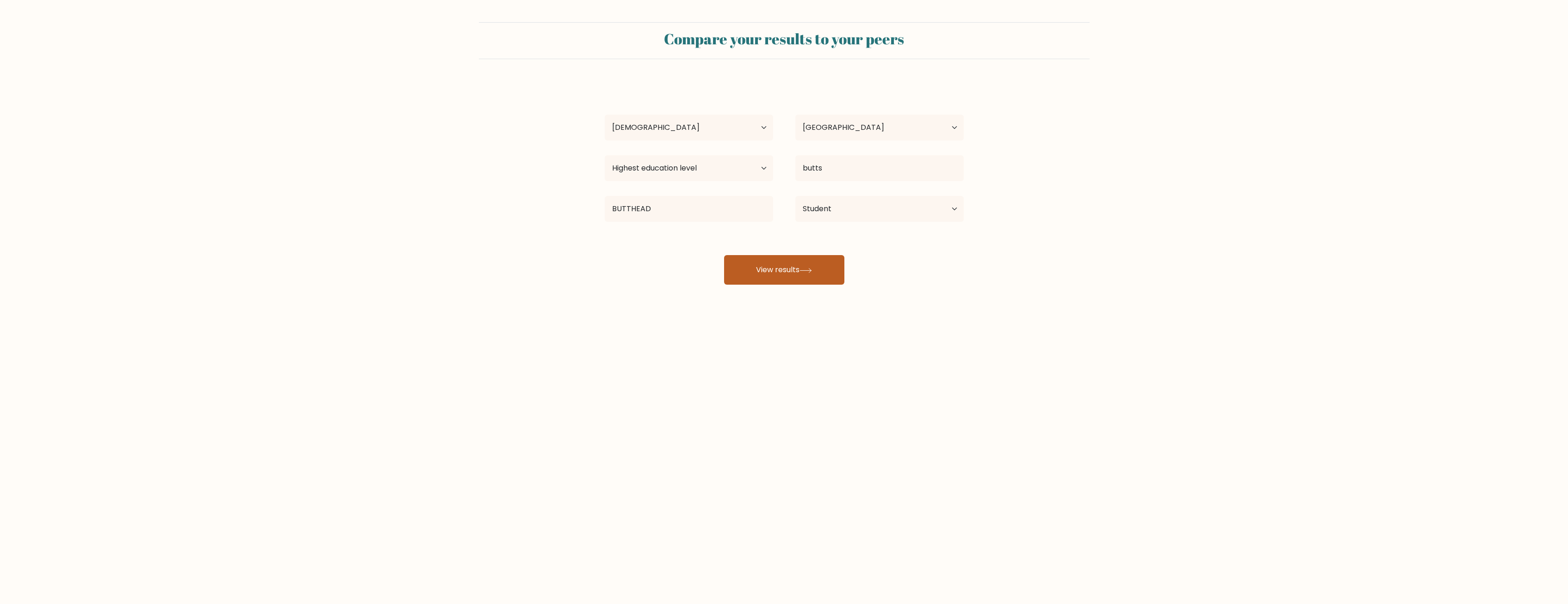
click at [798, 269] on button "View results" at bounding box center [785, 270] width 121 height 30
click at [604, 155] on select "Highest education level No schooling Primary Lower Secondary Upper Secondary Oc…" at bounding box center [688, 168] width 169 height 26
select select "primary"
click option "Primary" at bounding box center [0, 0] width 0 height 0
click at [762, 277] on button "View results" at bounding box center [785, 270] width 121 height 30
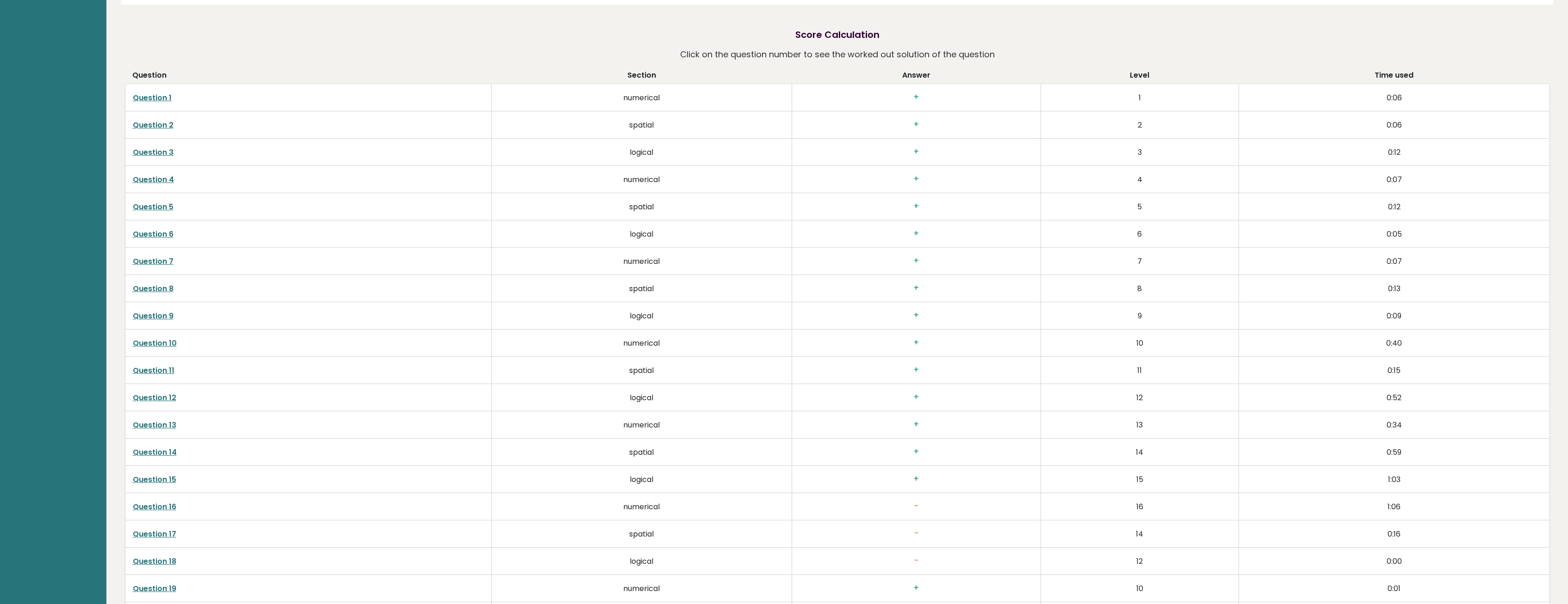
scroll to position [1980, 0]
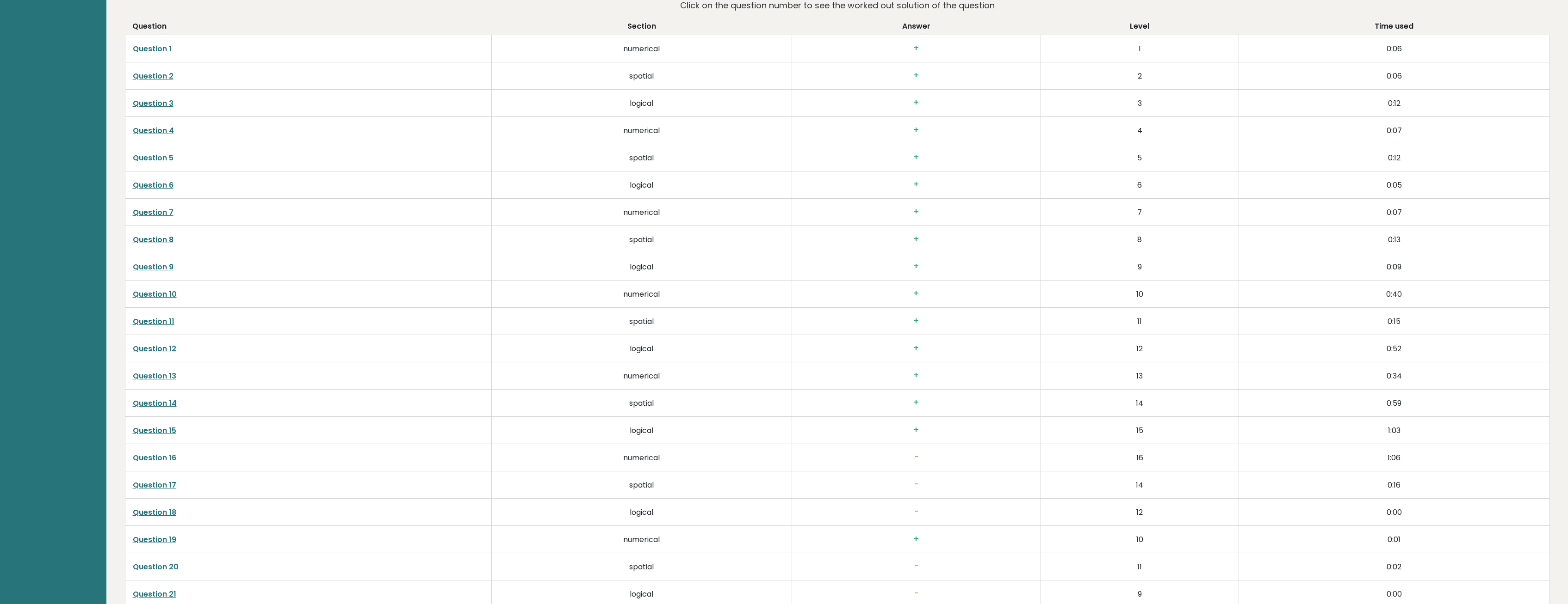
click at [167, 432] on link "Question 15" at bounding box center [154, 430] width 43 height 10
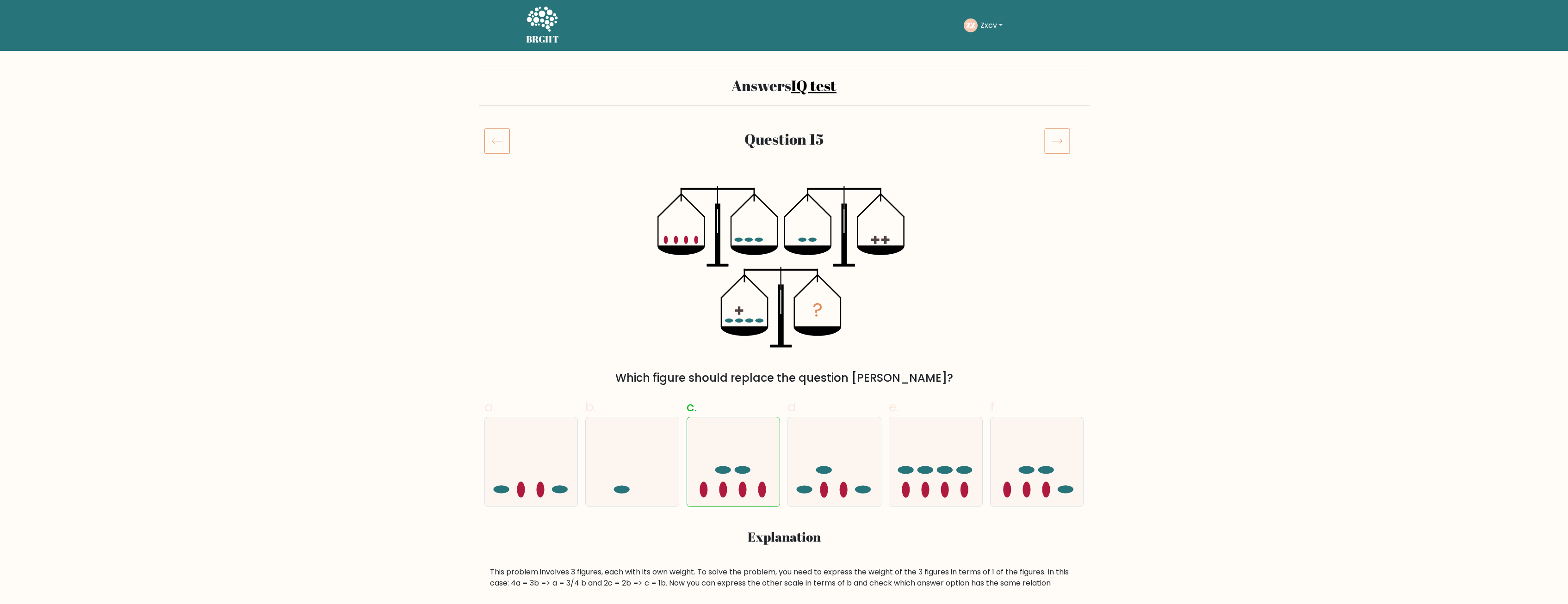
click at [1060, 151] on icon at bounding box center [1057, 141] width 26 height 26
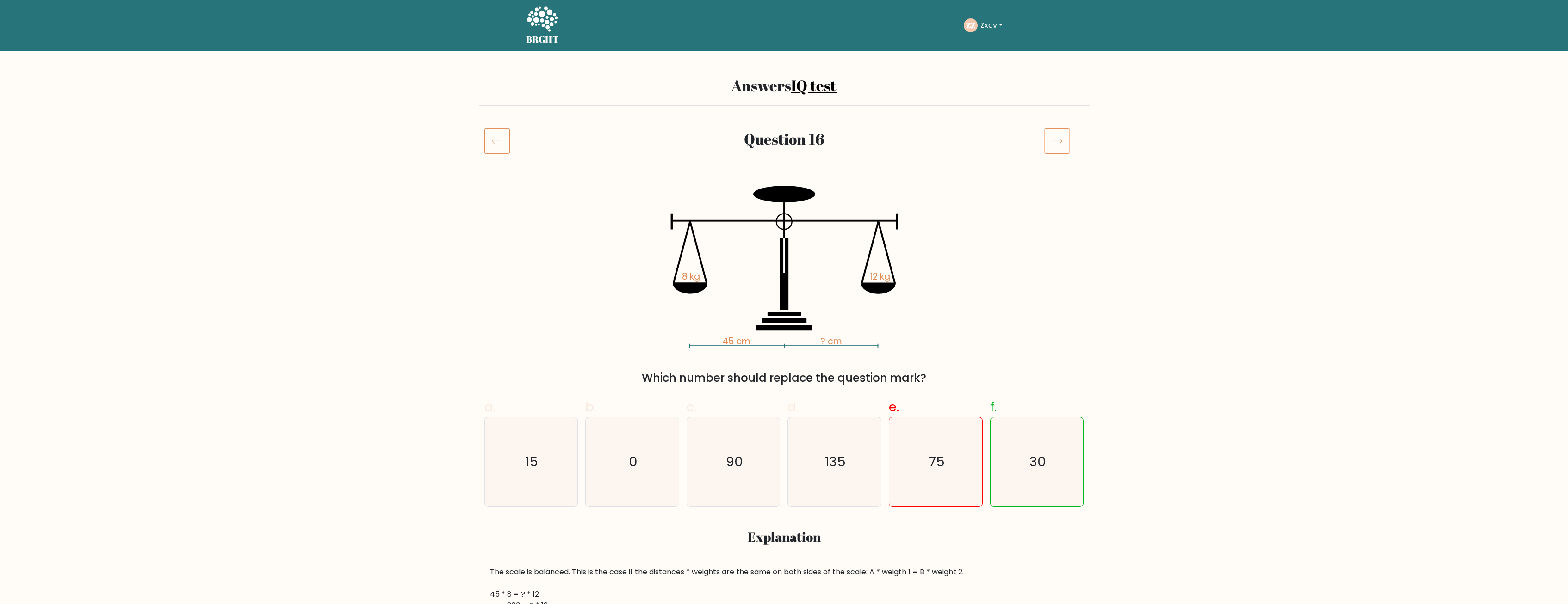
click at [494, 144] on icon at bounding box center [497, 141] width 26 height 26
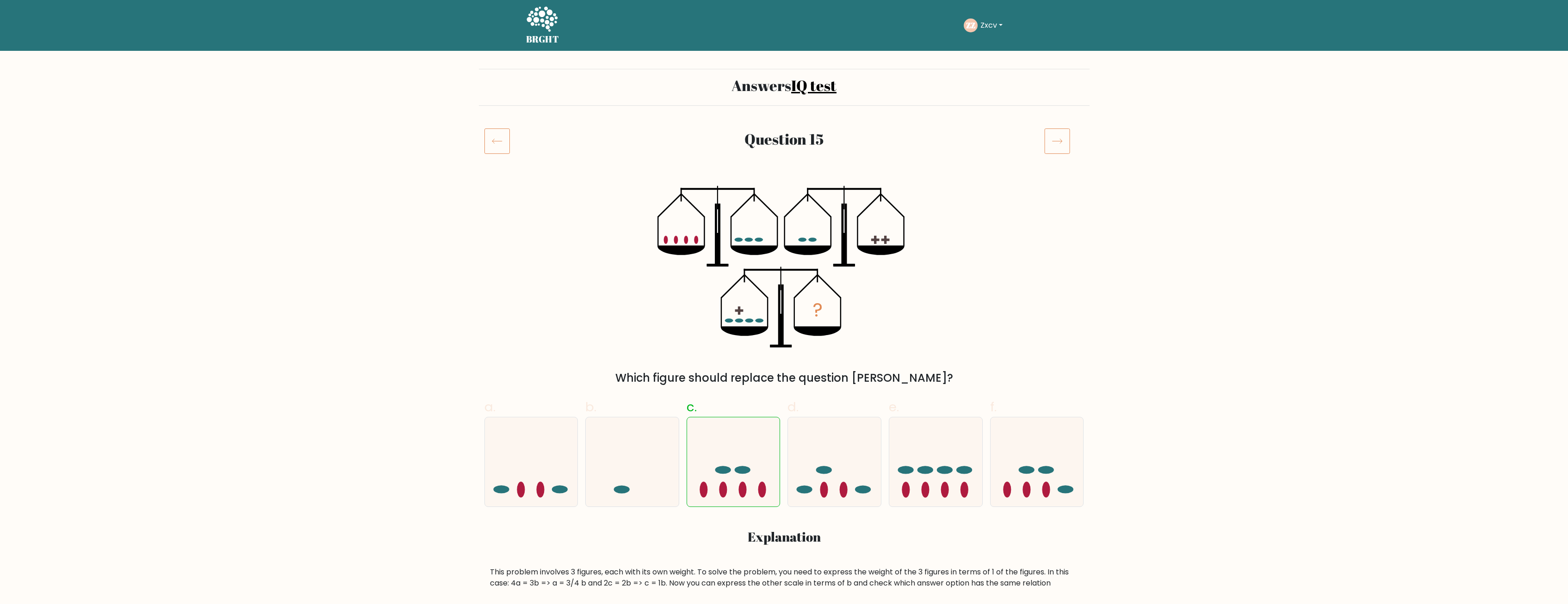
click at [494, 144] on icon at bounding box center [497, 141] width 26 height 26
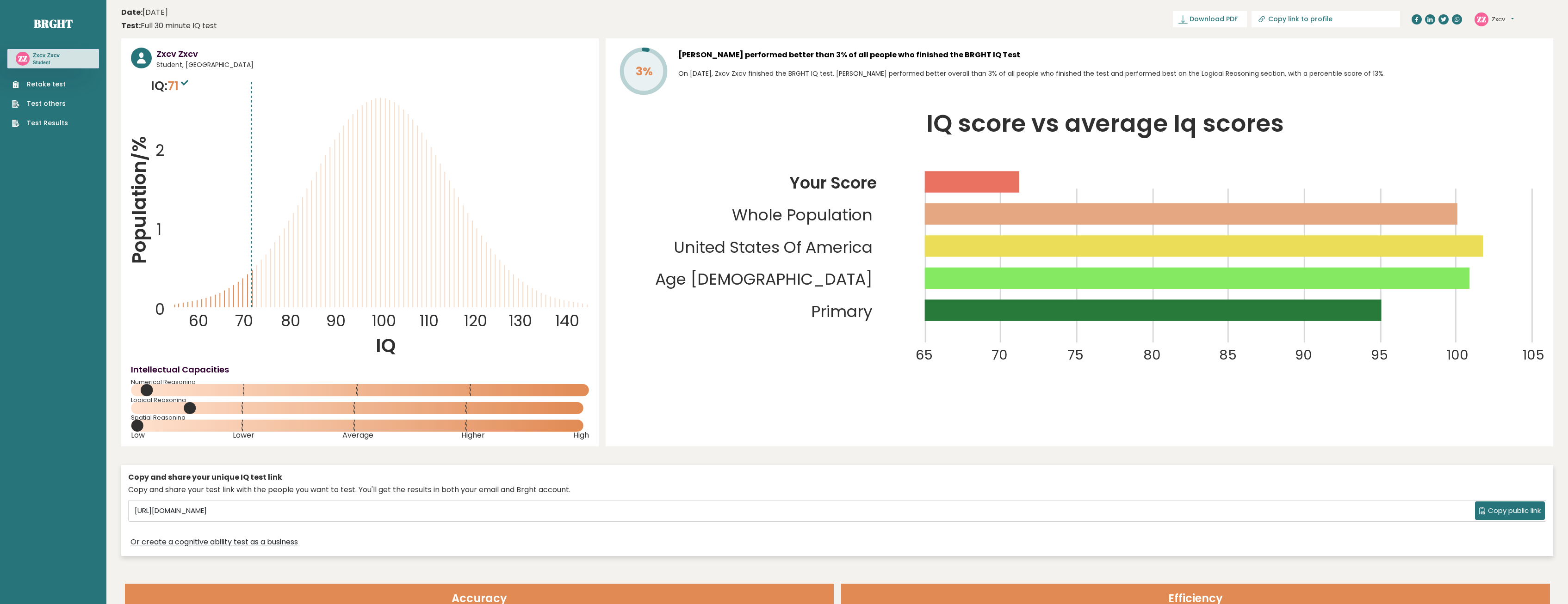
click at [51, 126] on link "Test Results" at bounding box center [40, 123] width 56 height 10
click at [1502, 19] on button "Zxcv" at bounding box center [1503, 19] width 22 height 9
click at [1507, 77] on link "Logout" at bounding box center [1516, 72] width 47 height 13
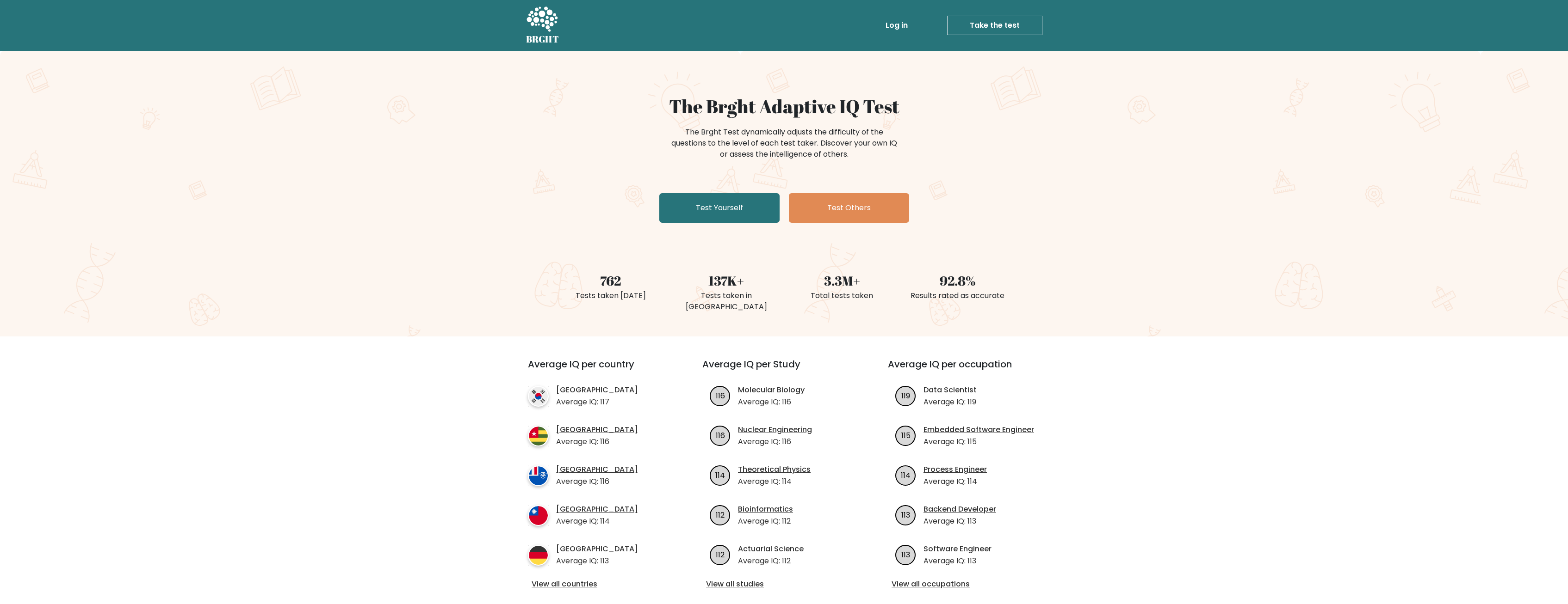
click at [898, 20] on link "Log in" at bounding box center [897, 26] width 30 height 18
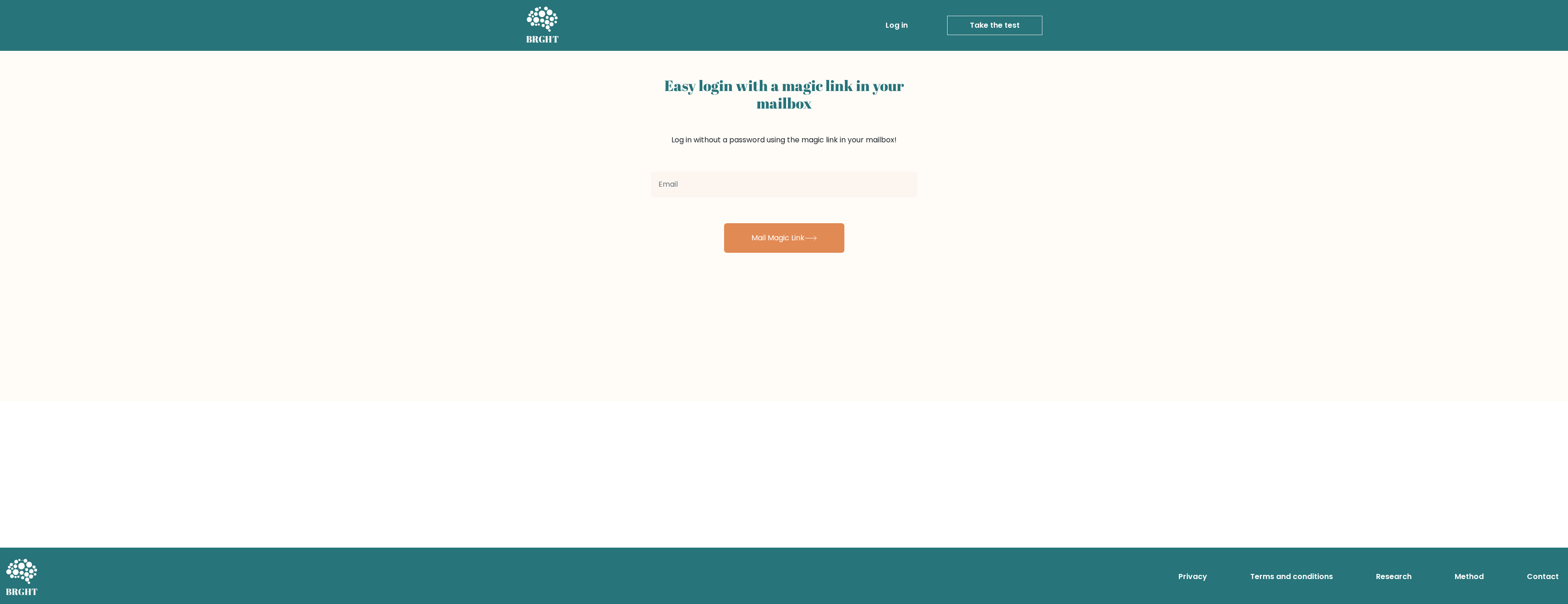
click at [755, 176] on input "email" at bounding box center [784, 184] width 267 height 26
type input "[EMAIL_ADDRESS][DOMAIN_NAME]"
click at [769, 232] on button "Mail Magic Link" at bounding box center [785, 238] width 121 height 30
drag, startPoint x: 709, startPoint y: 185, endPoint x: 692, endPoint y: 185, distance: 17.0
click at [692, 185] on input "[EMAIL_ADDRESS][DOMAIN_NAME]" at bounding box center [784, 184] width 267 height 26
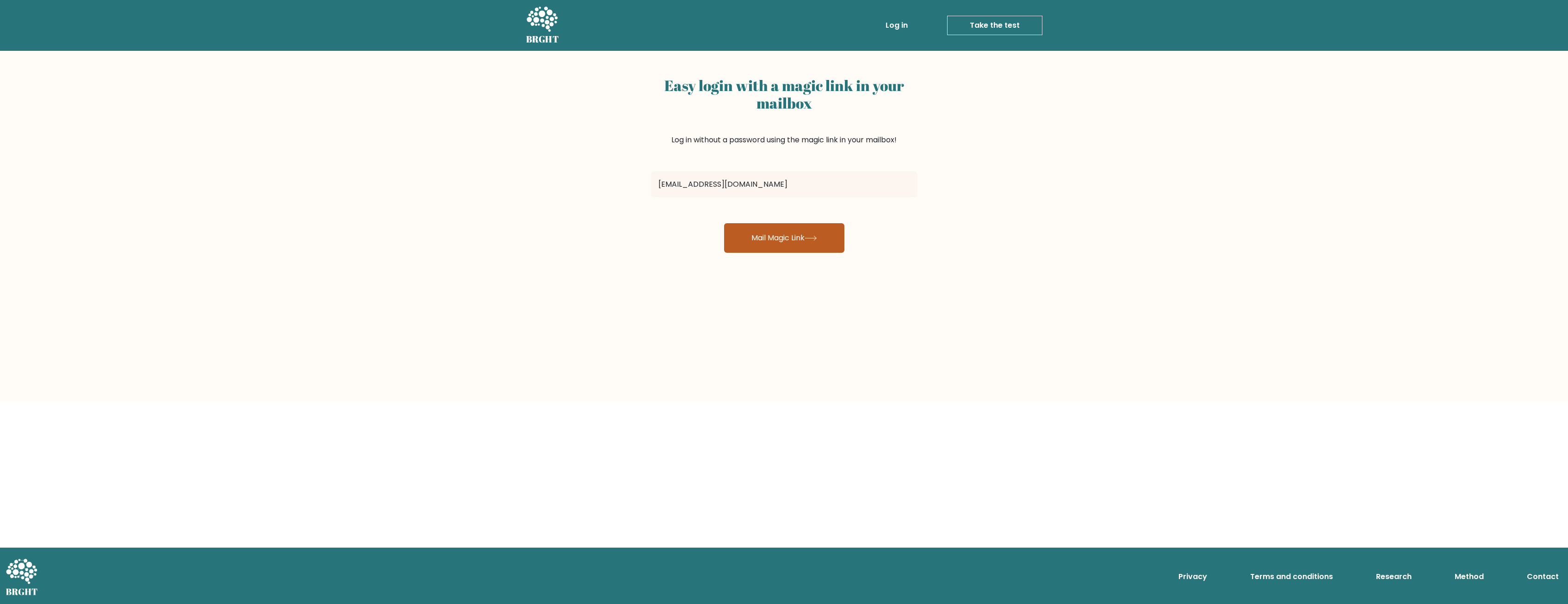
type input "[EMAIL_ADDRESS][DOMAIN_NAME]"
click at [795, 243] on button "Mail Magic Link" at bounding box center [785, 238] width 121 height 30
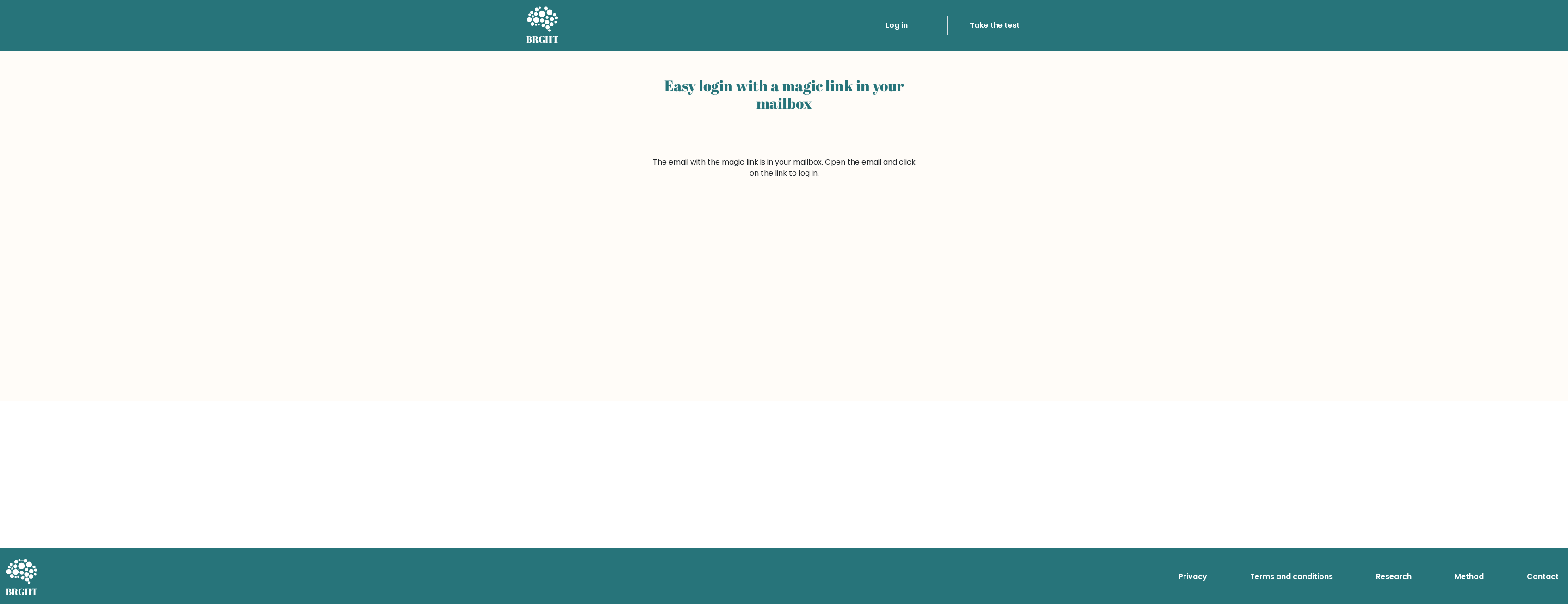
drag, startPoint x: 429, startPoint y: 131, endPoint x: 429, endPoint y: 137, distance: 6.0
click at [429, 137] on div "Easy login with a magic link in your mailbox The email with the magic link is i…" at bounding box center [784, 226] width 1568 height 350
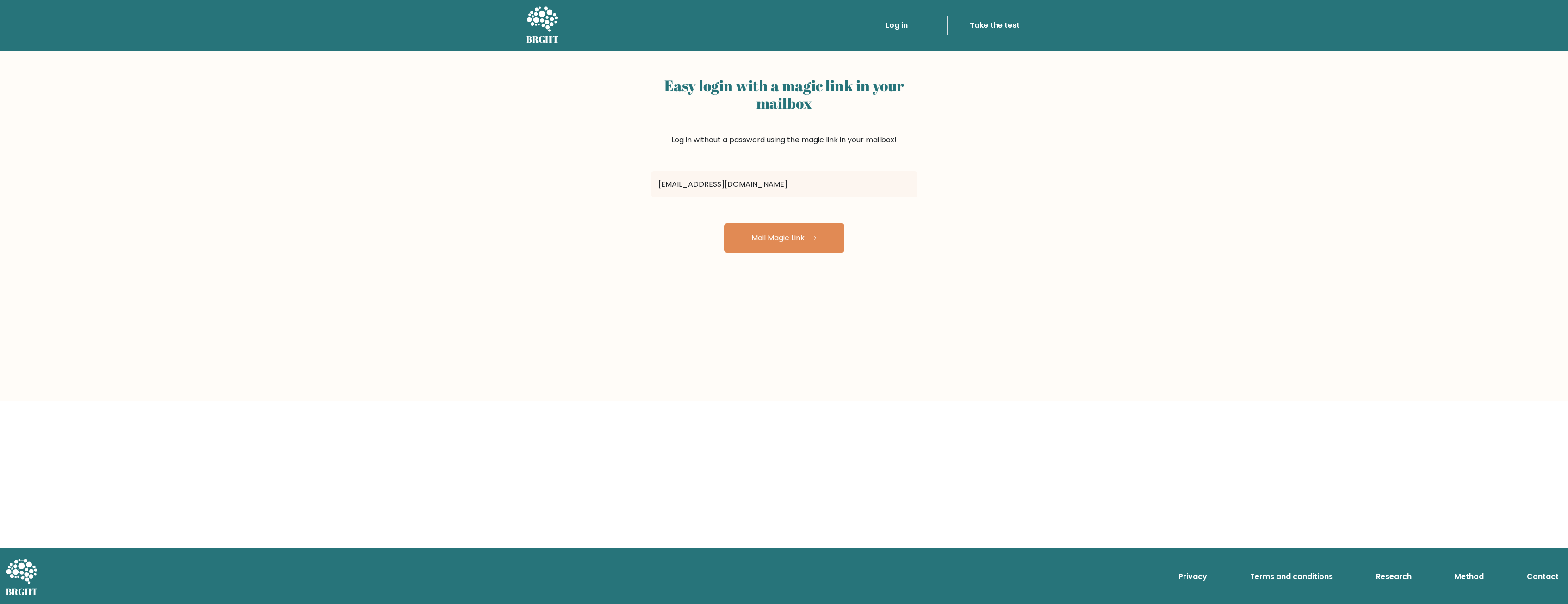
click at [701, 184] on input "[EMAIL_ADDRESS][DOMAIN_NAME]" at bounding box center [784, 184] width 267 height 26
type input "[EMAIL_ADDRESS][DOMAIN_NAME]"
click at [775, 246] on button "Mail Magic Link" at bounding box center [785, 238] width 121 height 30
